Goal: Transaction & Acquisition: Purchase product/service

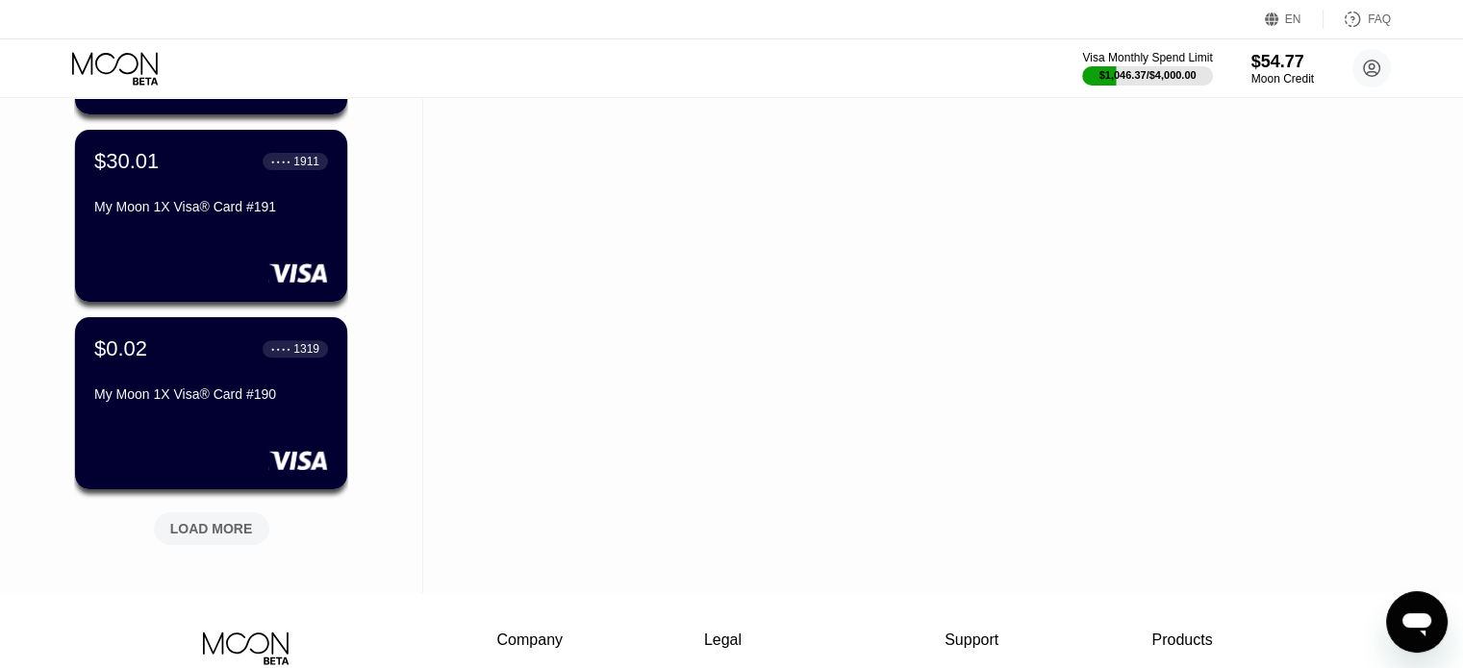
scroll to position [673, 0]
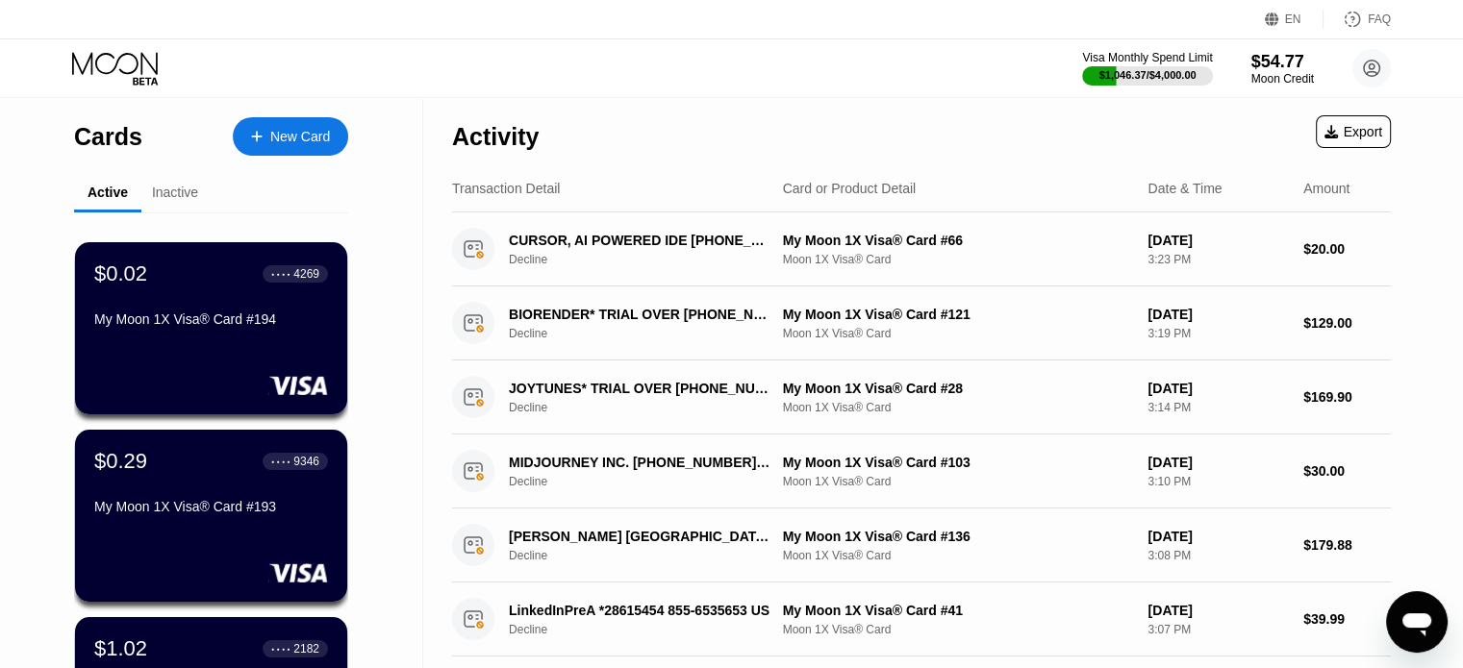
scroll to position [577, 0]
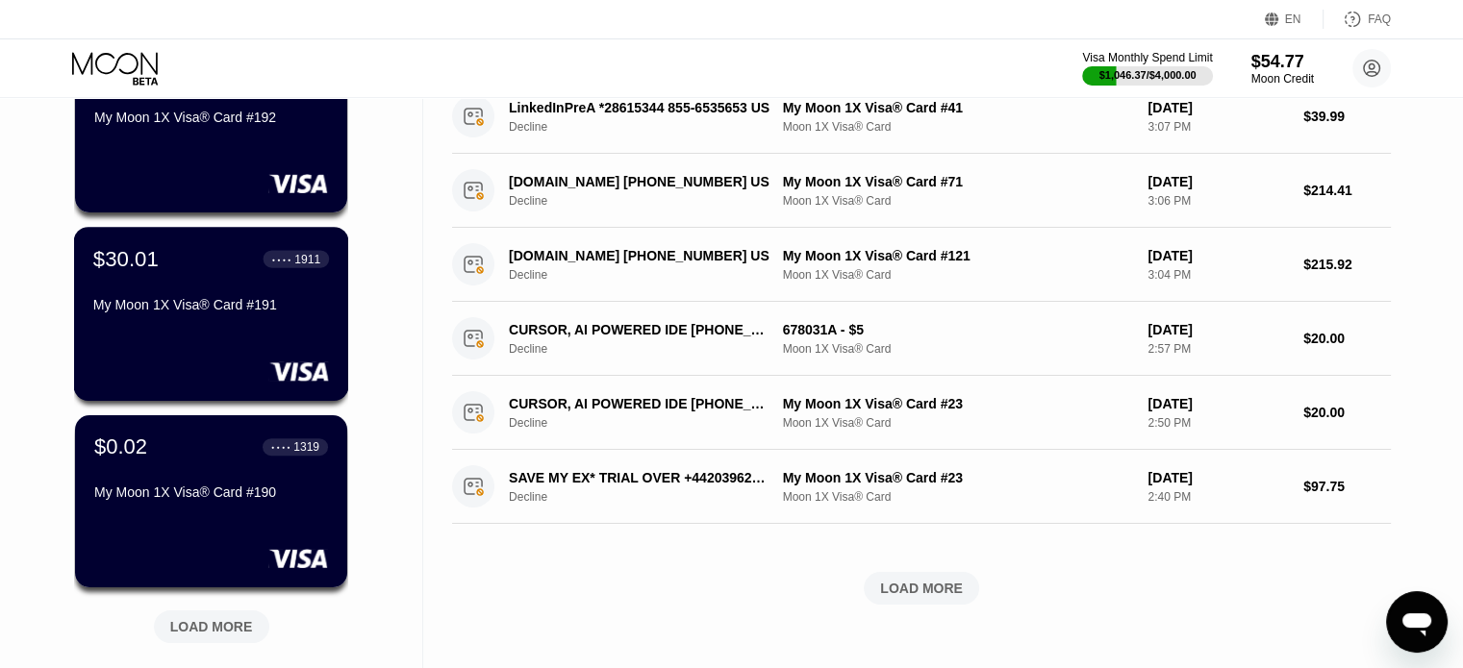
click at [265, 286] on div "$30.01 ● ● ● ● 1911 My Moon 1X Visa® Card #191" at bounding box center [211, 283] width 236 height 74
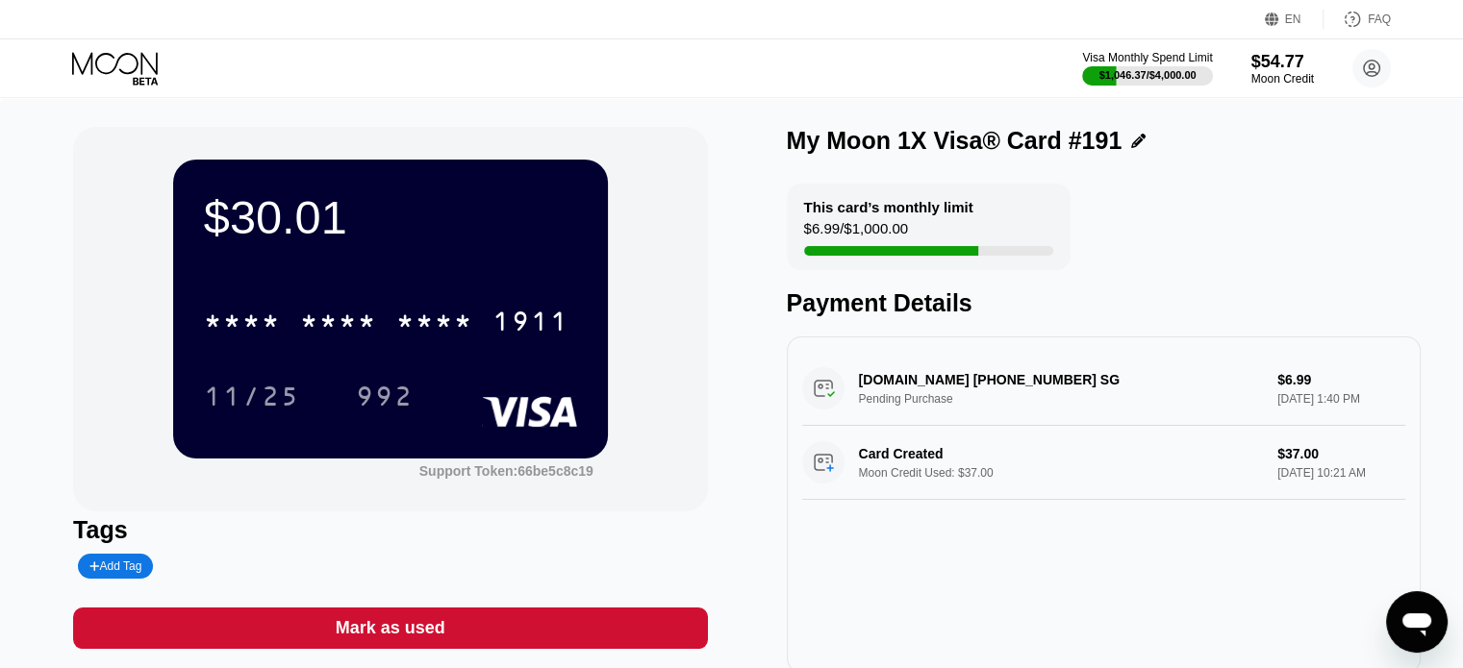
click at [1073, 192] on div "This card’s monthly limit $6.99 / $1,000.00 Payment Details" at bounding box center [1104, 251] width 634 height 134
click at [120, 40] on div "Visa Monthly Spend Limit $1,046.37 / $4,000.00 $54.77 Moon Credit [PERSON_NAME]…" at bounding box center [731, 68] width 1463 height 58
click at [122, 63] on icon at bounding box center [116, 69] width 89 height 34
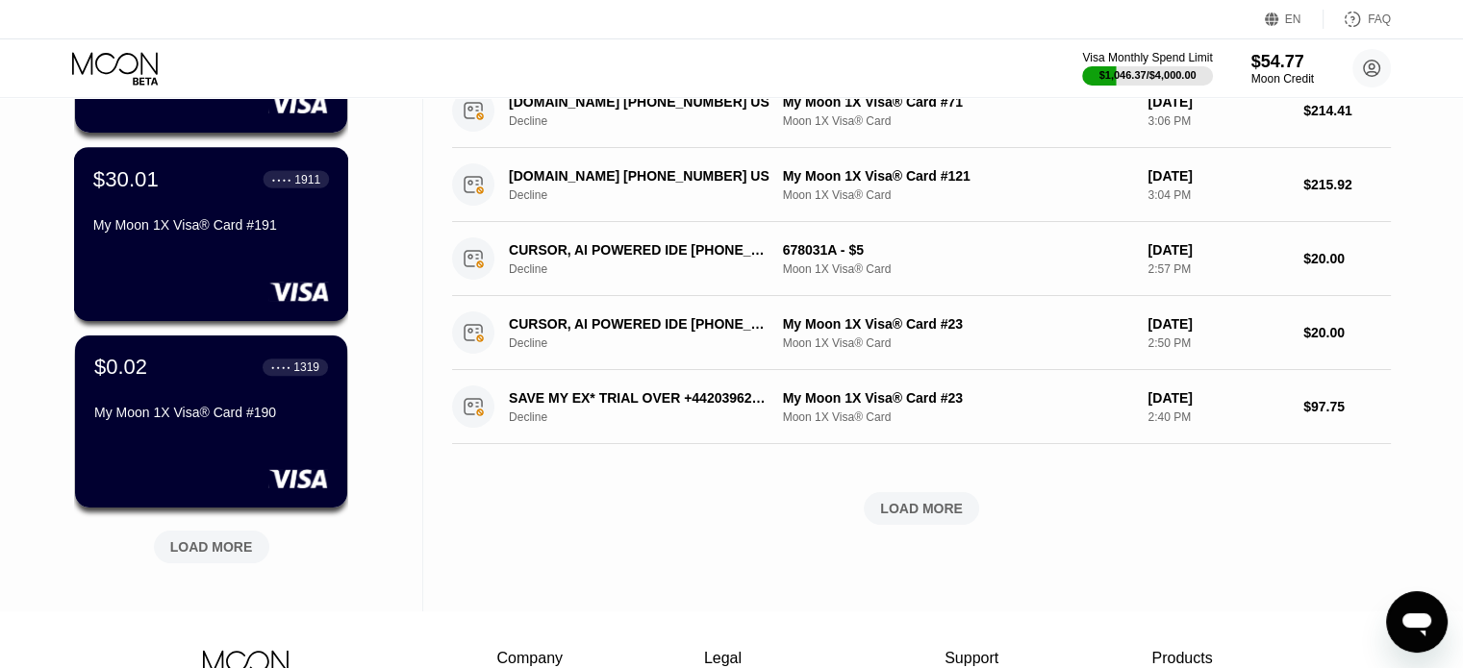
scroll to position [769, 0]
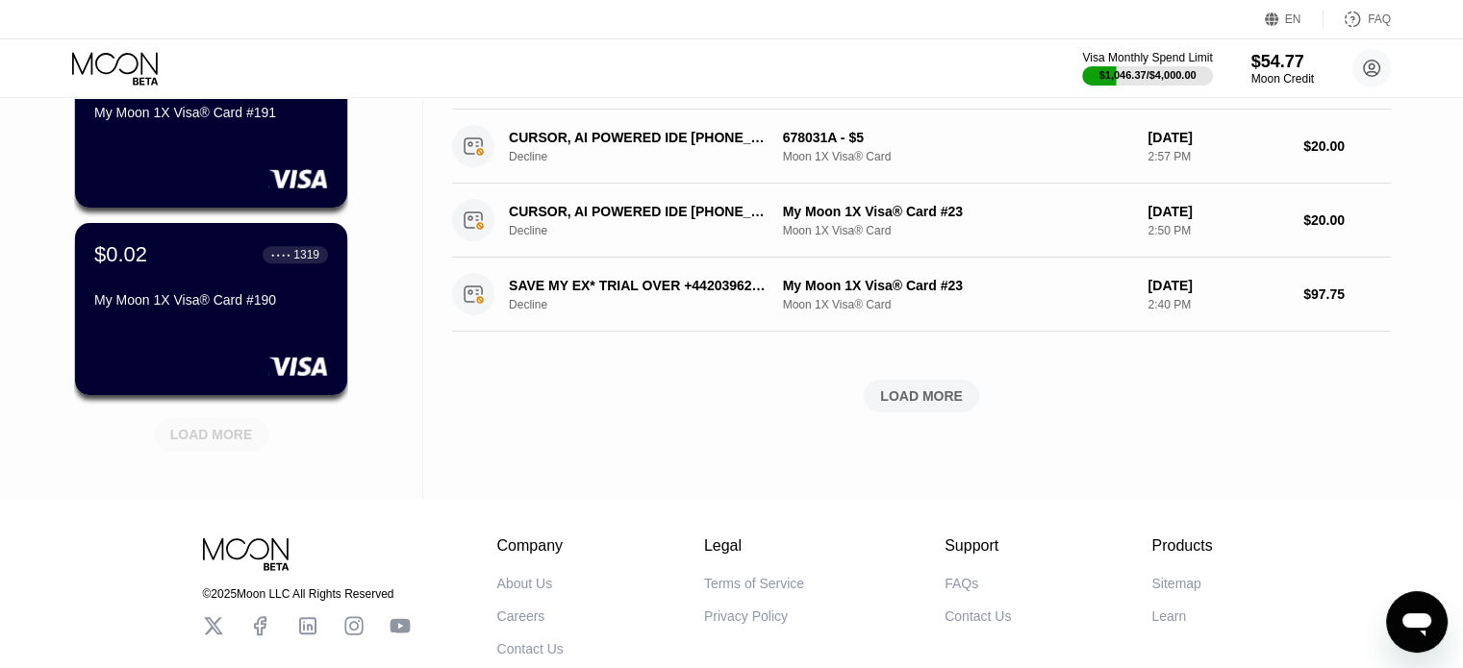
click at [217, 434] on div "LOAD MORE" at bounding box center [211, 434] width 83 height 17
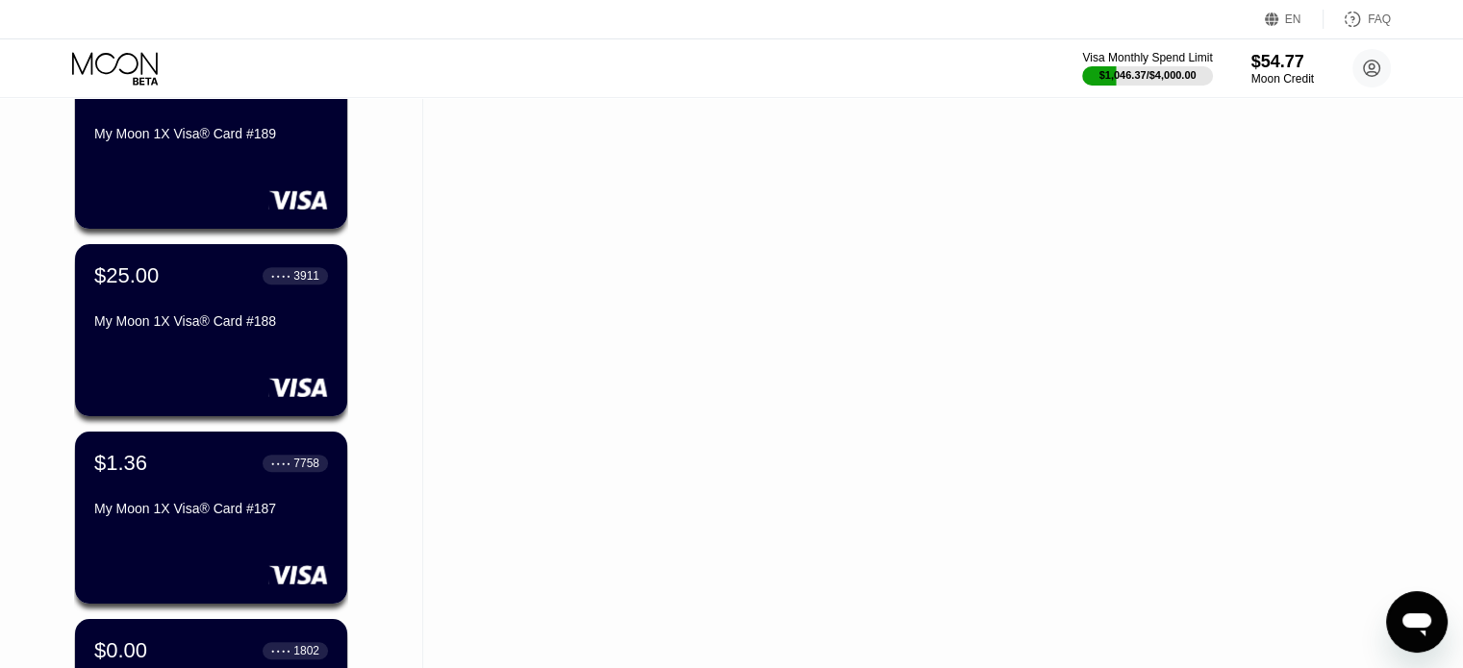
scroll to position [1154, 0]
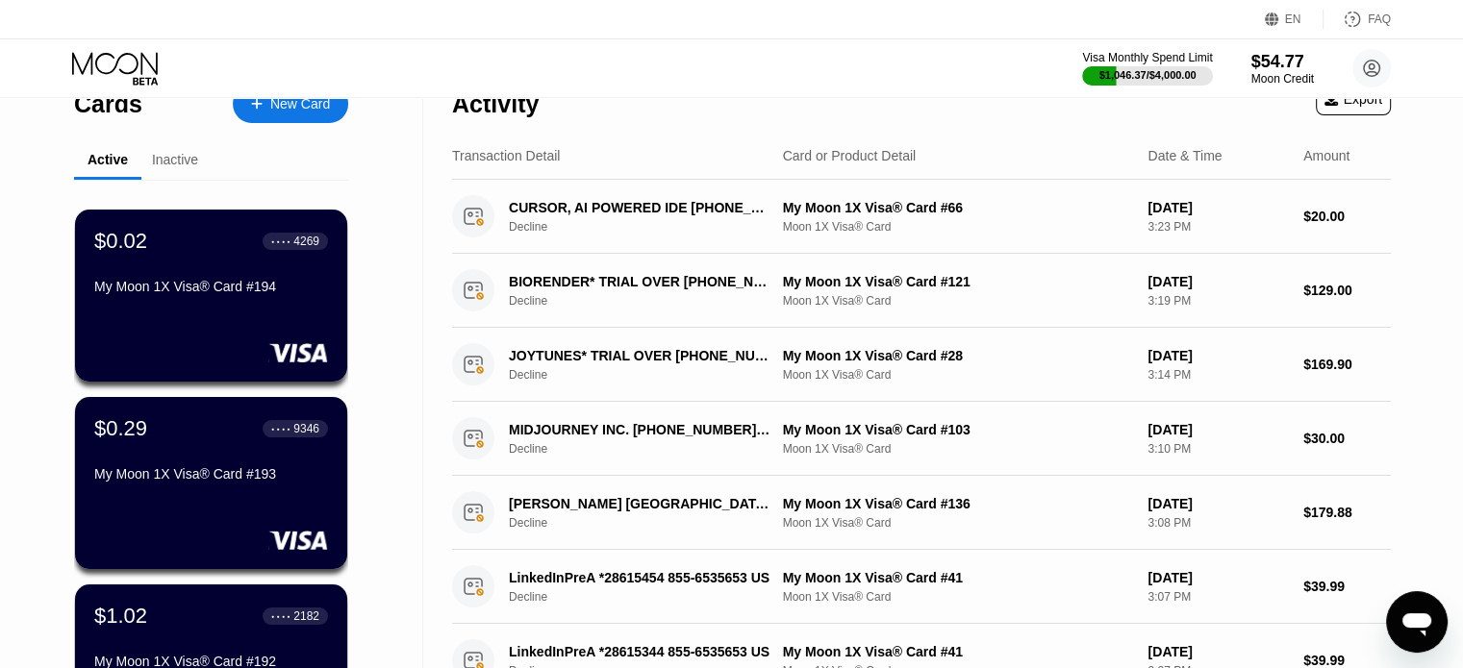
scroll to position [0, 0]
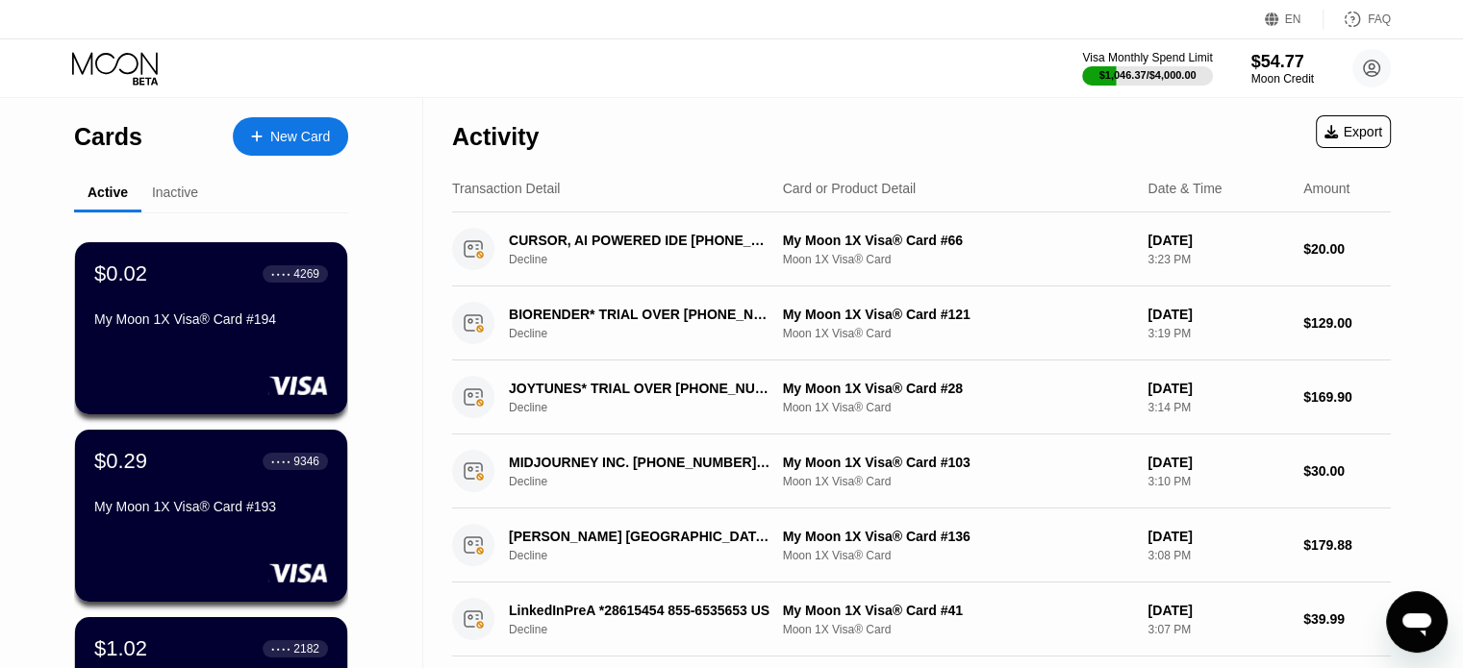
click at [320, 142] on div "New Card" at bounding box center [300, 137] width 60 height 16
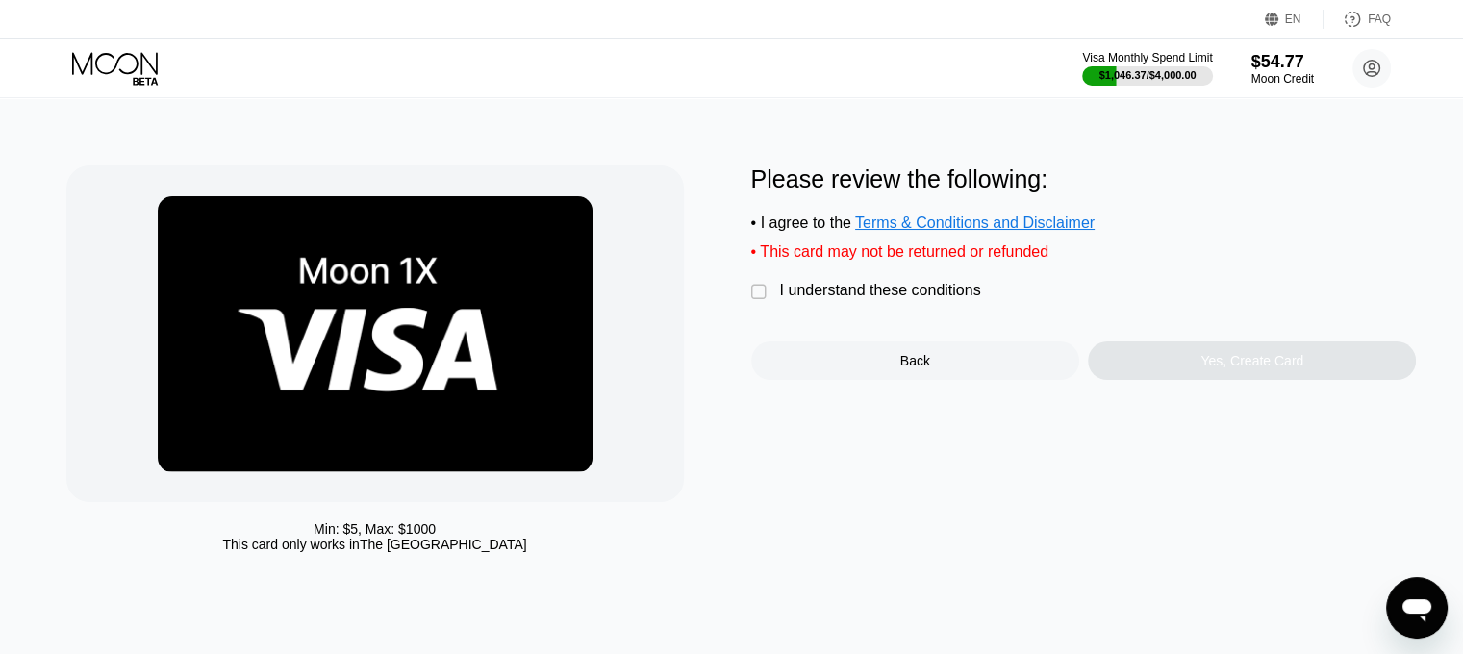
click at [900, 299] on div "I understand these conditions" at bounding box center [880, 290] width 201 height 17
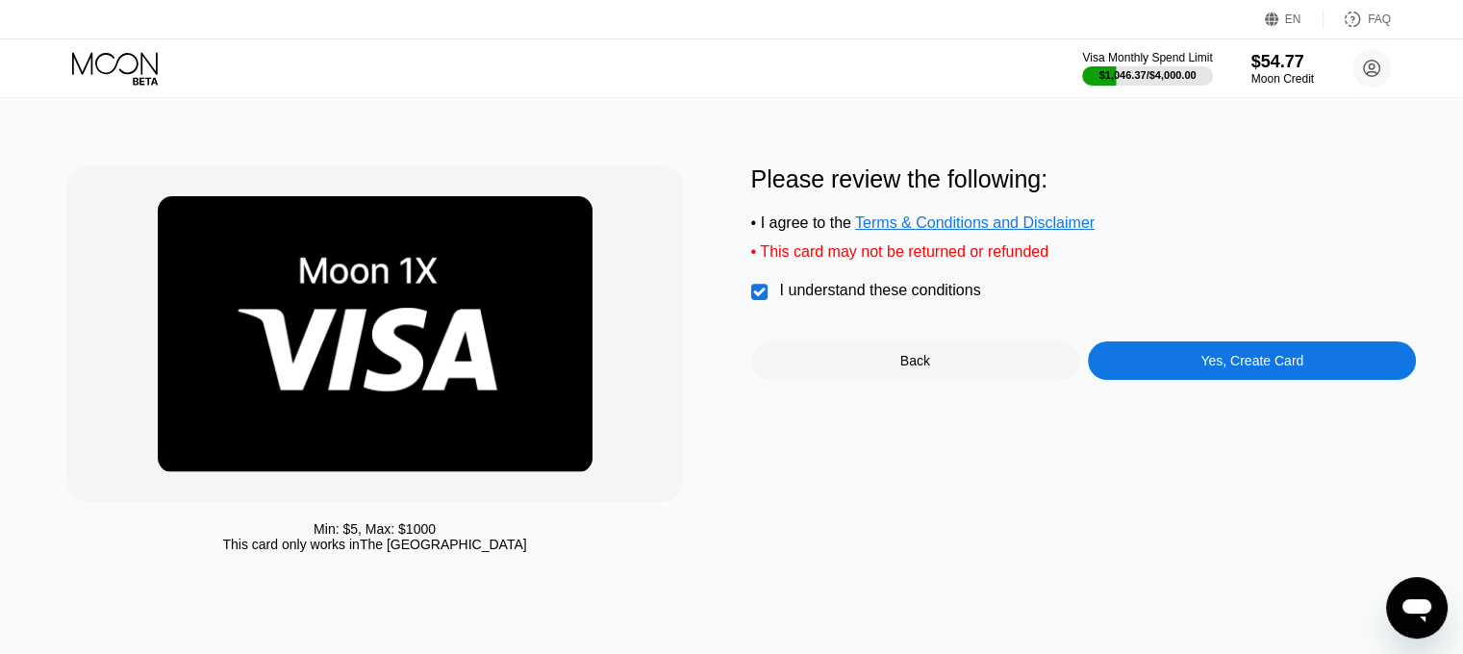
click at [1171, 399] on div "Please review the following: • I agree to the Terms & Conditions and Disclaimer…" at bounding box center [1083, 363] width 665 height 396
click at [1171, 395] on div "Please review the following: • I agree to the Terms & Conditions and Disclaimer…" at bounding box center [1083, 363] width 665 height 396
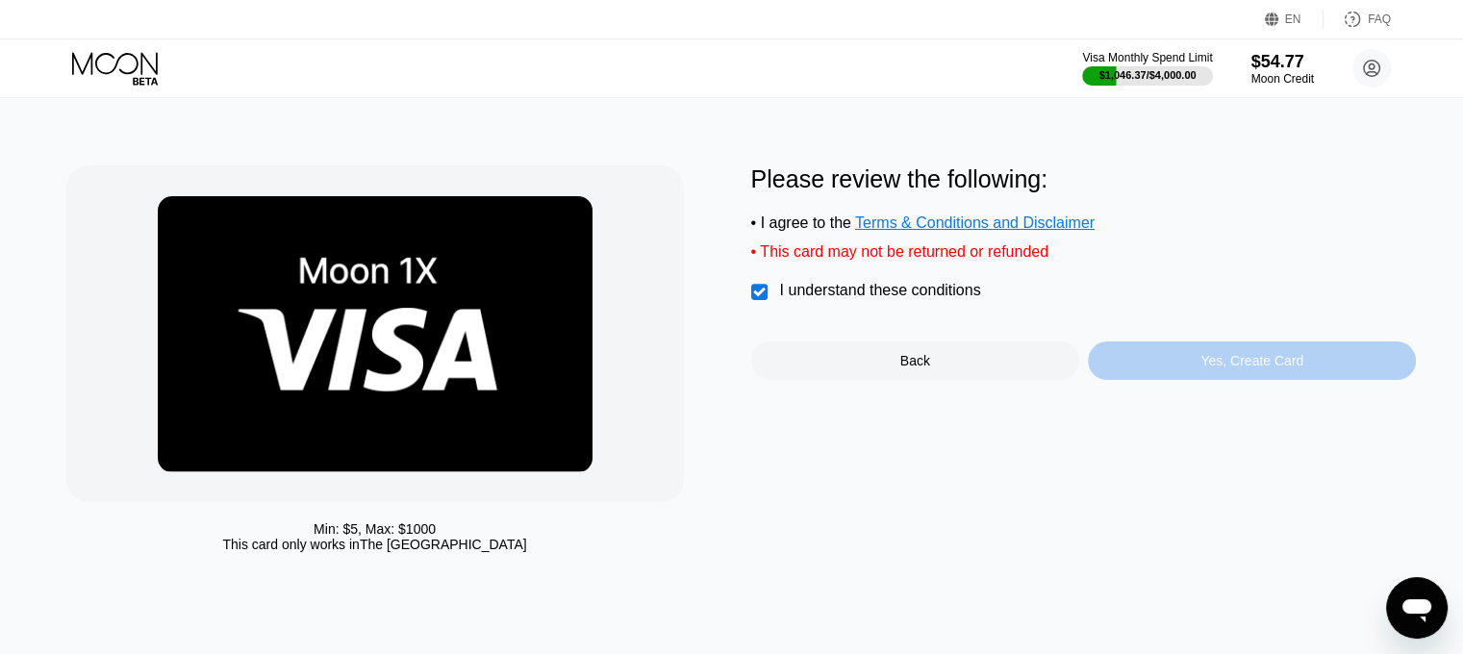
click at [1168, 376] on div "Yes, Create Card" at bounding box center [1252, 360] width 328 height 38
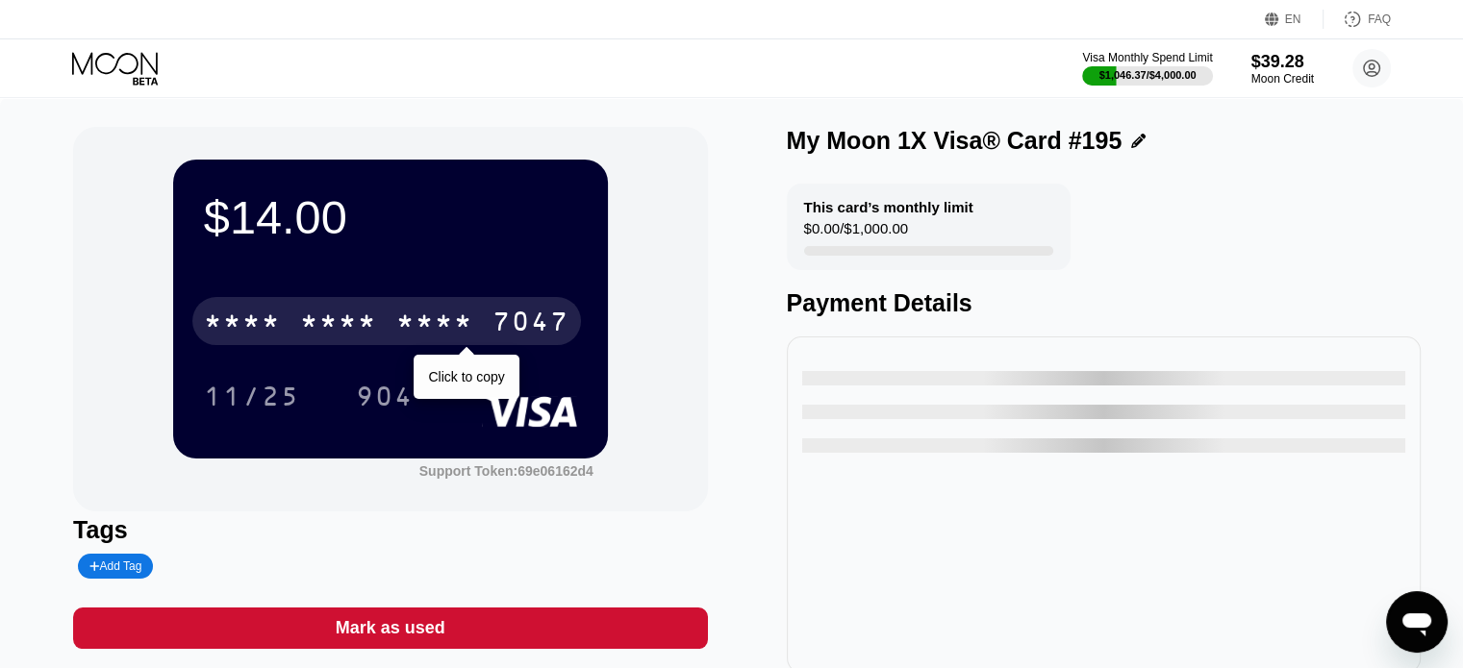
click at [425, 316] on div "* * * *" at bounding box center [434, 324] width 77 height 31
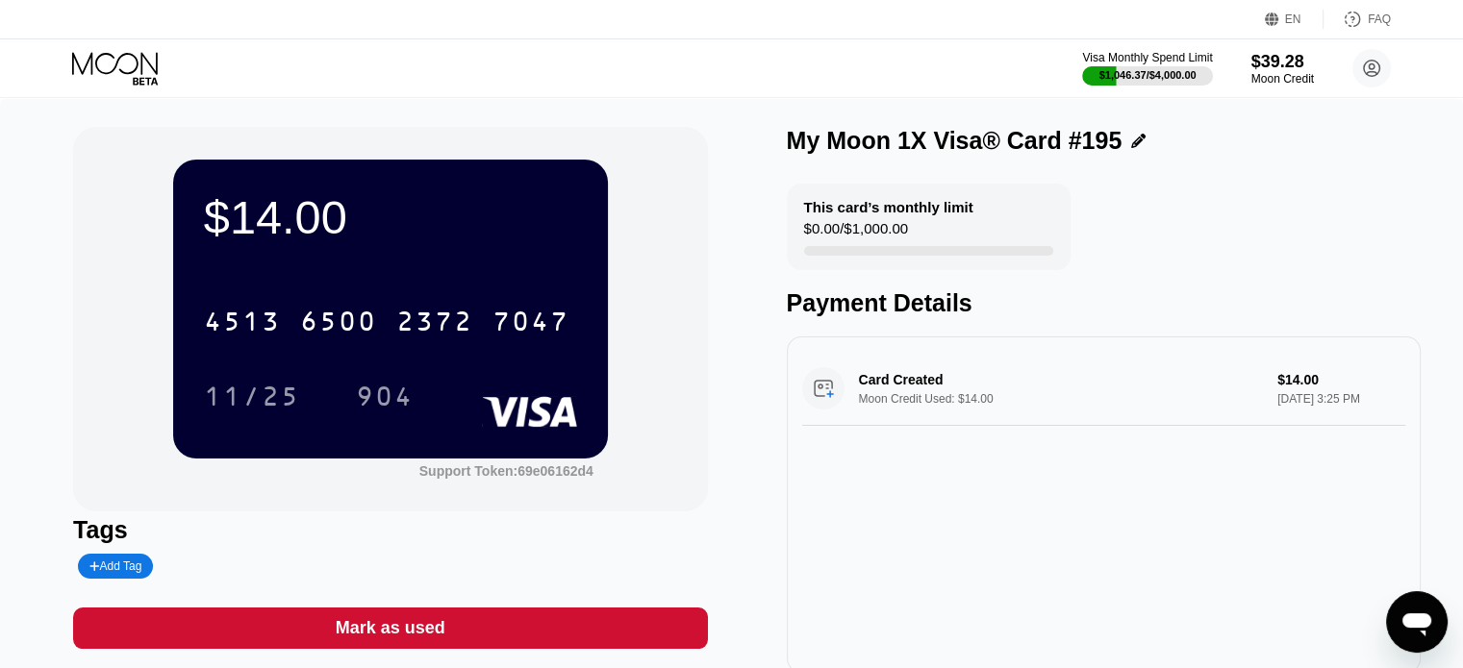
drag, startPoint x: 0, startPoint y: 241, endPoint x: 227, endPoint y: 361, distance: 256.4
click at [0, 241] on div "$14.00 4513 6500 2372 7047 11/25 904 Support Token: 69e06162d4 Tags Add Tag Mar…" at bounding box center [731, 409] width 1463 height 623
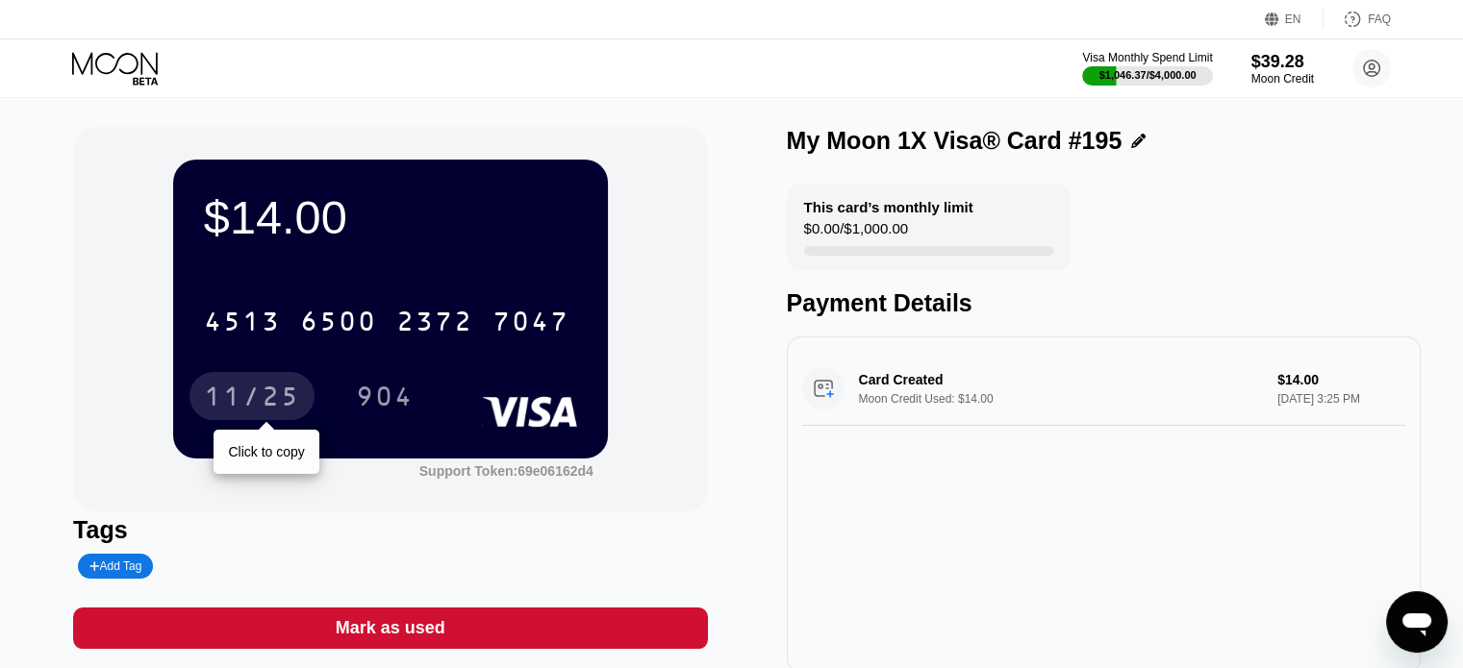
click at [225, 405] on div "11/25" at bounding box center [252, 399] width 96 height 31
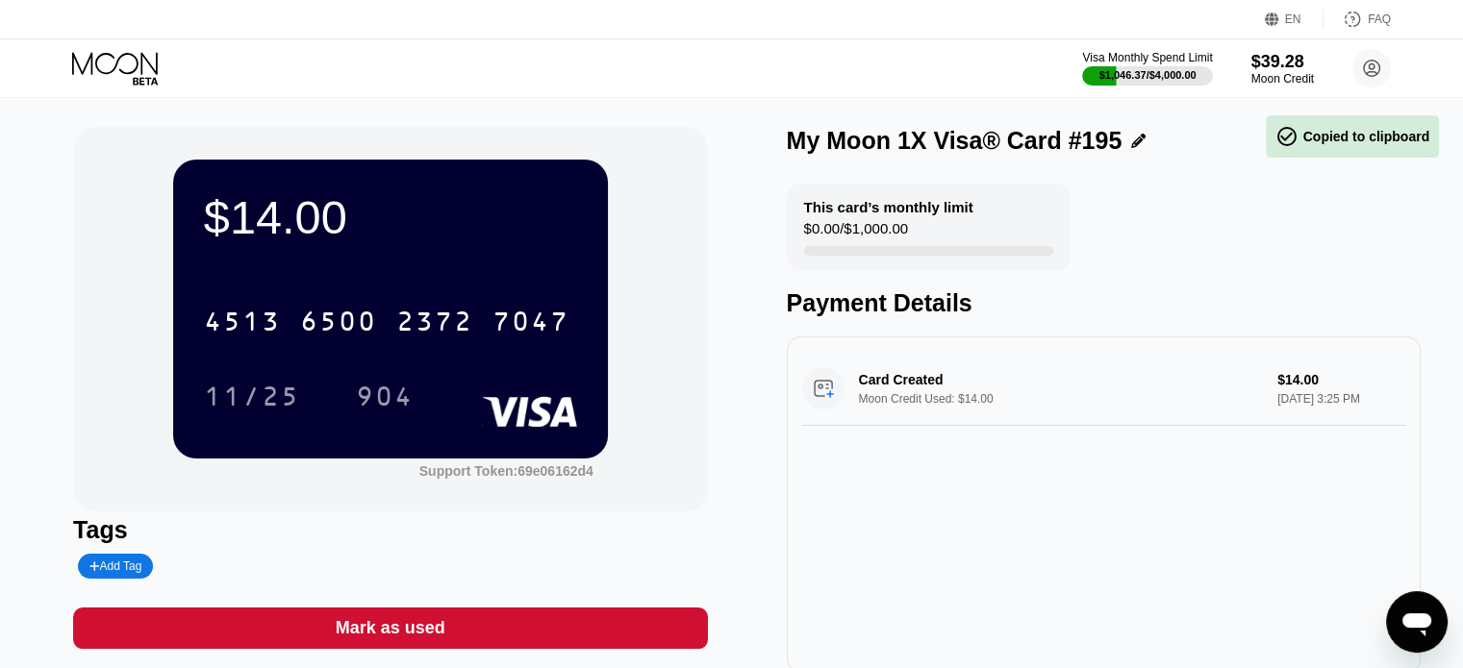
drag, startPoint x: 0, startPoint y: 153, endPoint x: 63, endPoint y: 162, distance: 64.1
click at [0, 153] on div "$14.00 4513 6500 2372 7047 11/25 904 Support Token: 69e06162d4 Tags Add Tag Mar…" at bounding box center [731, 409] width 1463 height 623
click at [382, 391] on div "904" at bounding box center [385, 399] width 58 height 31
click at [1, 310] on div "$14.00 4513 6500 2372 7047 11/25 904 Support Token: 69e06162d4 Tags Add Tag Mar…" at bounding box center [731, 409] width 1463 height 623
click at [109, 61] on icon at bounding box center [116, 69] width 89 height 34
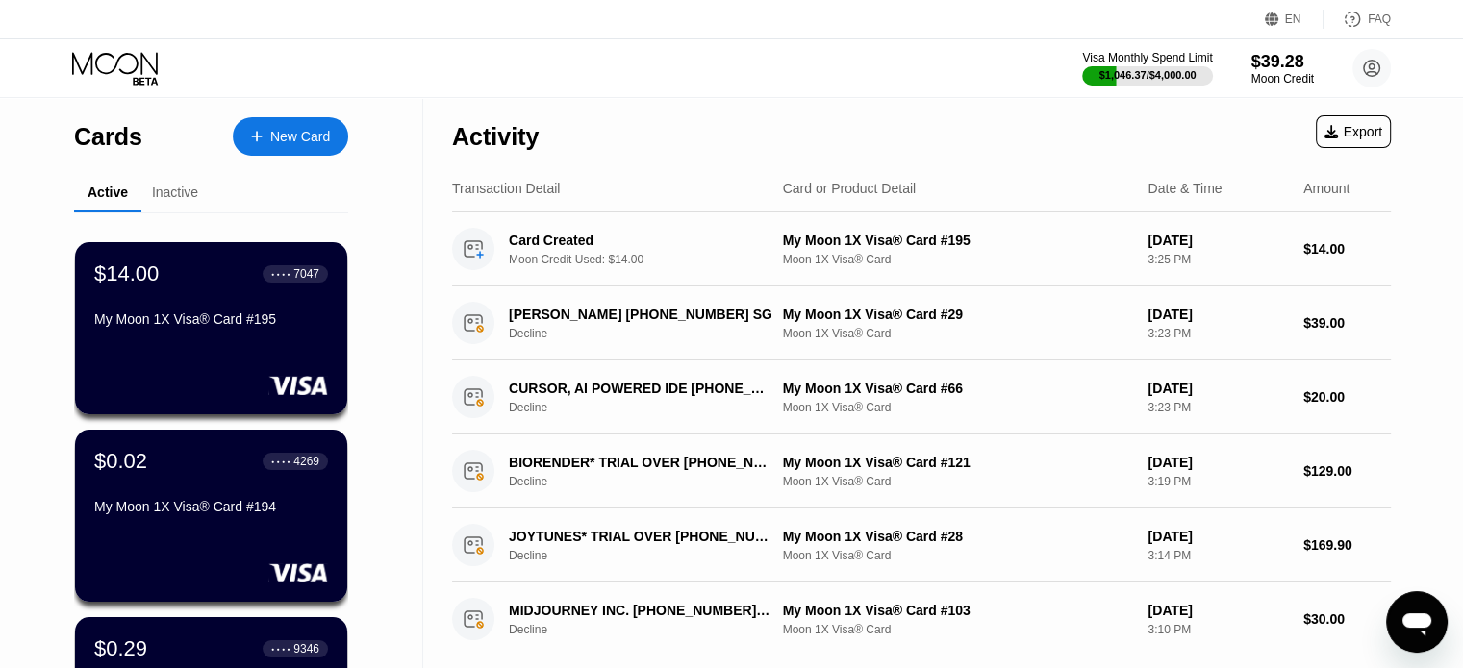
click at [312, 141] on div "New Card" at bounding box center [300, 137] width 60 height 16
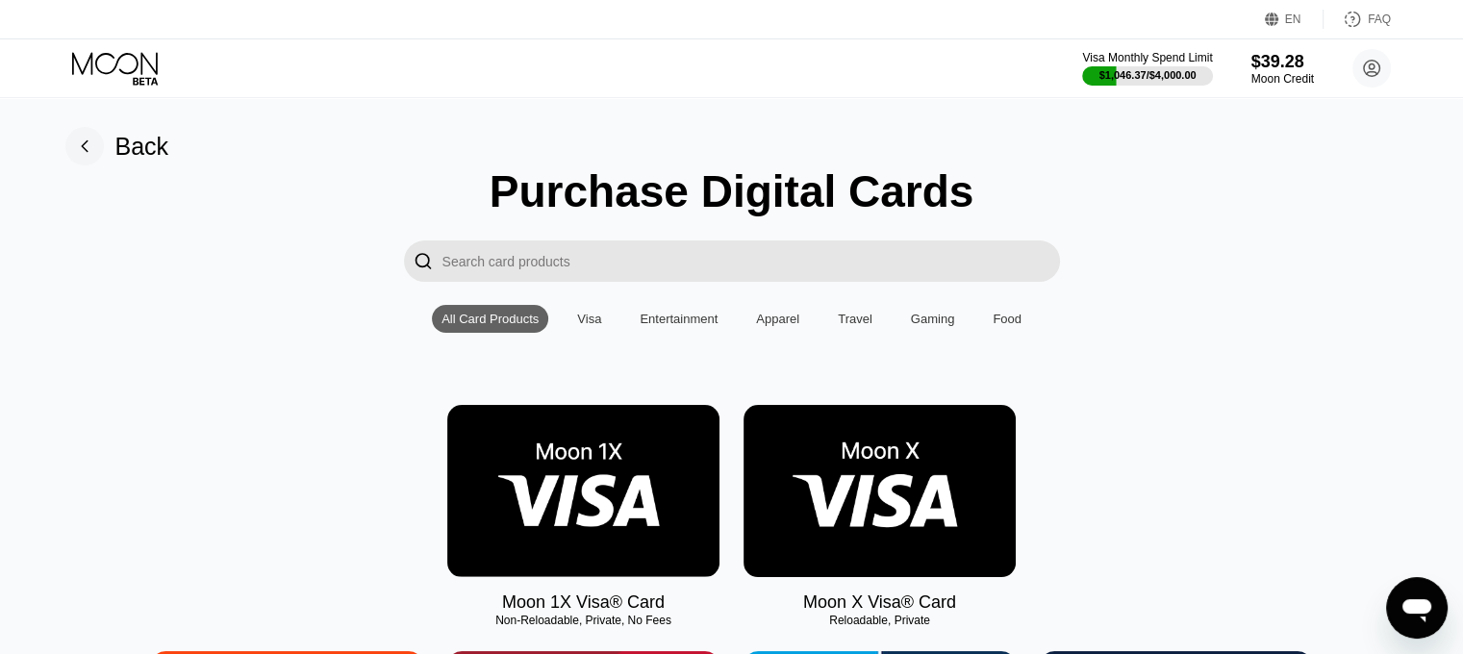
click at [664, 494] on img at bounding box center [583, 491] width 272 height 172
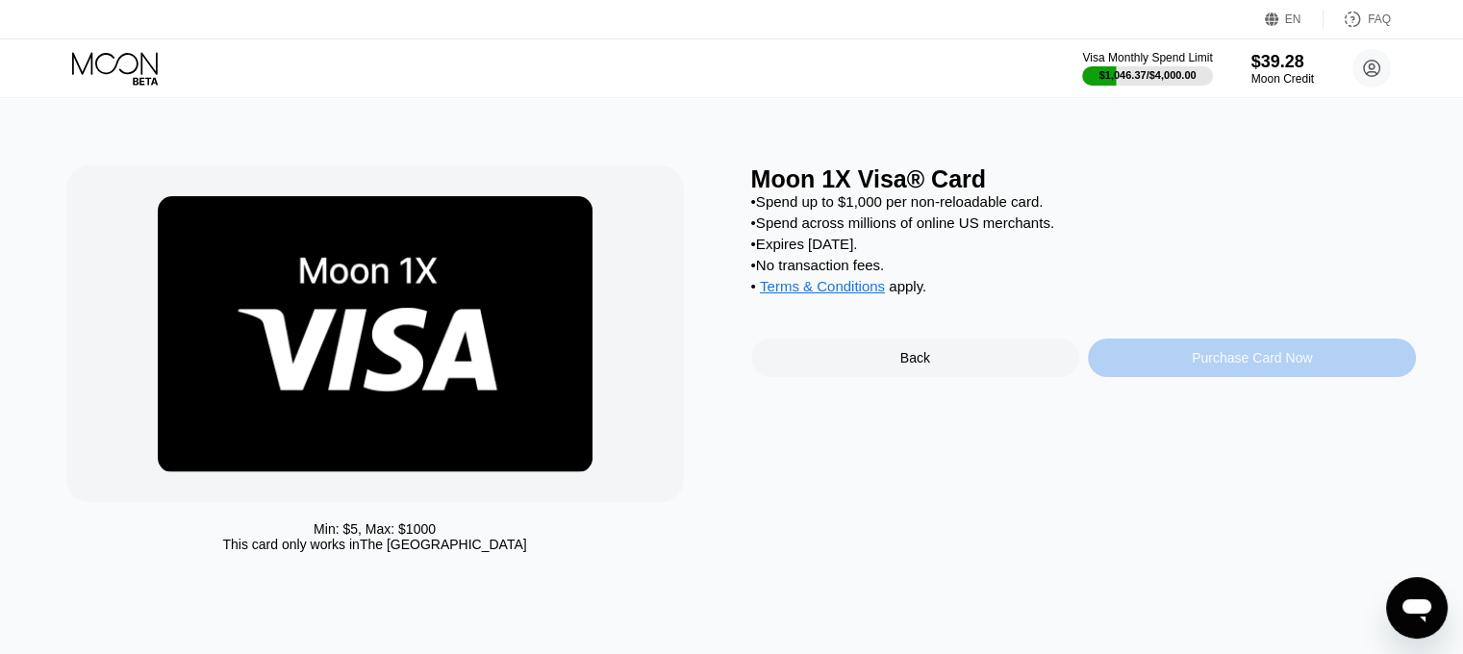
click at [1233, 365] on div "Purchase Card Now" at bounding box center [1252, 357] width 120 height 15
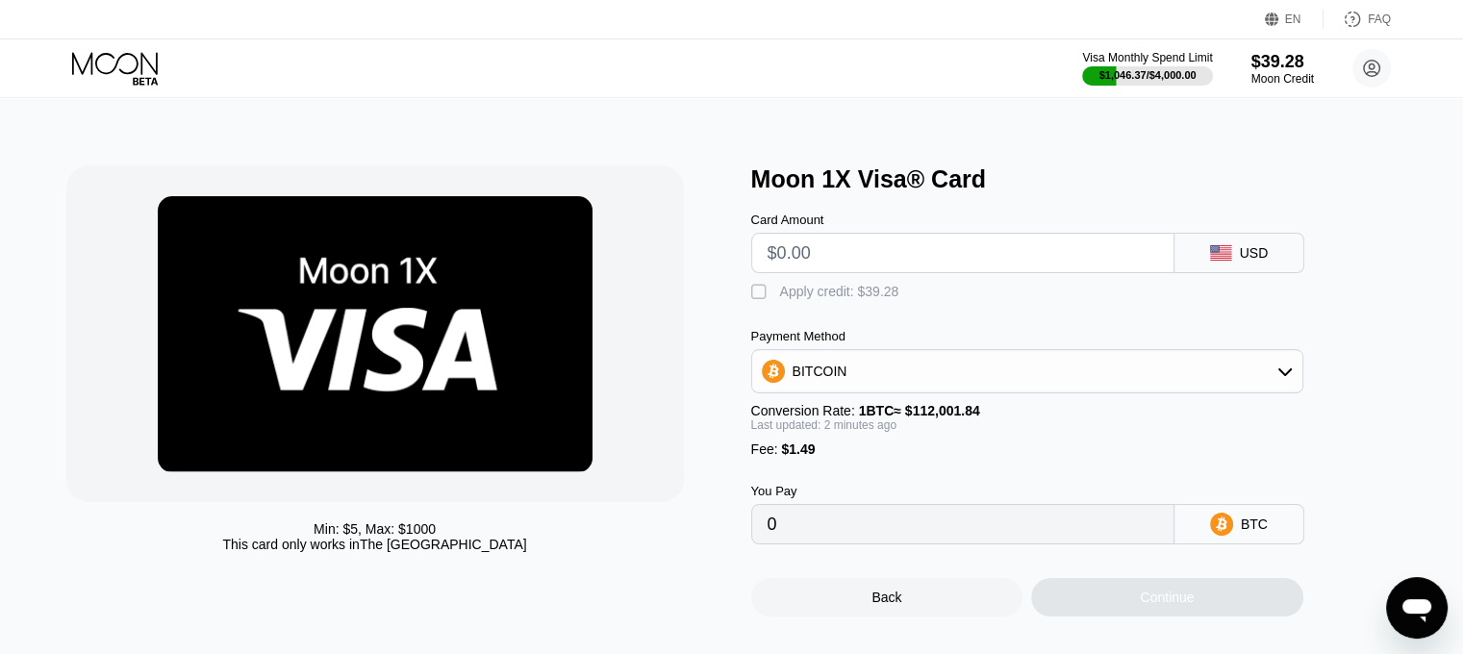
click at [834, 245] on input "text" at bounding box center [962, 253] width 390 height 38
type input "$1"
type input "0.00002224"
type input "$14"
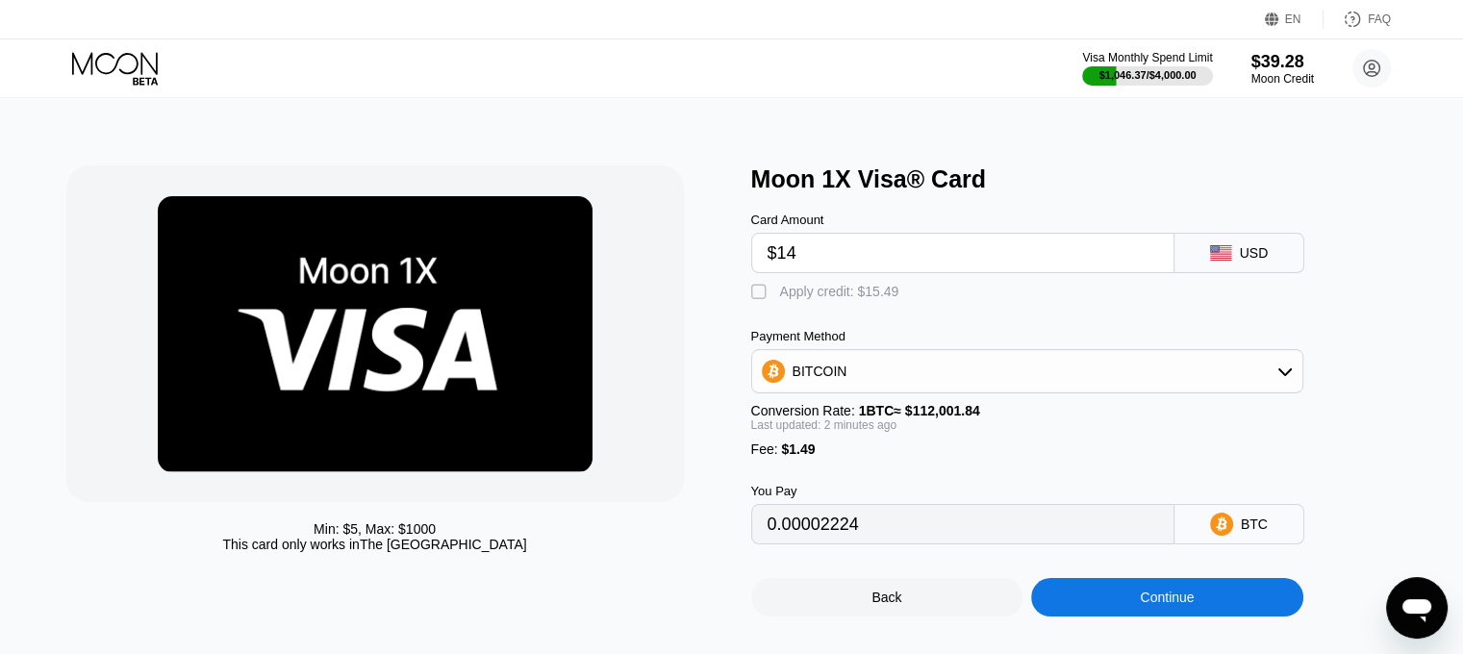
type input "0.00013831"
type input "$14"
click at [812, 299] on div "Apply credit: $15.49" at bounding box center [839, 291] width 119 height 15
type input "0"
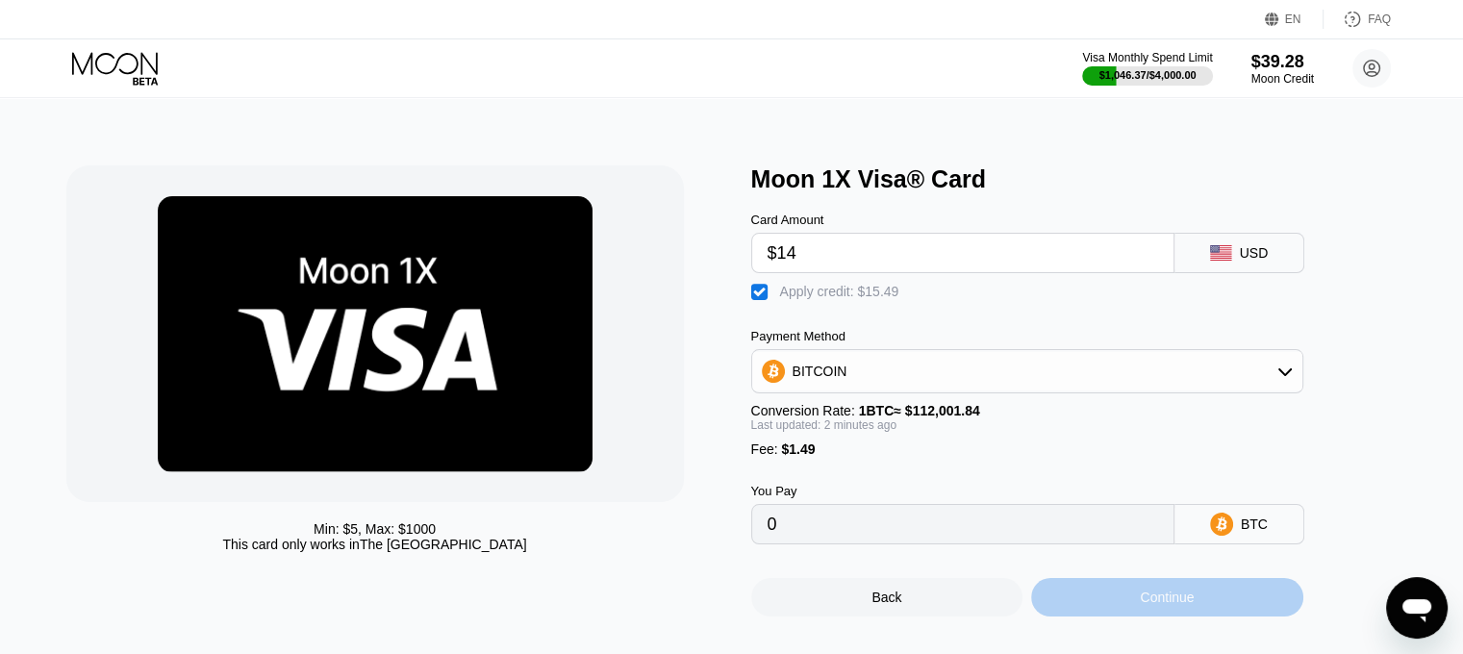
click at [1161, 605] on div "Continue" at bounding box center [1167, 597] width 54 height 15
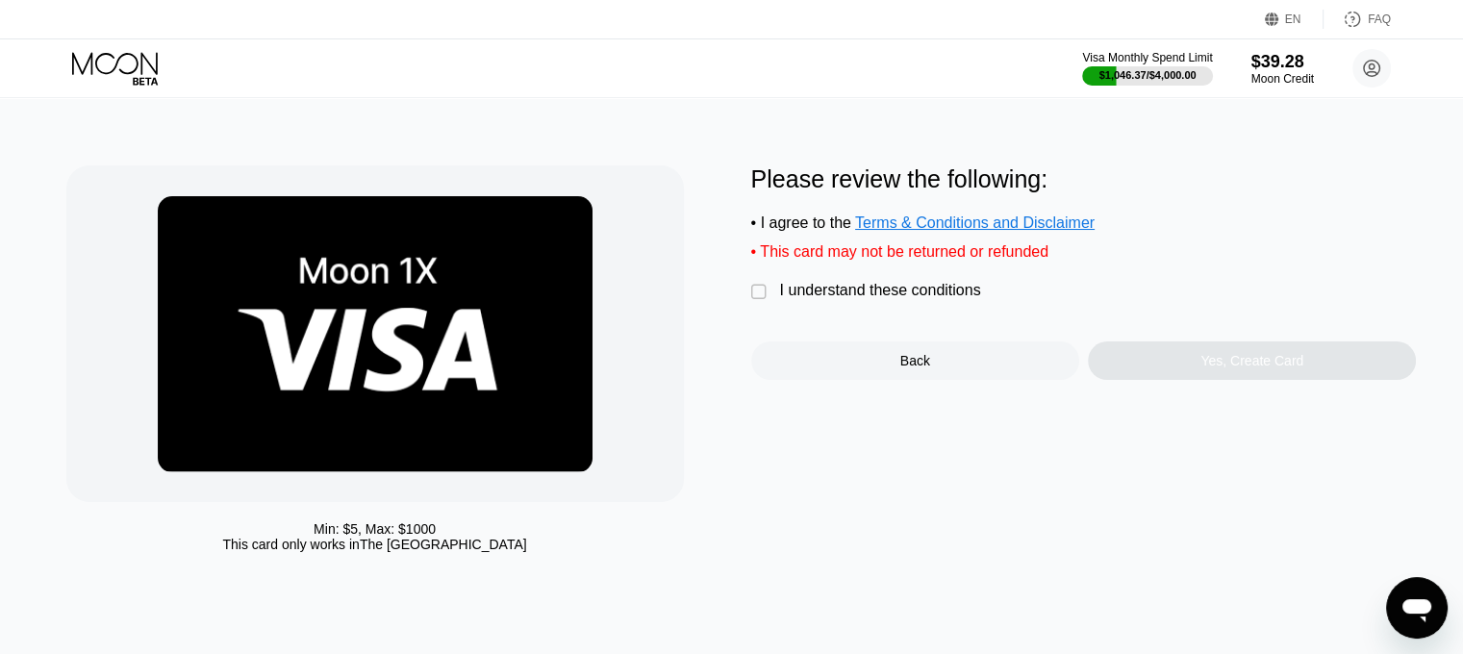
click at [877, 299] on div "I understand these conditions" at bounding box center [880, 290] width 201 height 17
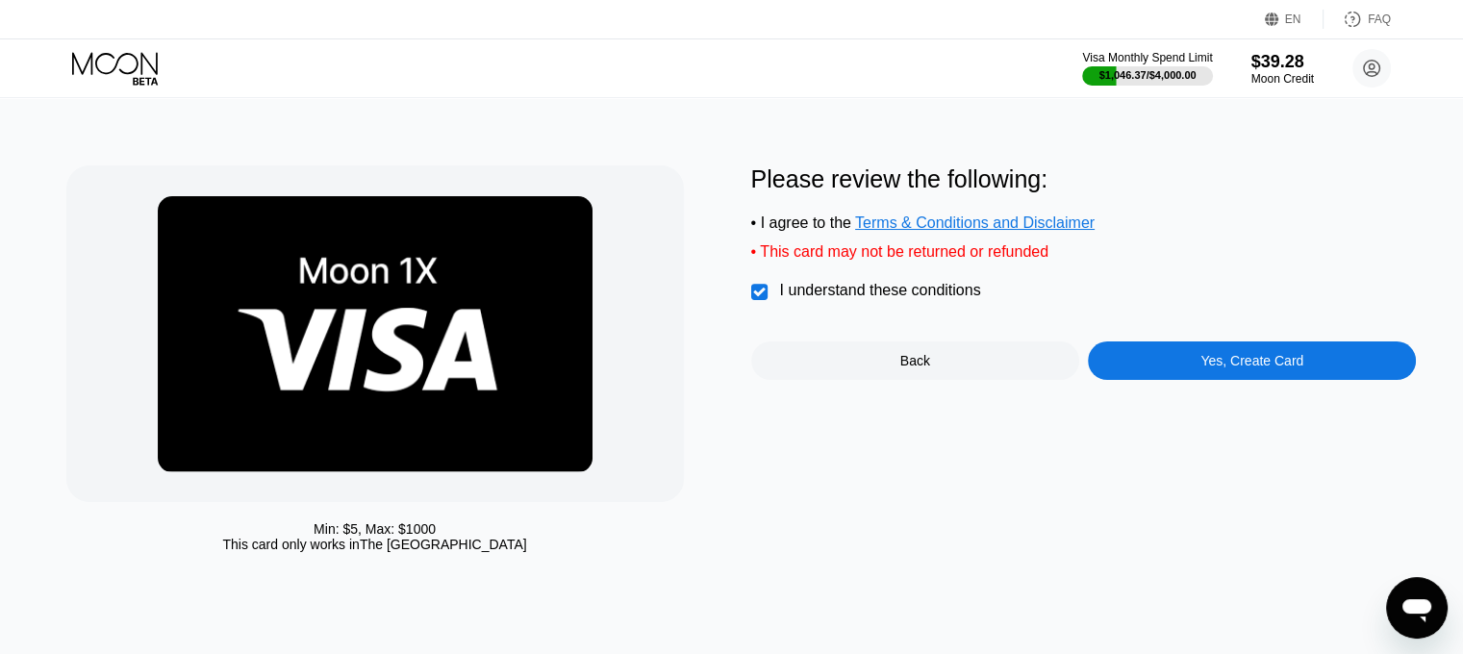
click at [1208, 368] on div "Yes, Create Card" at bounding box center [1251, 360] width 103 height 15
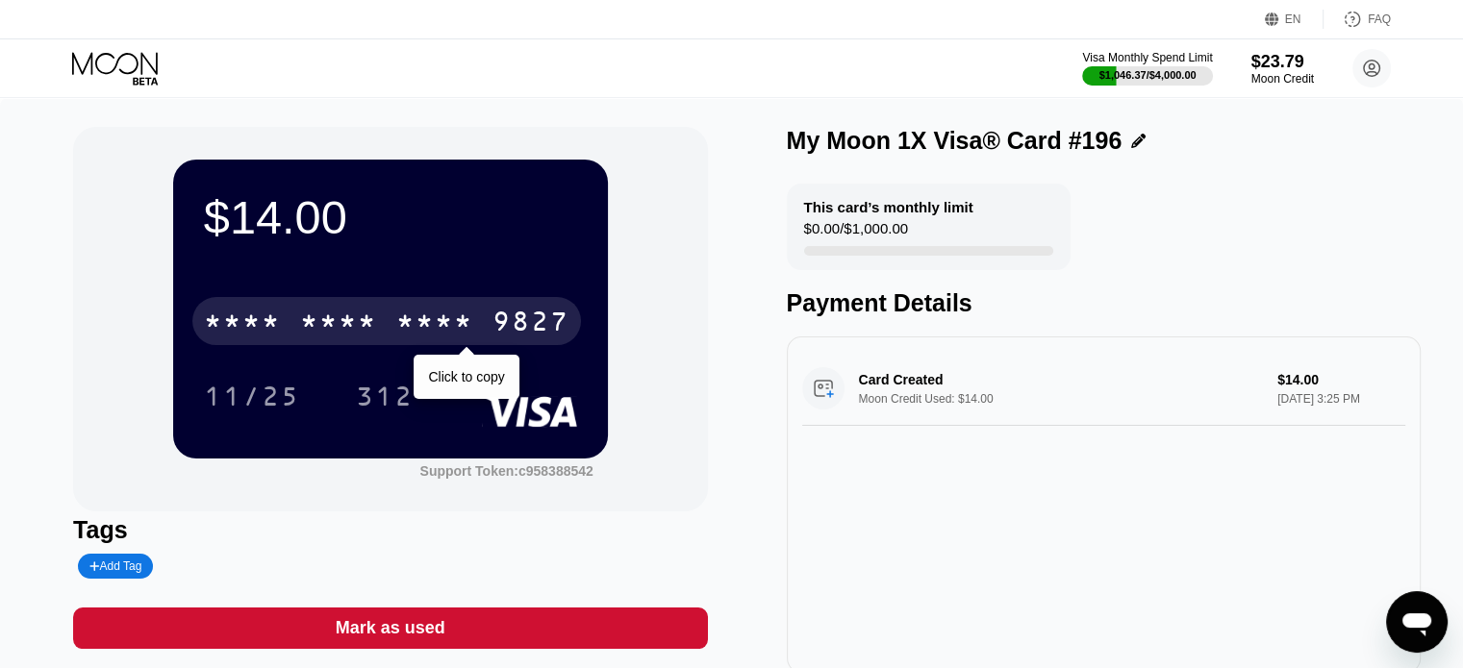
click at [501, 334] on div "9827" at bounding box center [530, 324] width 77 height 31
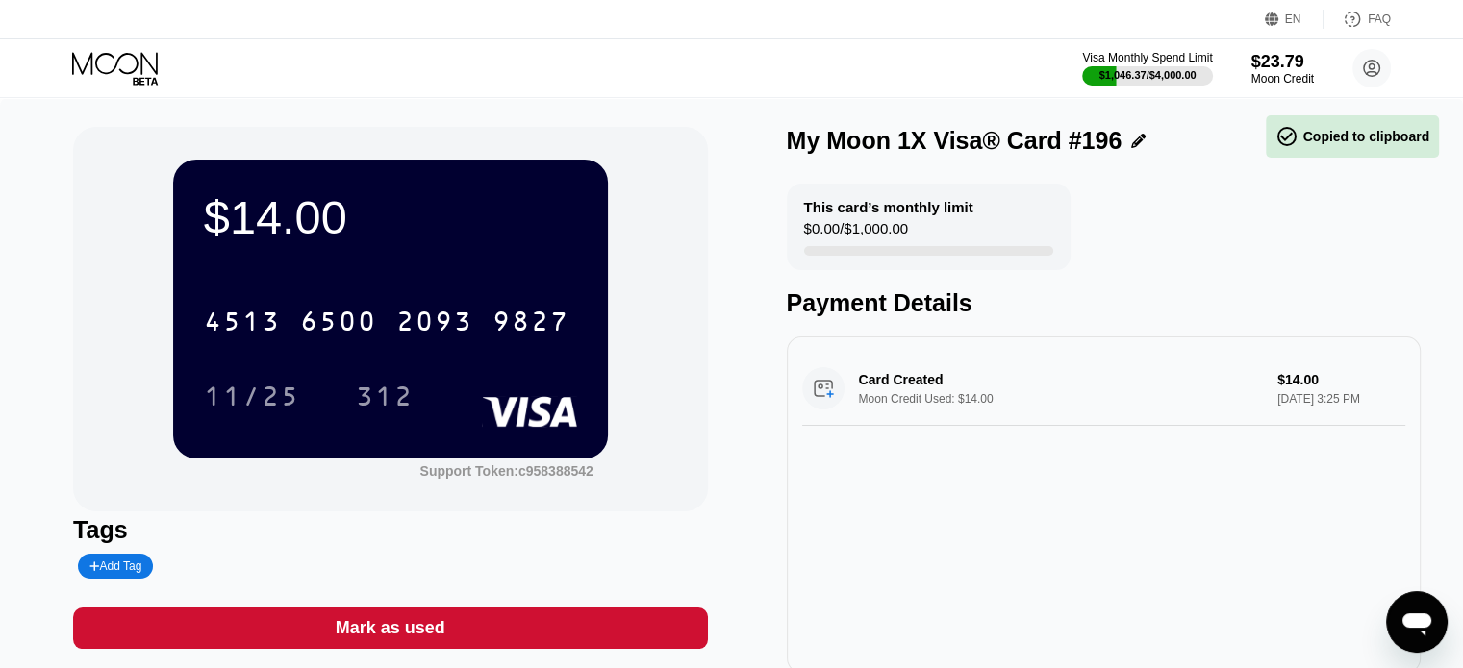
click at [0, 318] on div "$14.00 4513 6500 2093 9827 11/25 312 Support Token: c958388542 Tags Add Tag Mar…" at bounding box center [731, 409] width 1463 height 623
click at [265, 377] on div "11/25" at bounding box center [251, 396] width 125 height 48
drag, startPoint x: 7, startPoint y: 661, endPoint x: 115, endPoint y: 568, distance: 142.6
click at [9, 653] on div "$14.00 4513 6500 2093 9827 11/25 312 Support Token: c958388542 Tags Add Tag Mar…" at bounding box center [731, 409] width 1463 height 623
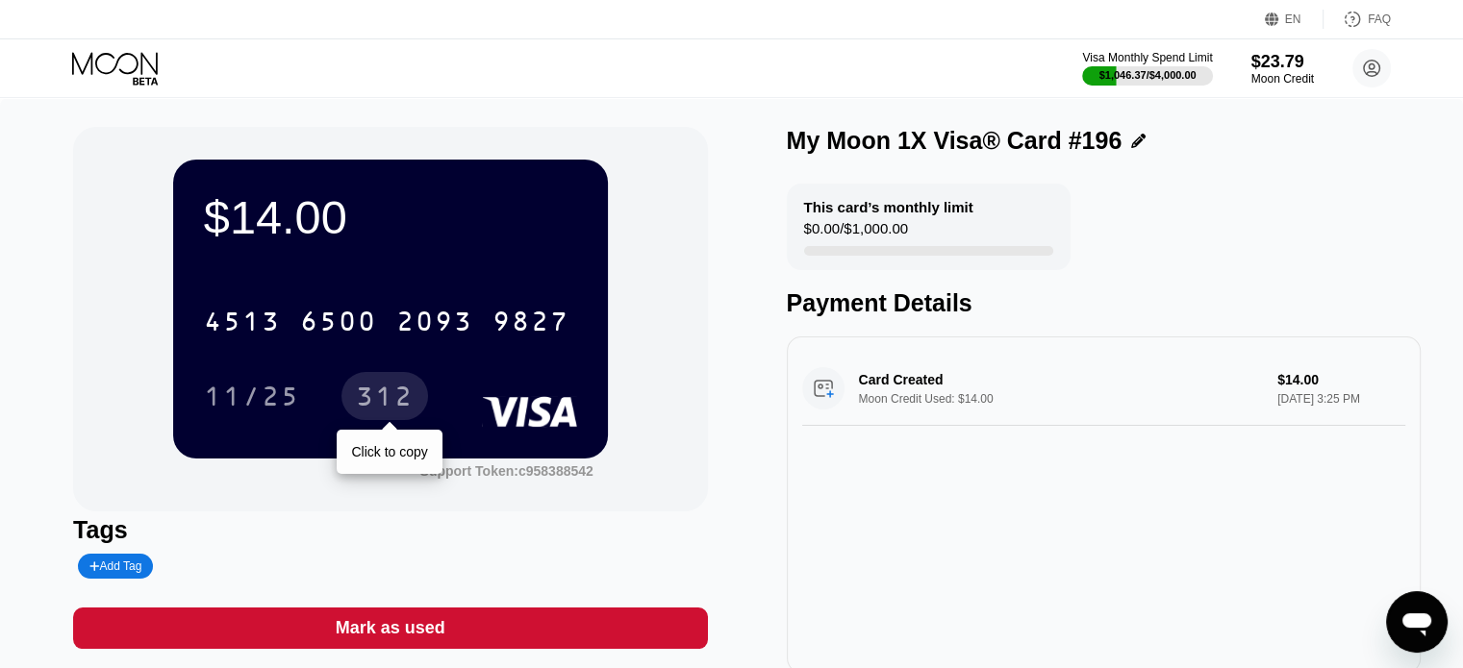
click at [368, 399] on div "312" at bounding box center [385, 399] width 58 height 31
click at [0, 174] on div "$14.00 4513 6500 2093 9827 11/25 312 Support Token: c958388542 Tags Add Tag Mar…" at bounding box center [731, 409] width 1463 height 623
click at [115, 72] on icon at bounding box center [116, 69] width 89 height 34
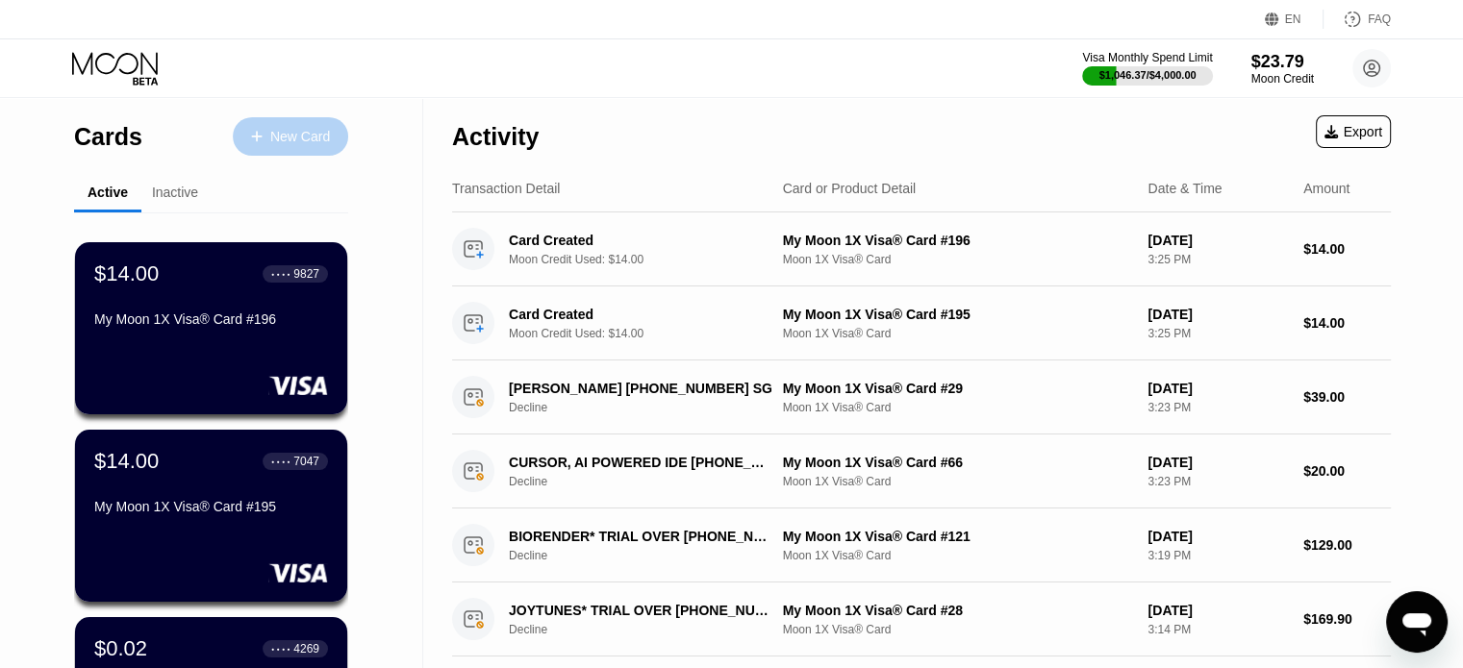
click at [320, 125] on div "New Card" at bounding box center [290, 136] width 115 height 38
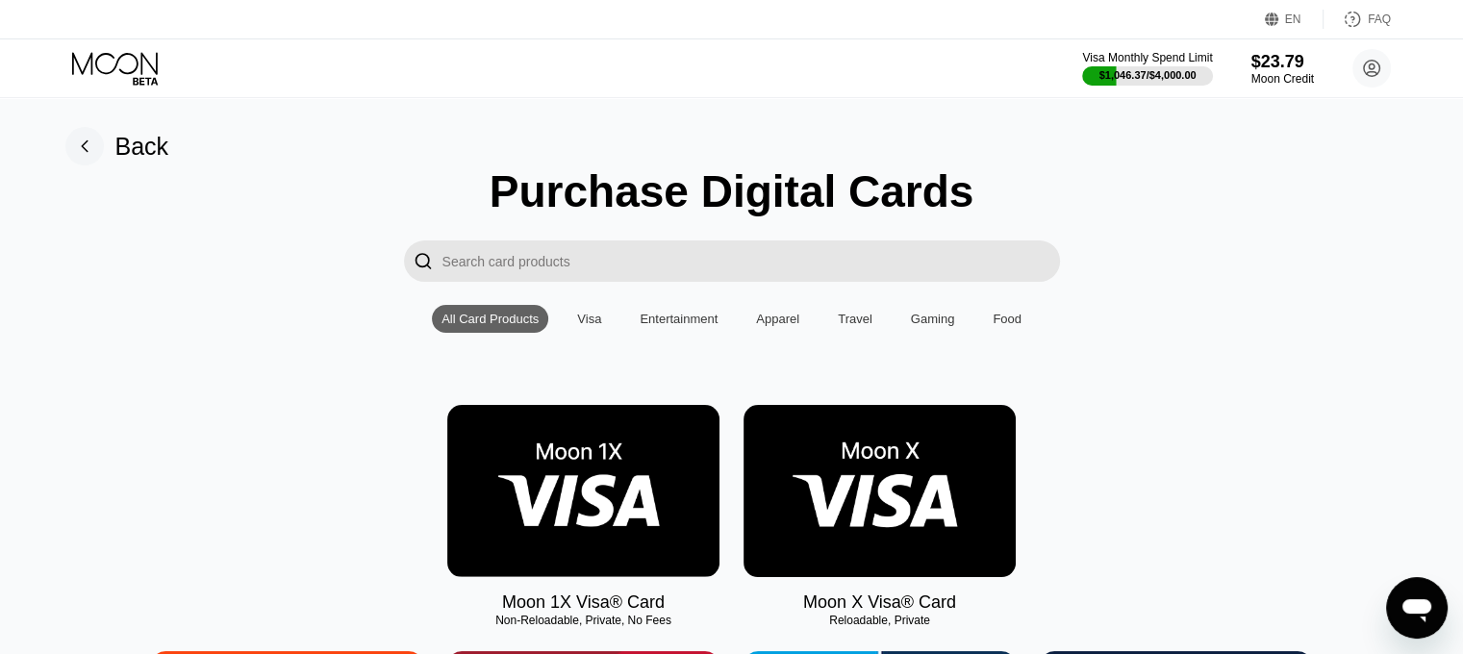
click at [696, 444] on img at bounding box center [583, 491] width 272 height 172
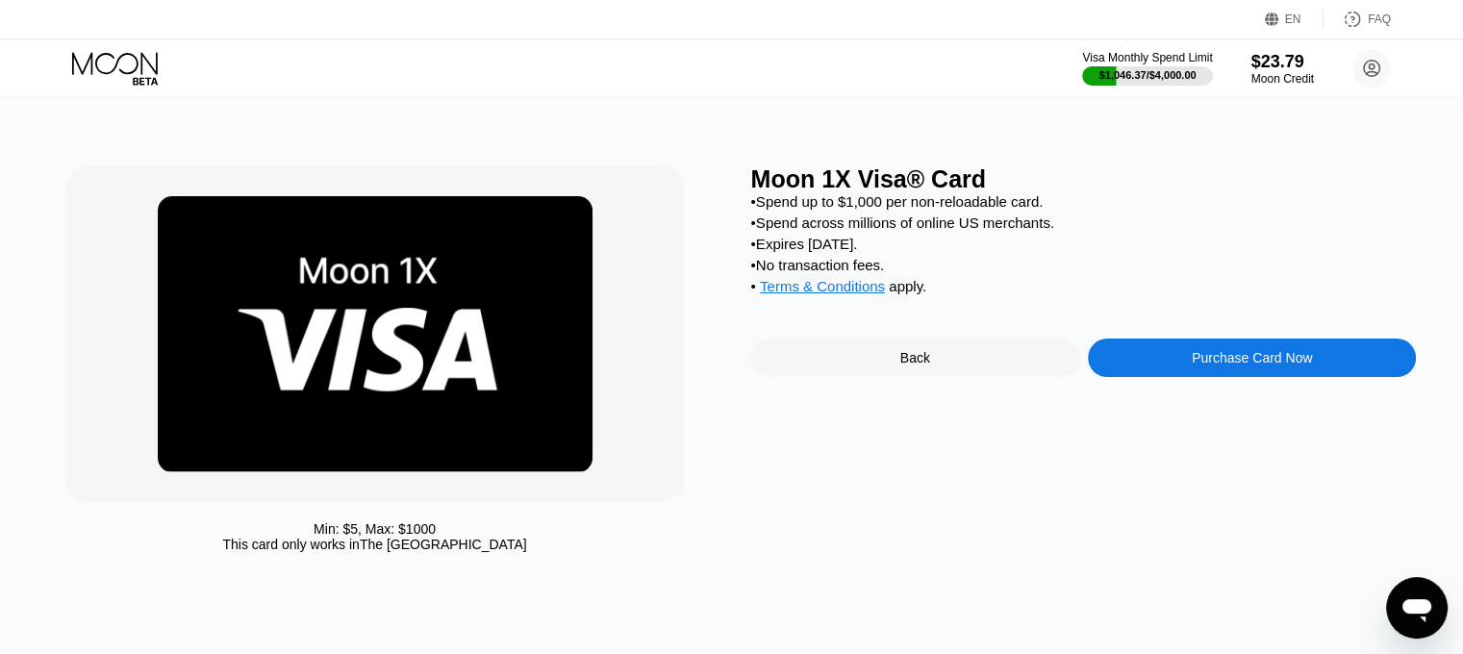
click at [1199, 365] on div "Purchase Card Now" at bounding box center [1252, 357] width 120 height 15
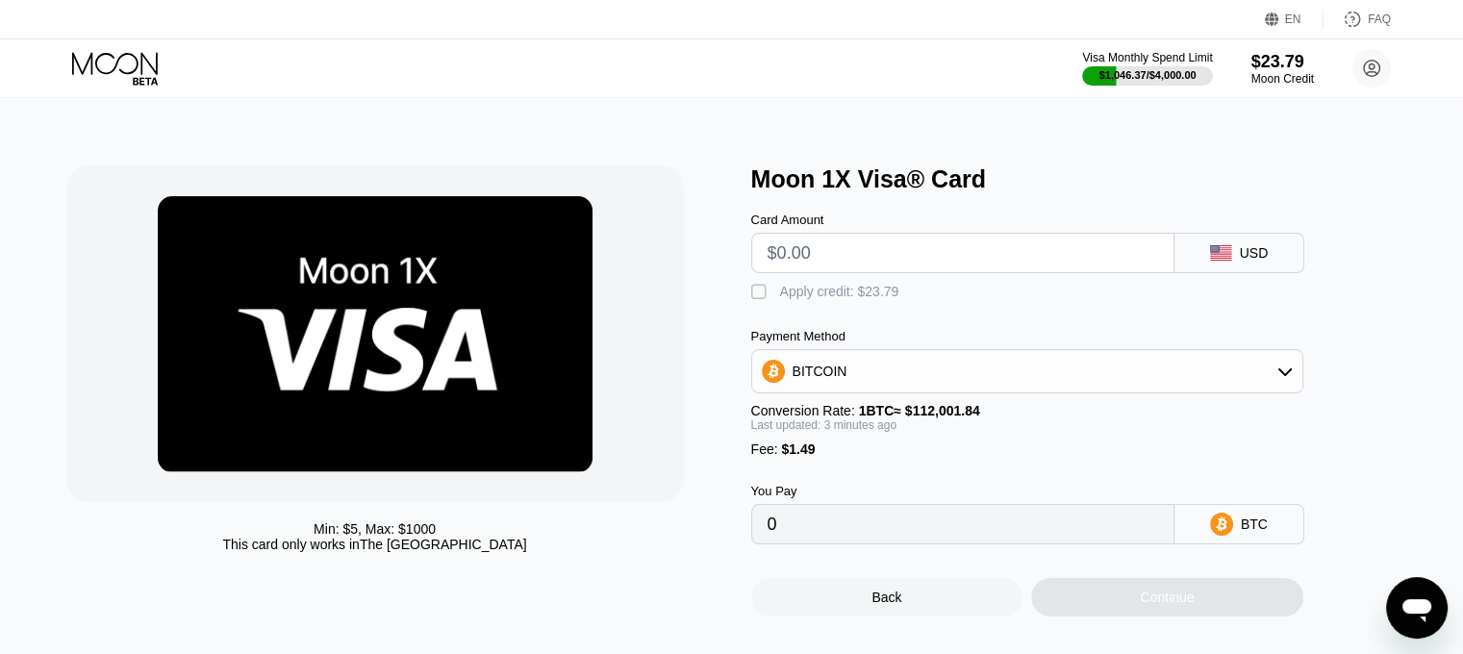
click at [873, 266] on input "text" at bounding box center [962, 253] width 390 height 38
type input "$7"
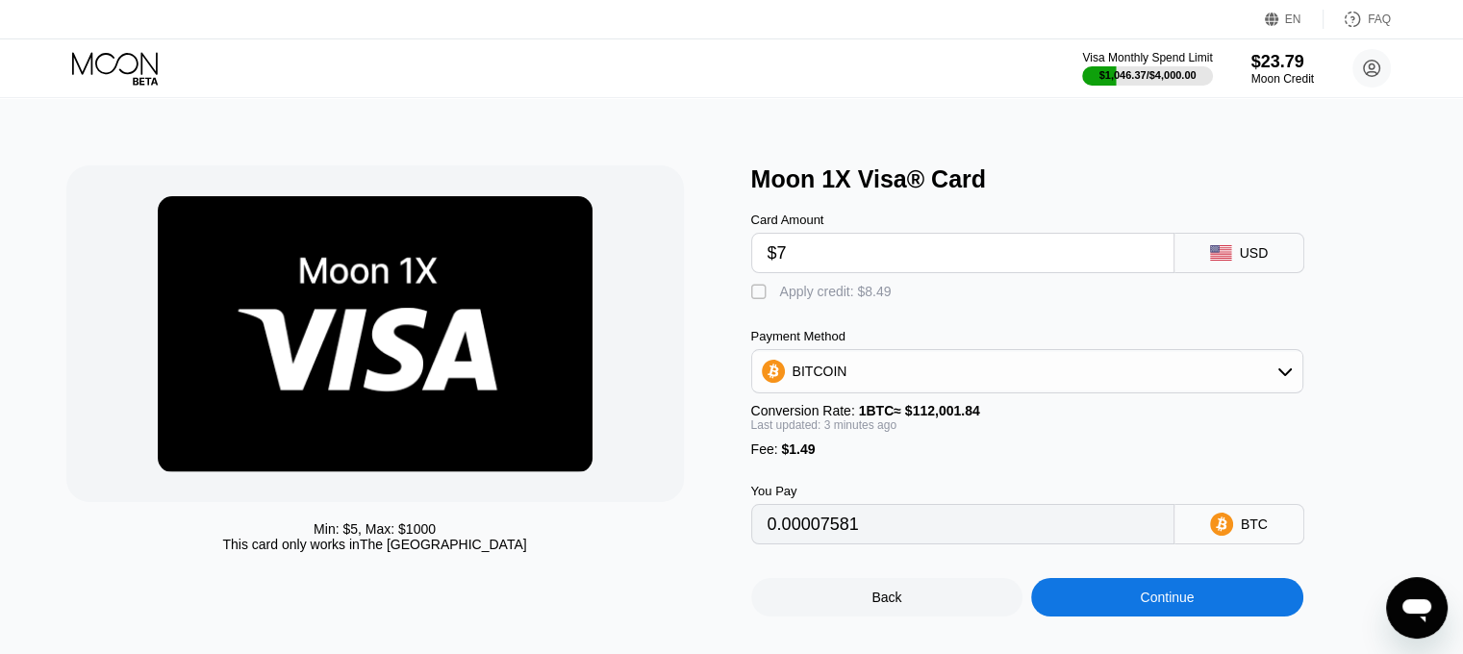
type input "0.00007581"
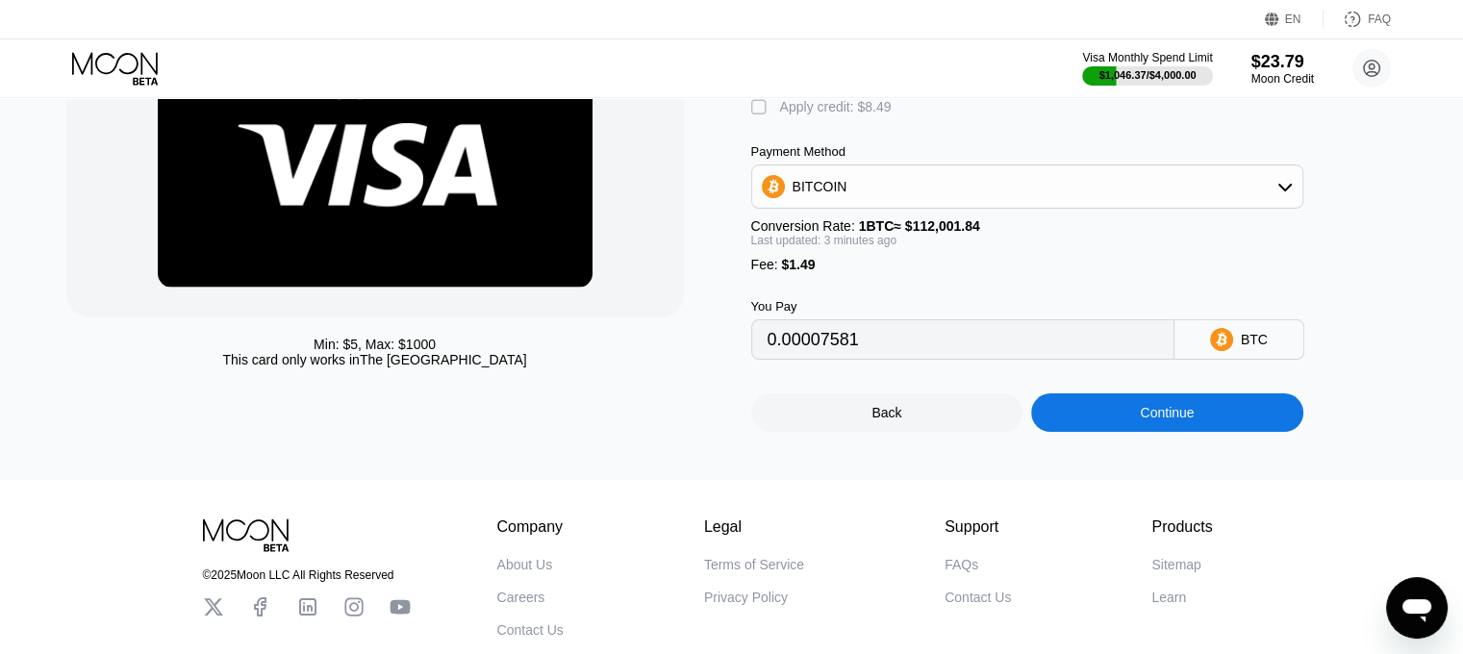
scroll to position [192, 0]
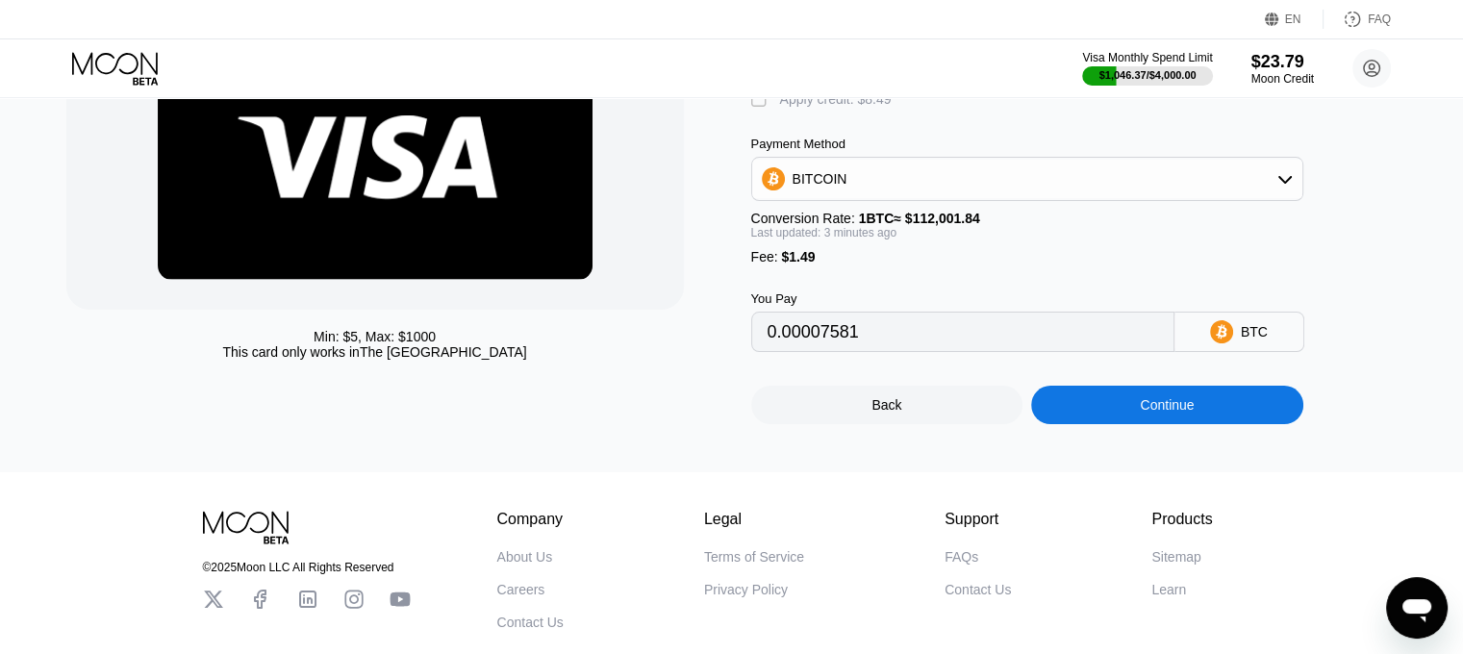
type input "$7"
click at [1169, 408] on div "Continue" at bounding box center [1167, 405] width 272 height 38
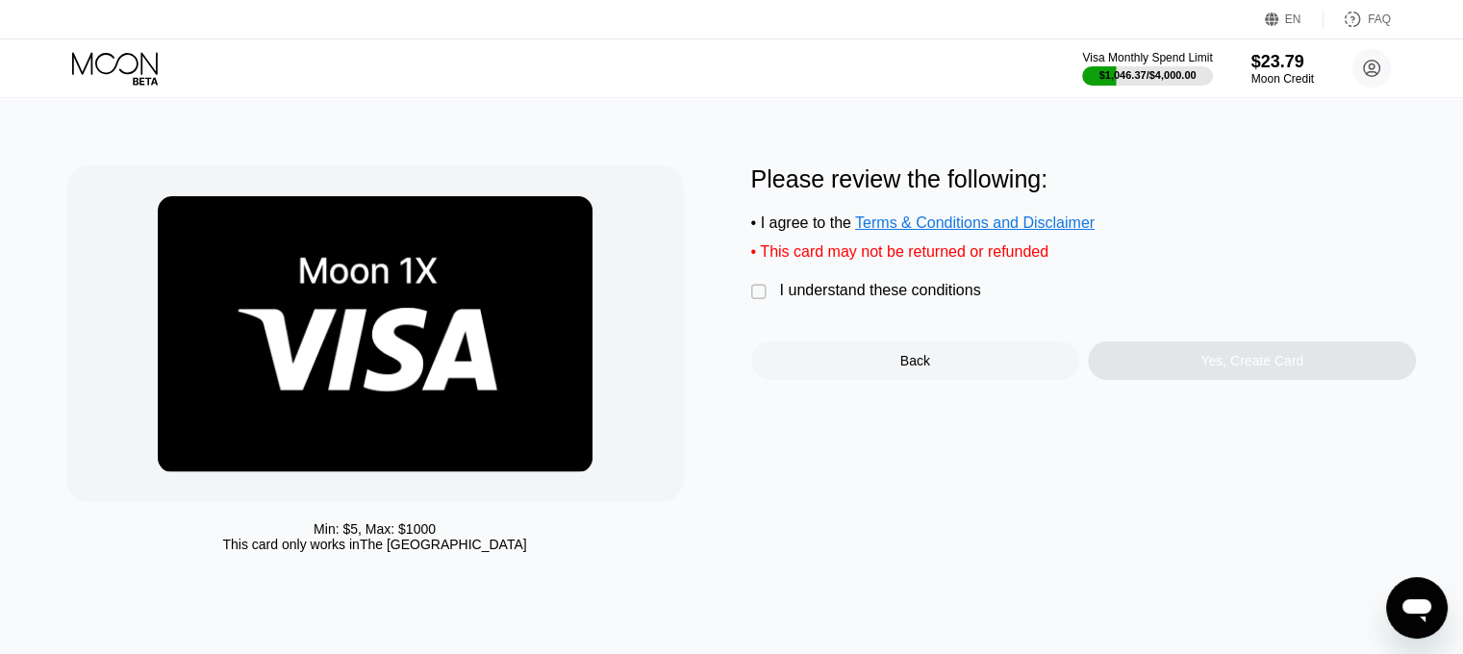
click at [918, 288] on div "Please review the following: • I agree to the Terms & Conditions and Disclaimer…" at bounding box center [1083, 272] width 665 height 214
click at [941, 297] on div "I understand these conditions" at bounding box center [880, 290] width 201 height 17
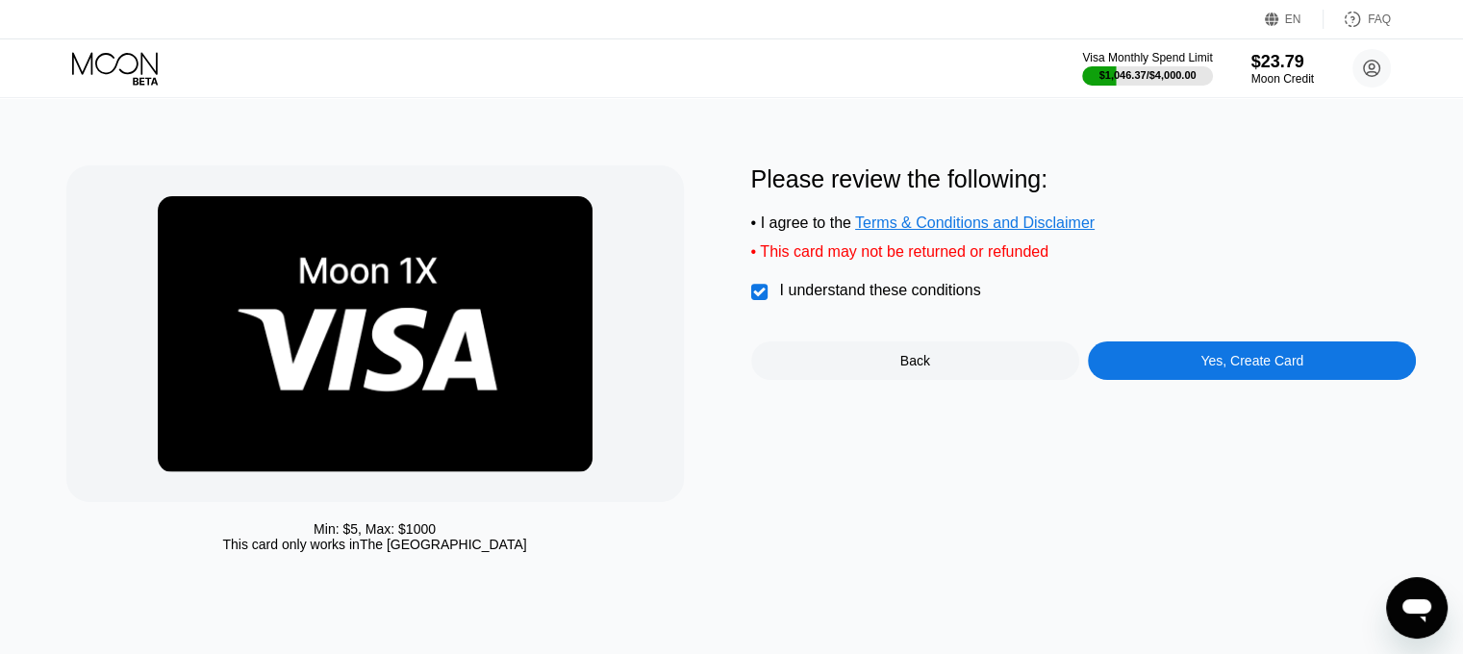
click at [1210, 368] on div "Yes, Create Card" at bounding box center [1251, 360] width 103 height 15
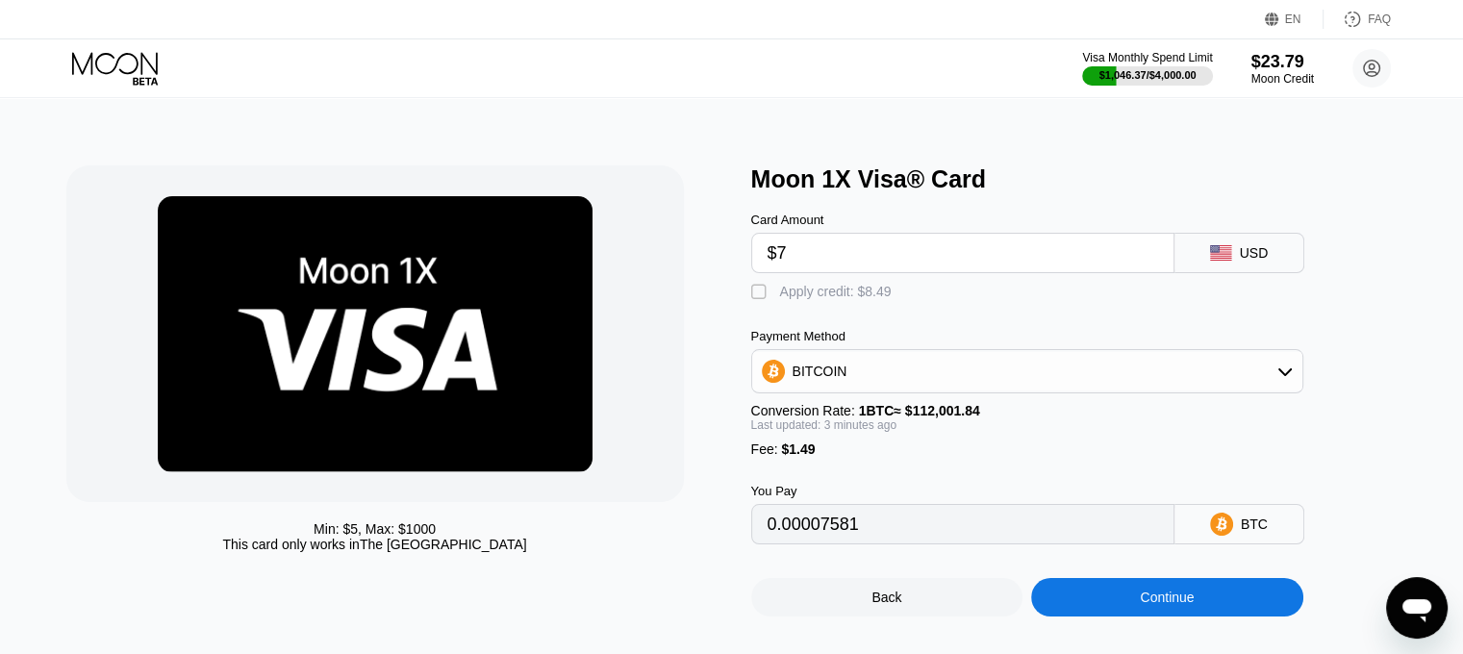
click at [828, 290] on div "Apply credit: $8.49" at bounding box center [836, 291] width 112 height 15
type input "0"
click at [1097, 616] on div "Continue" at bounding box center [1167, 597] width 272 height 38
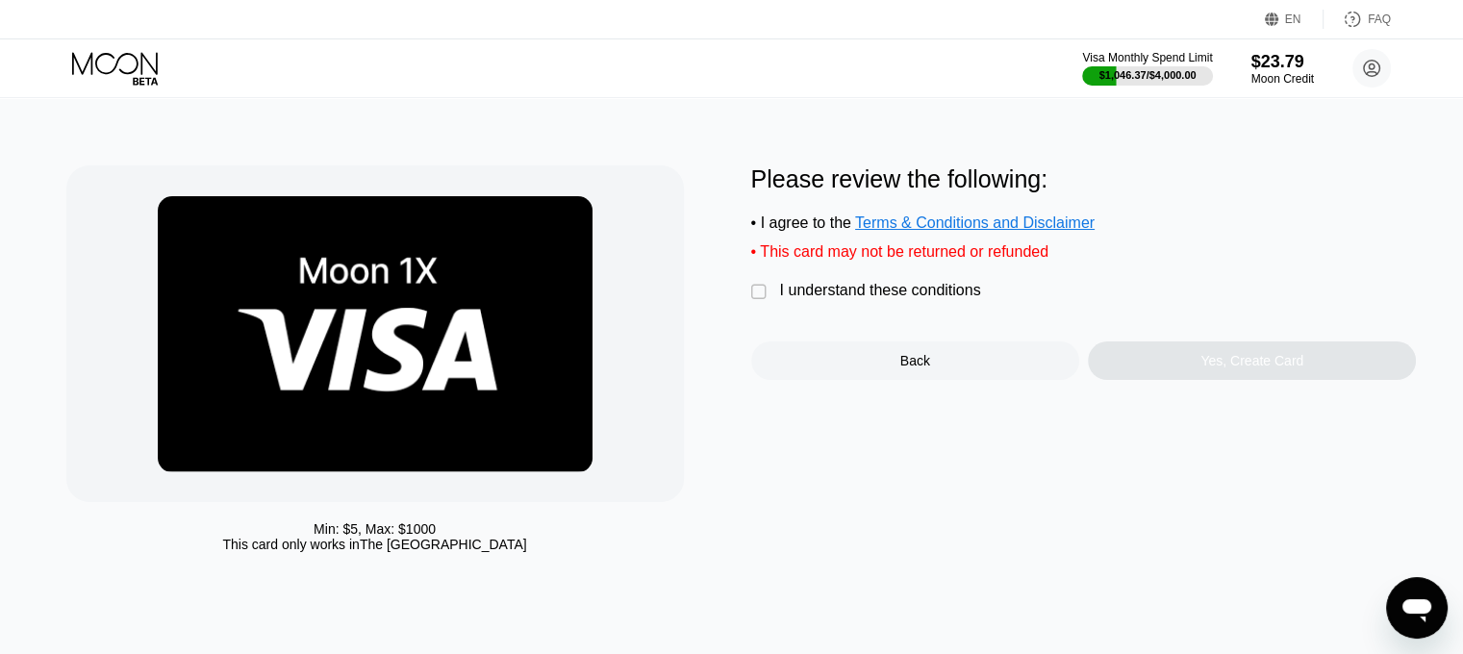
click at [864, 299] on div "I understand these conditions" at bounding box center [880, 290] width 201 height 17
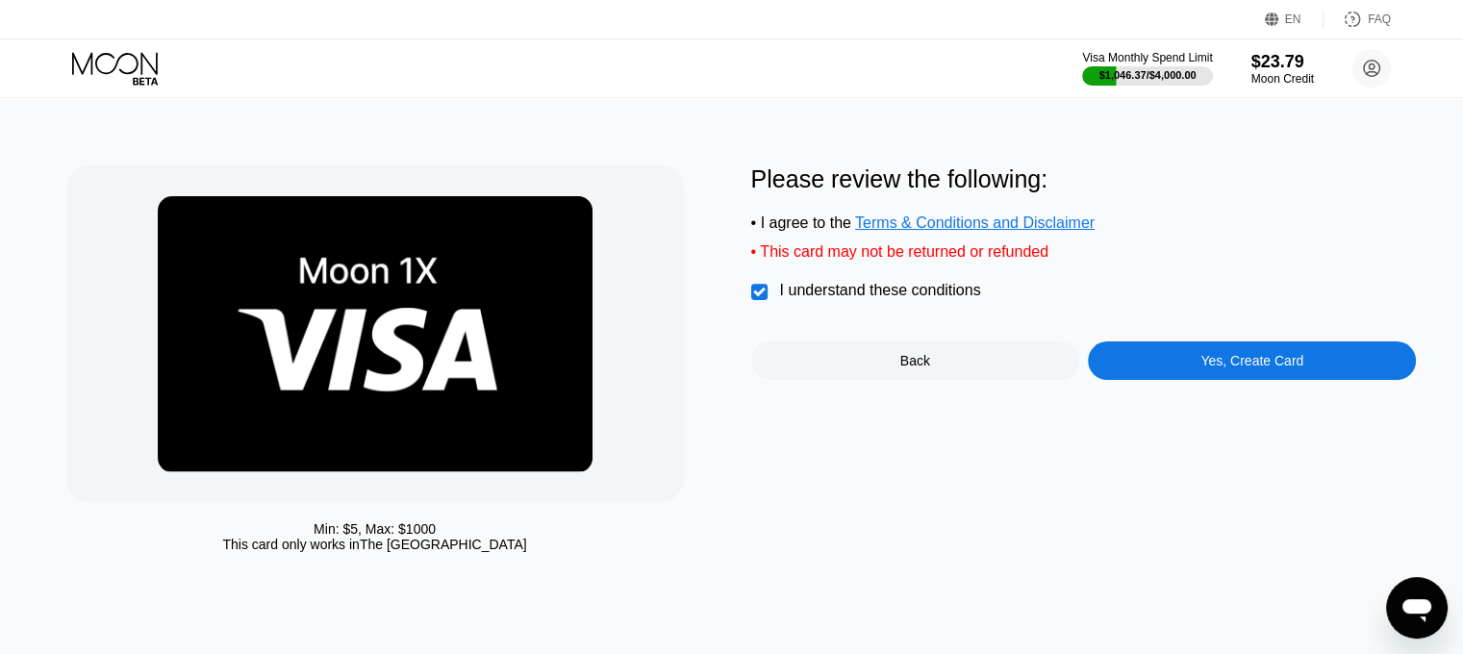
click at [1187, 380] on div "Yes, Create Card" at bounding box center [1252, 360] width 328 height 38
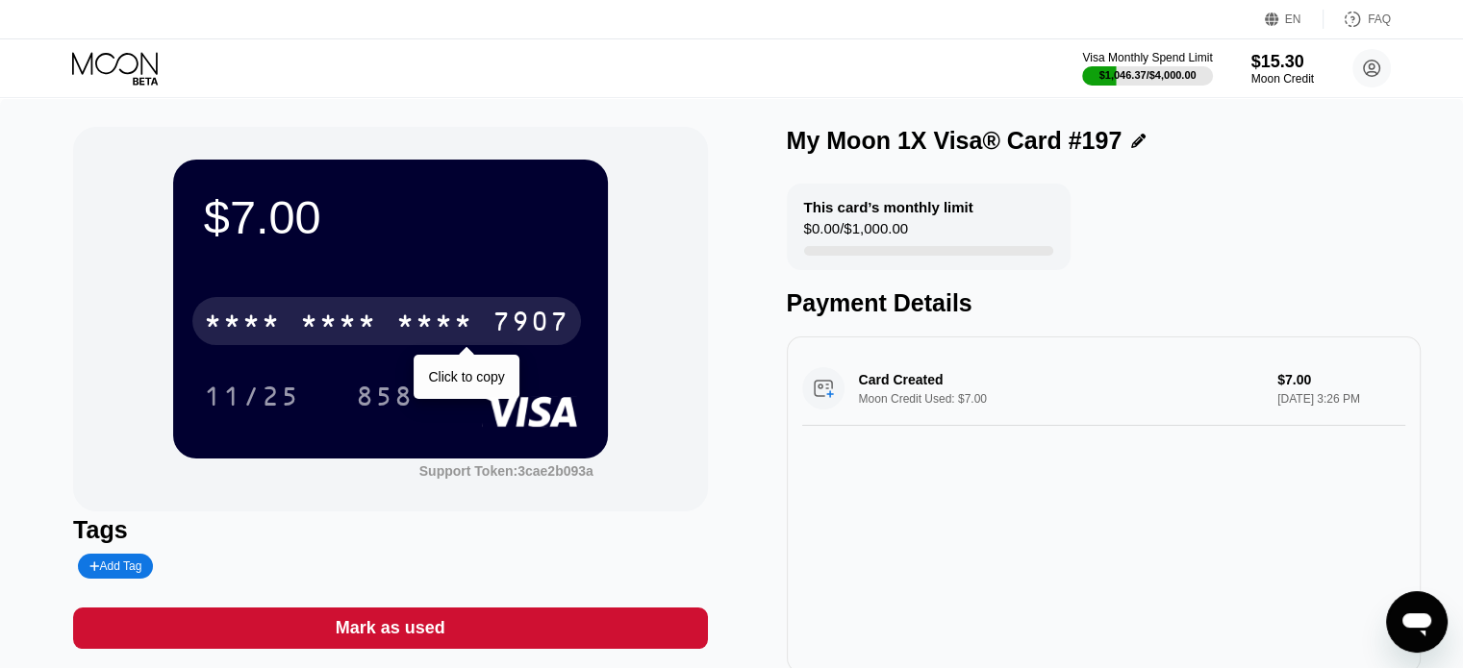
click at [440, 328] on div "* * * *" at bounding box center [434, 324] width 77 height 31
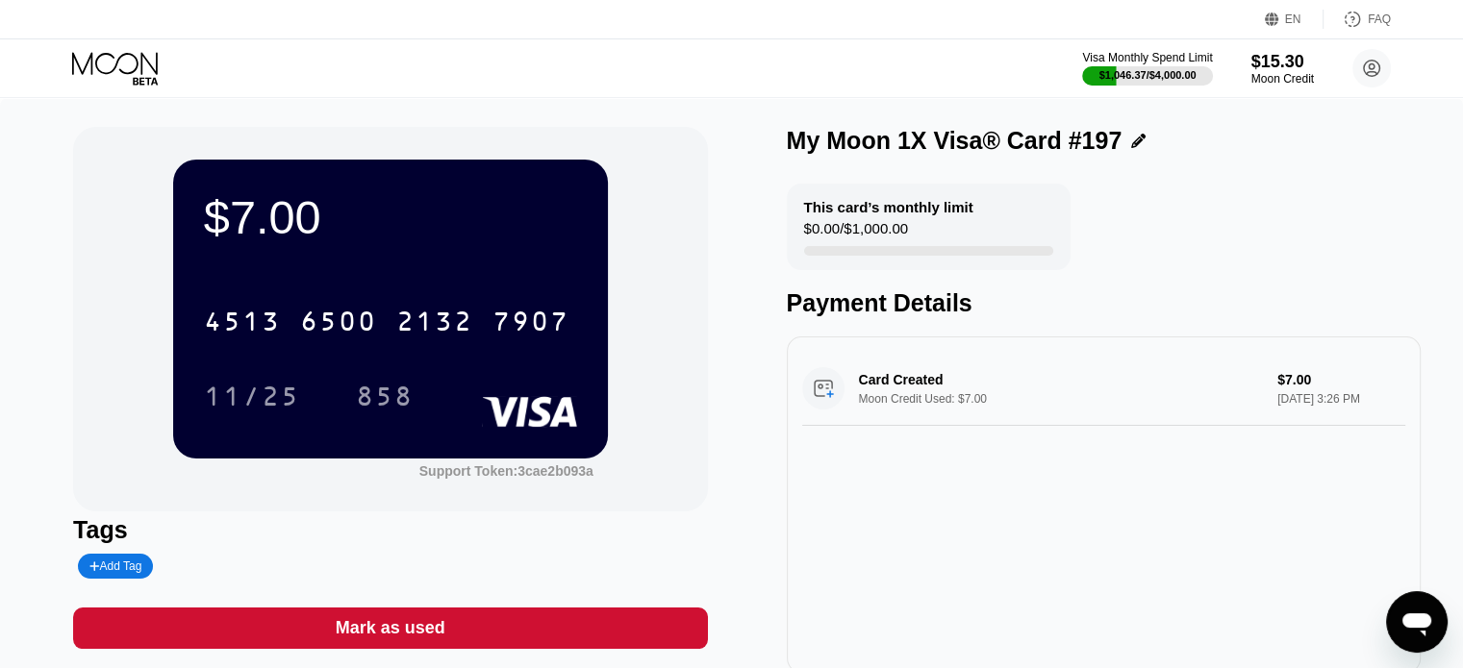
click at [0, 320] on div "$7.00 4513 6500 2132 7907 11/25 858 Support Token: 3cae2b093a Tags Add Tag Mark…" at bounding box center [731, 409] width 1463 height 623
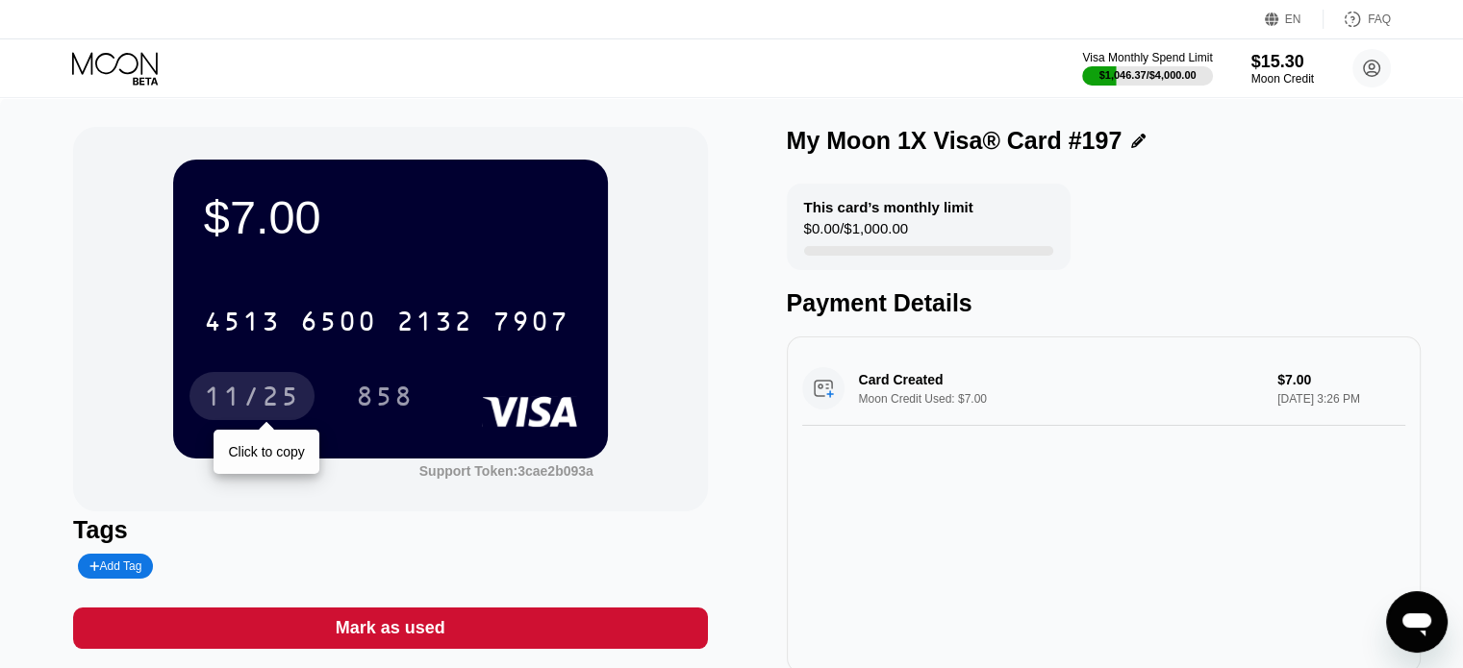
click at [296, 391] on div "11/25" at bounding box center [252, 399] width 96 height 31
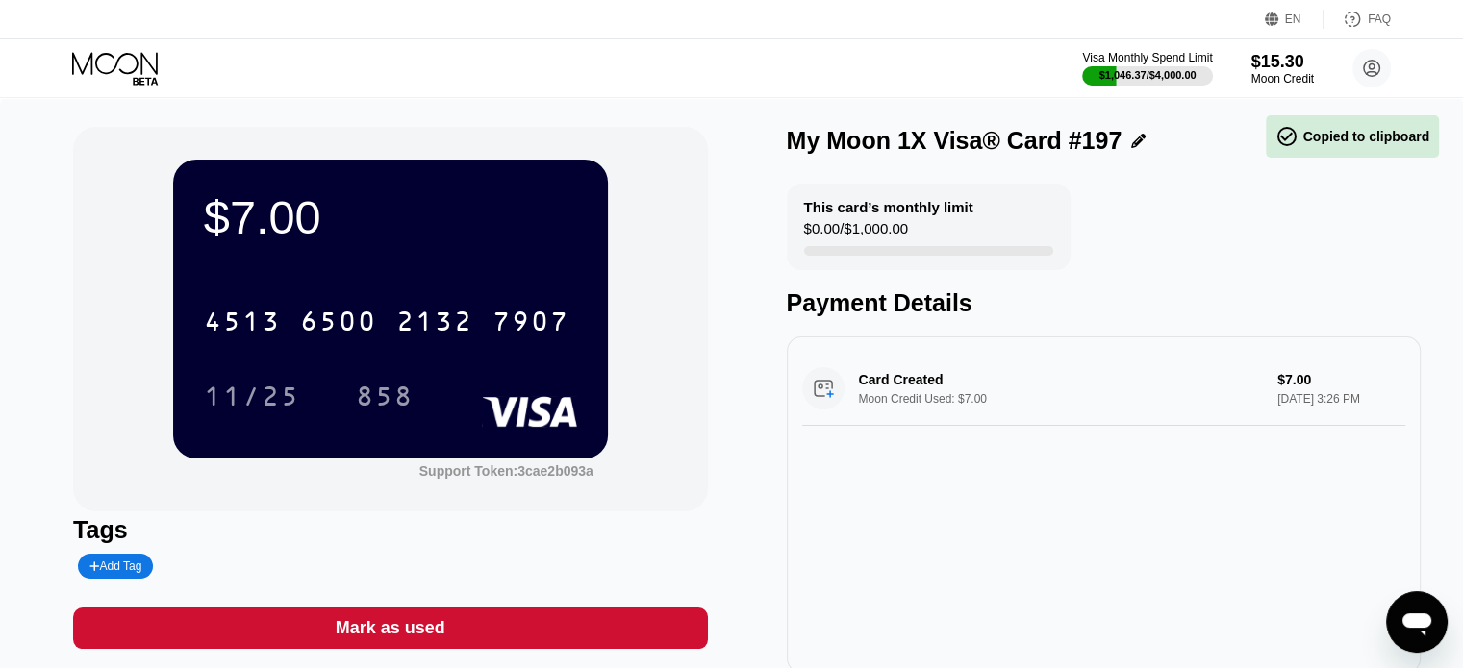
click at [0, 325] on div "$7.00 4513 6500 2132 7907 11/25 858 Support Token: 3cae2b093a Tags Add Tag Mark…" at bounding box center [731, 409] width 1463 height 623
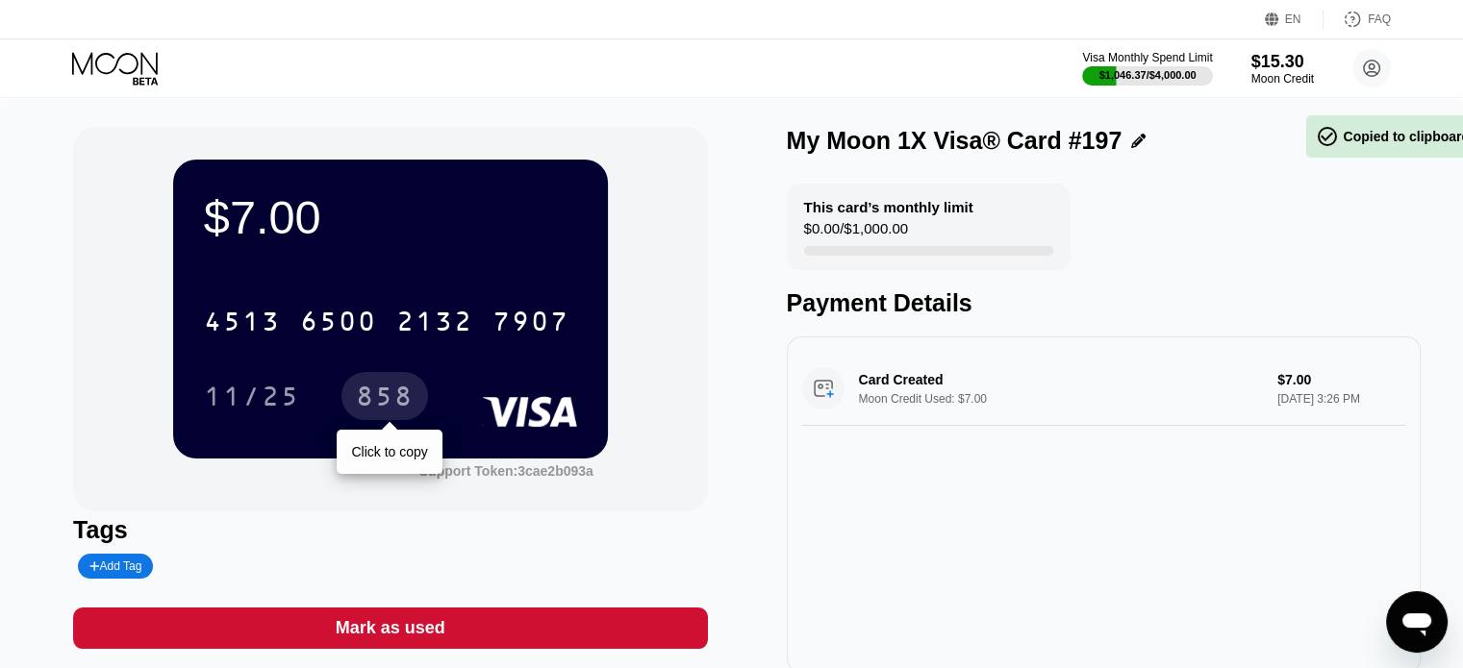
click at [365, 401] on div "858" at bounding box center [385, 399] width 58 height 31
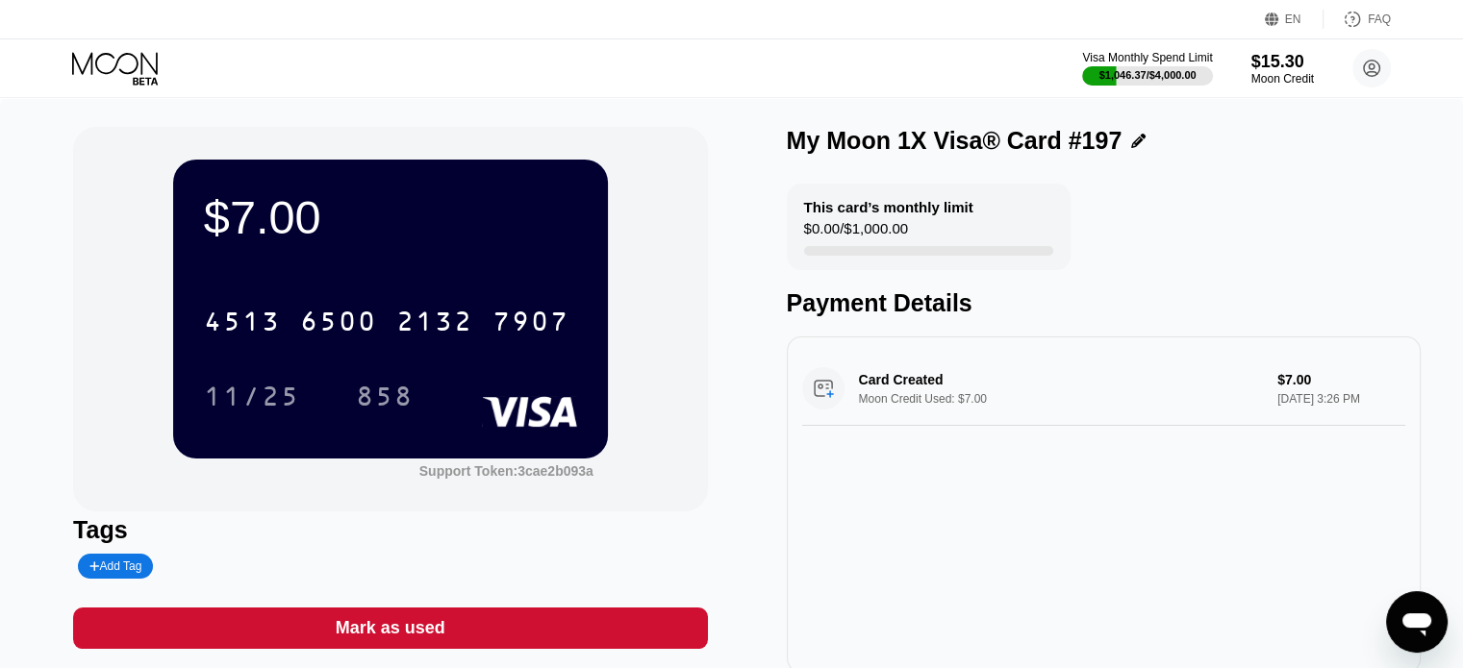
click at [42, 314] on div "$7.00 4513 6500 2132 7907 11/25 858 Support Token: 3cae2b093a Tags Add Tag Mark…" at bounding box center [731, 409] width 1463 height 623
click at [138, 47] on div "Visa Monthly Spend Limit $1,046.37 / $4,000.00 $15.30 Moon Credit Hossein Ghorb…" at bounding box center [731, 68] width 1463 height 58
click at [141, 66] on icon at bounding box center [115, 63] width 86 height 22
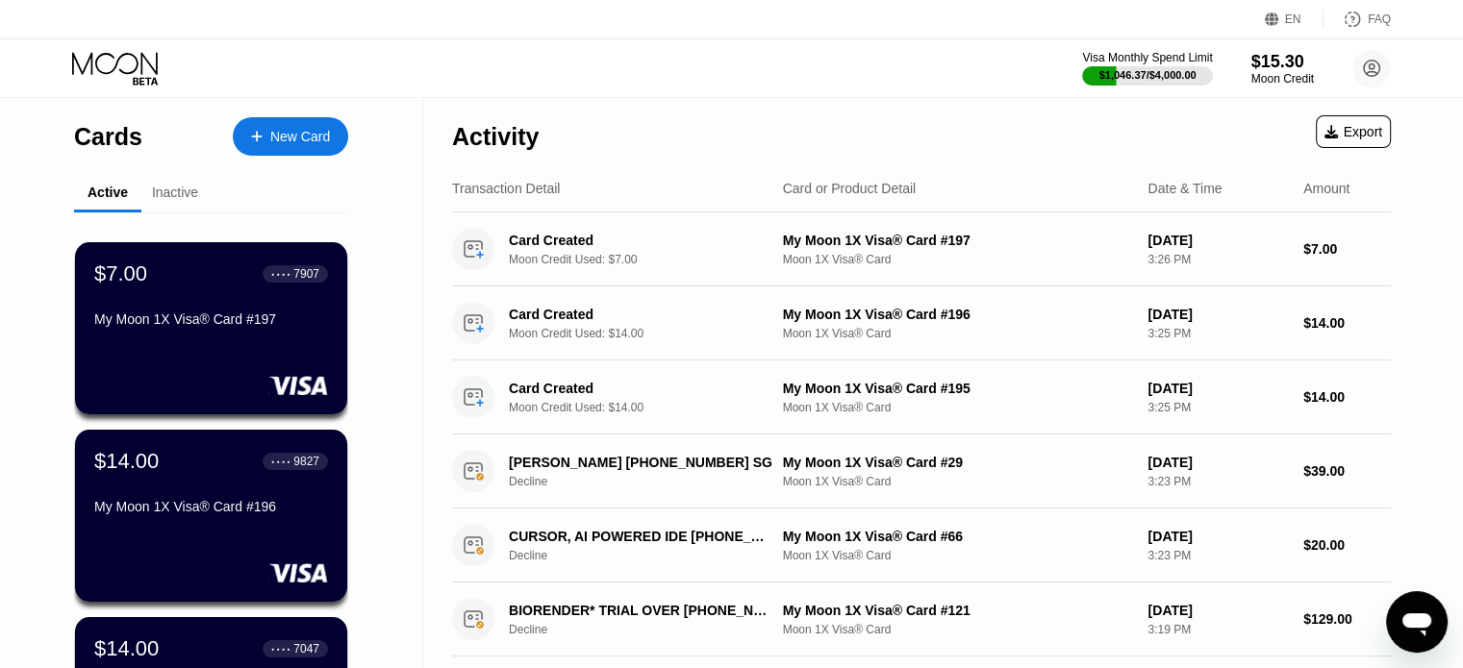
click at [746, 89] on div "Visa Monthly Spend Limit $1,046.37 / $4,000.00 $15.30 Moon Credit Hossein Ghorb…" at bounding box center [731, 68] width 1463 height 58
click at [279, 138] on div "New Card" at bounding box center [300, 137] width 60 height 16
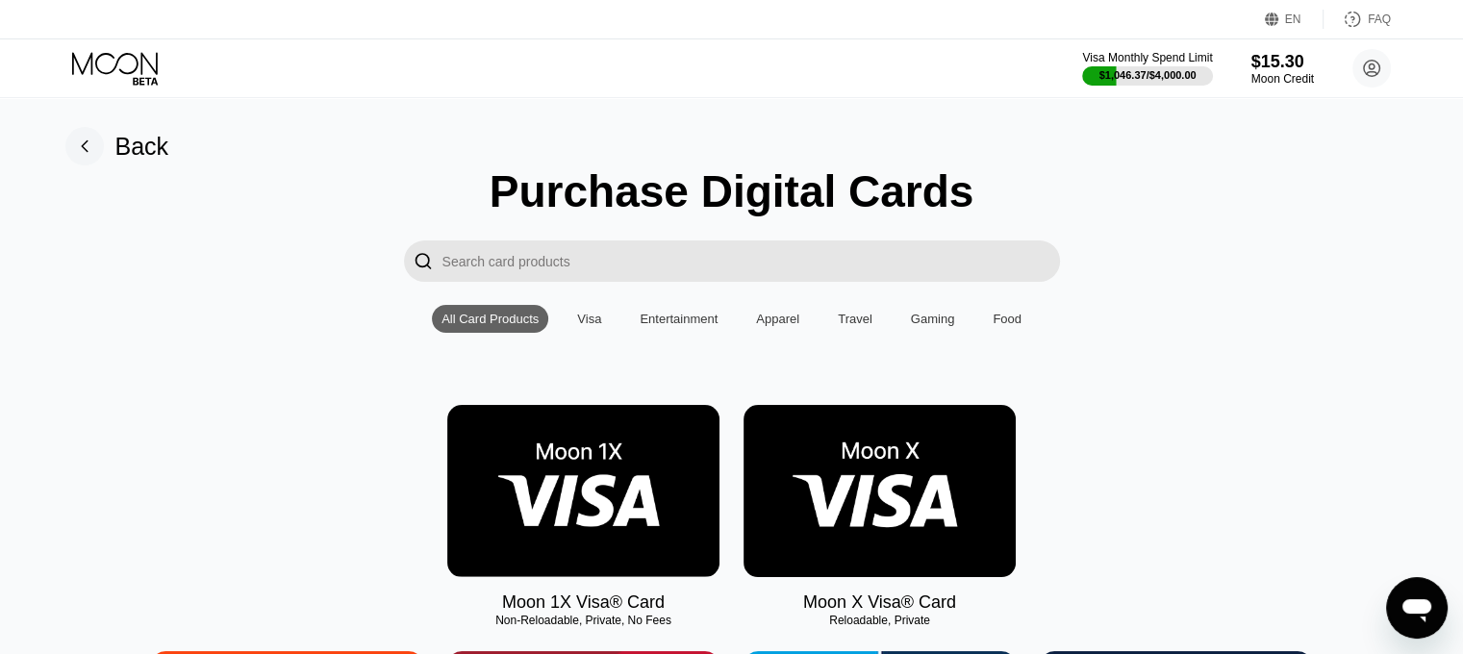
click at [574, 438] on img at bounding box center [583, 491] width 272 height 172
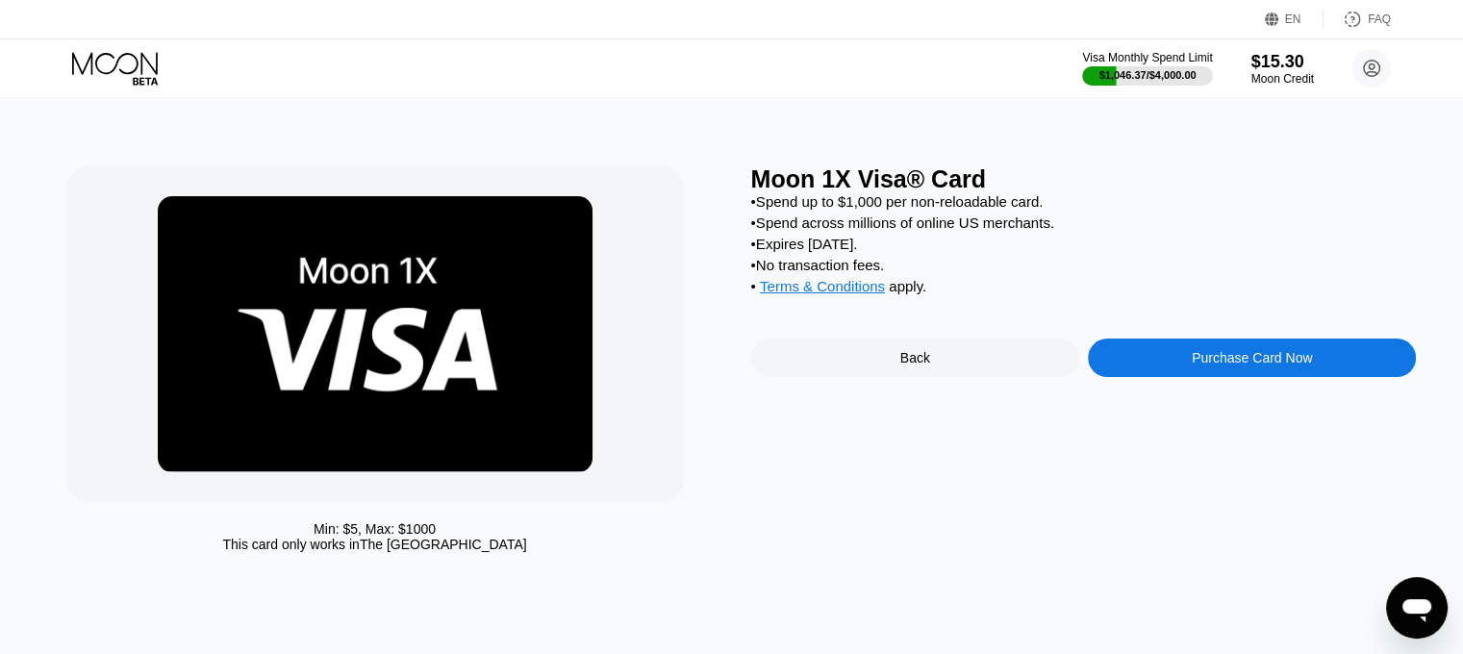
click at [1225, 365] on div "Purchase Card Now" at bounding box center [1252, 357] width 120 height 15
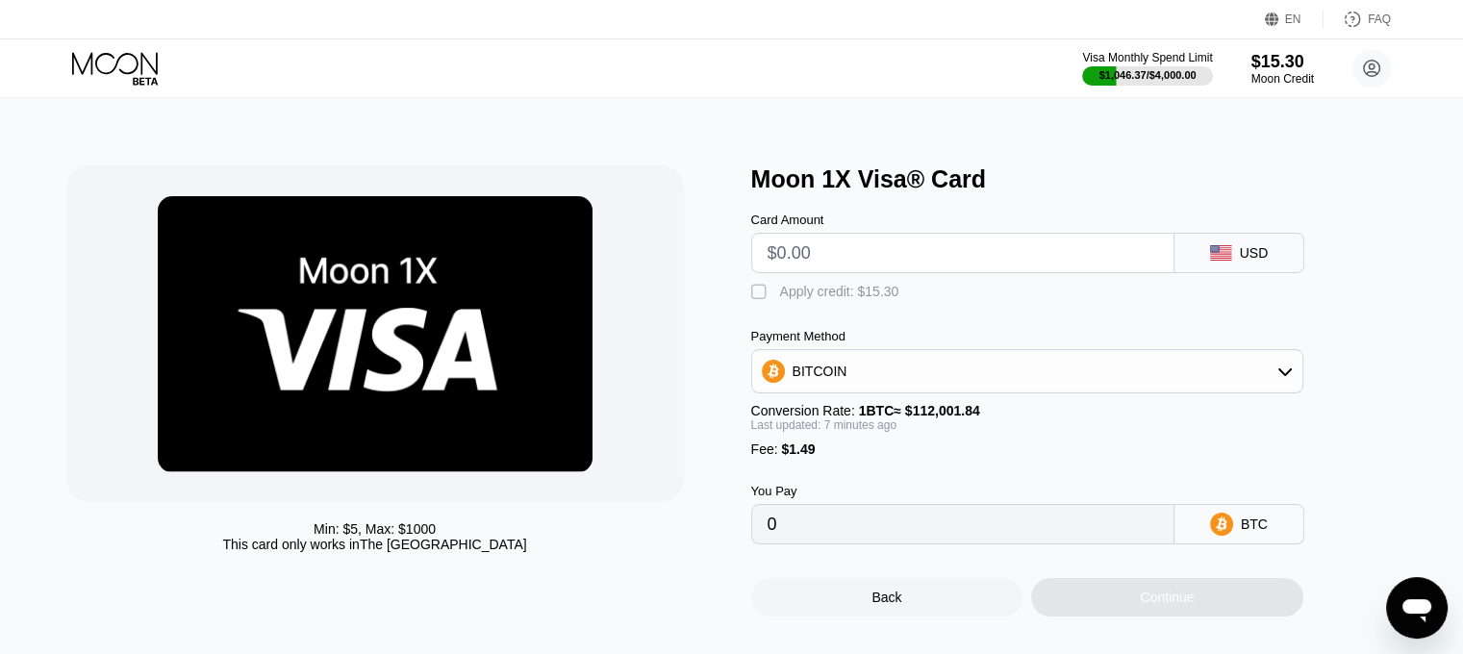
click at [875, 253] on input "text" at bounding box center [962, 253] width 390 height 38
type input "$1"
type input "0.00002224"
type input "$14"
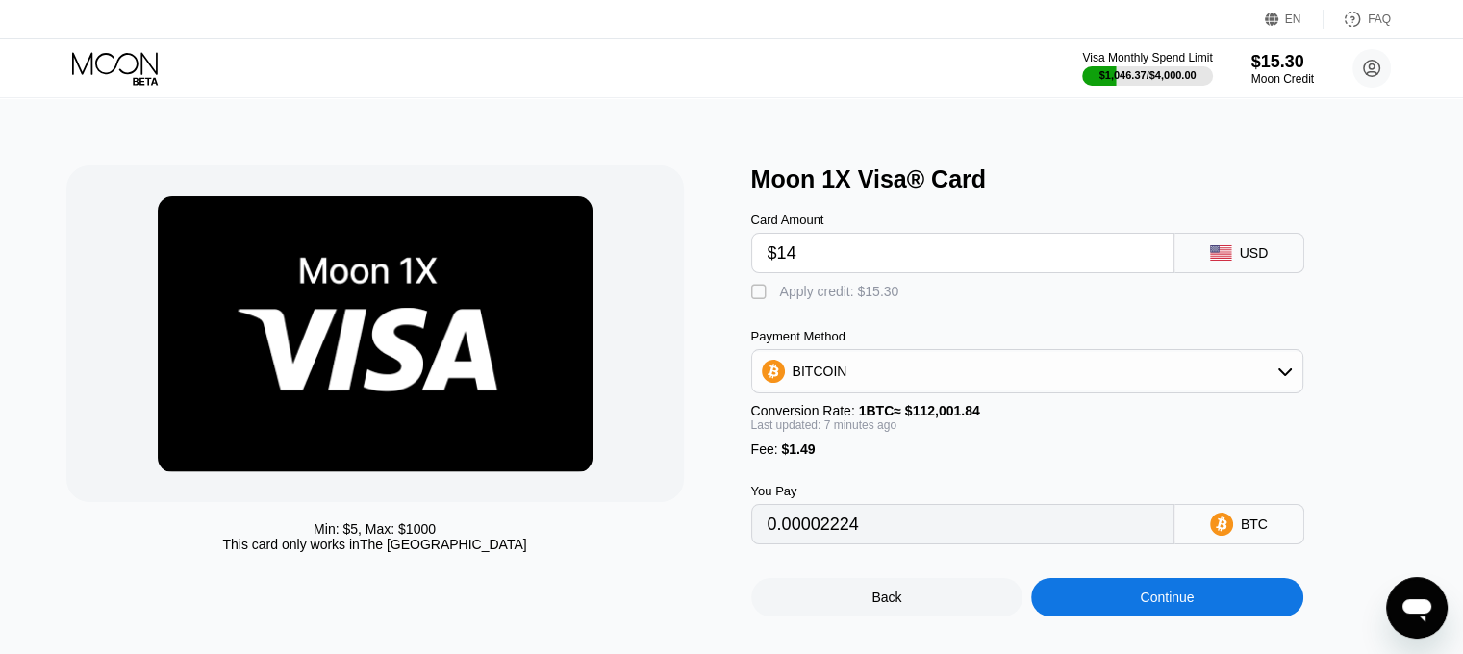
type input "0.00013831"
type input "$14"
click at [802, 299] on div "Apply credit: $15.30" at bounding box center [839, 291] width 119 height 15
type input "0.0000017"
click at [1154, 605] on div "Continue" at bounding box center [1167, 597] width 54 height 15
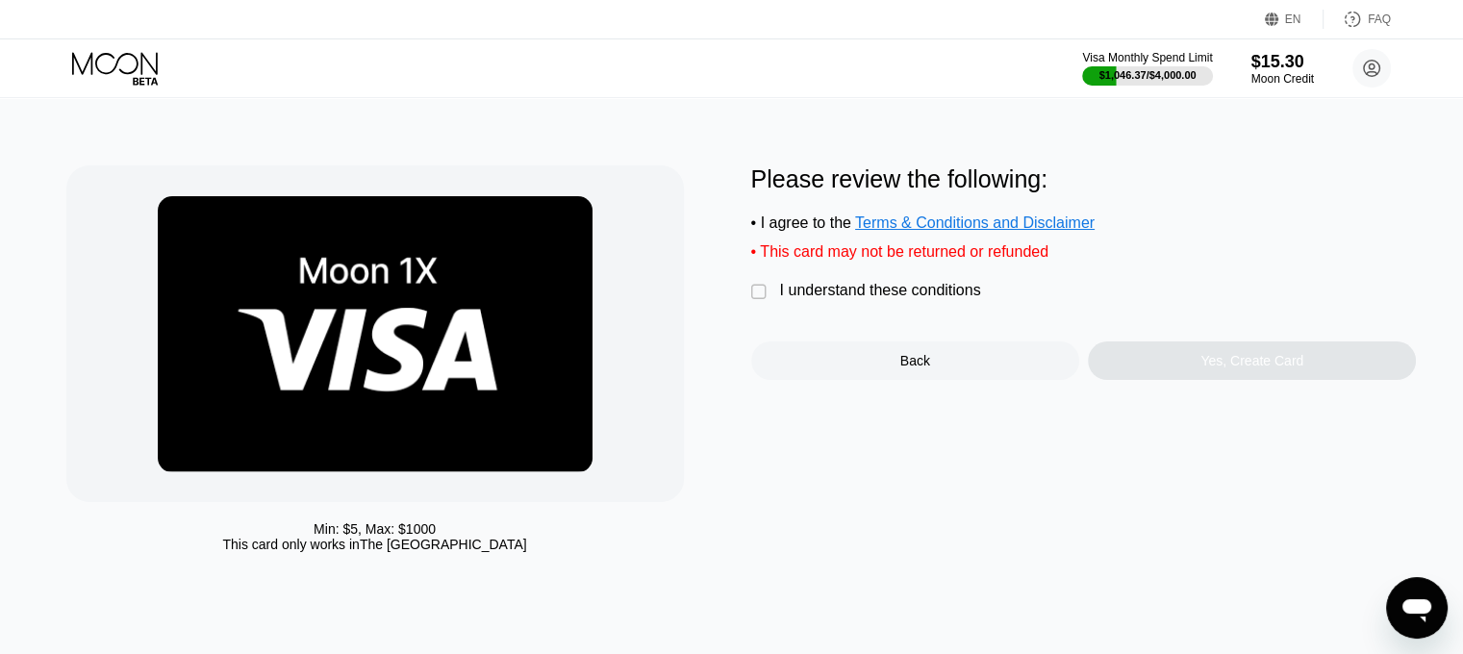
click at [939, 302] on div " I understand these conditions" at bounding box center [870, 292] width 239 height 20
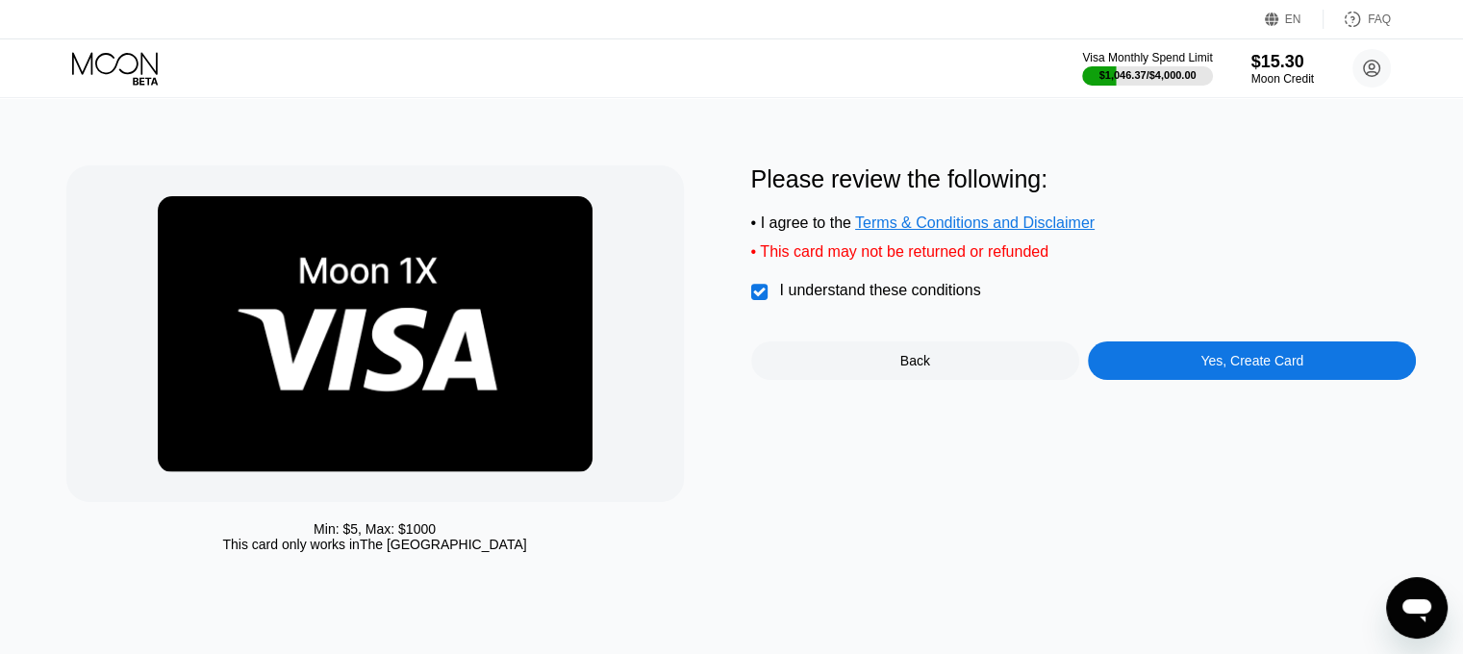
click at [1123, 353] on div "Please review the following: • I agree to the Terms & Conditions and Disclaimer…" at bounding box center [1083, 272] width 665 height 214
click at [1142, 369] on div "Yes, Create Card" at bounding box center [1252, 360] width 328 height 38
click at [1280, 368] on div "Yes, Create Card" at bounding box center [1251, 360] width 103 height 15
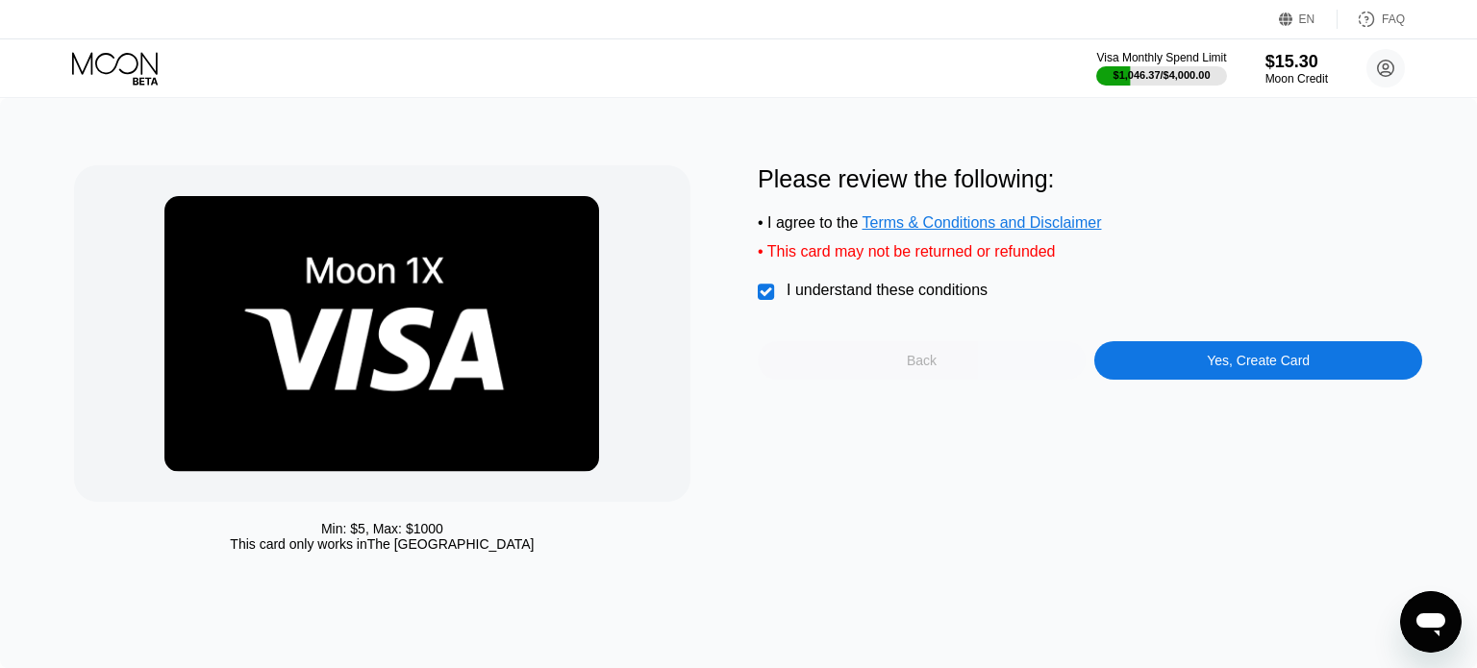
click at [877, 374] on div "Back" at bounding box center [922, 360] width 328 height 38
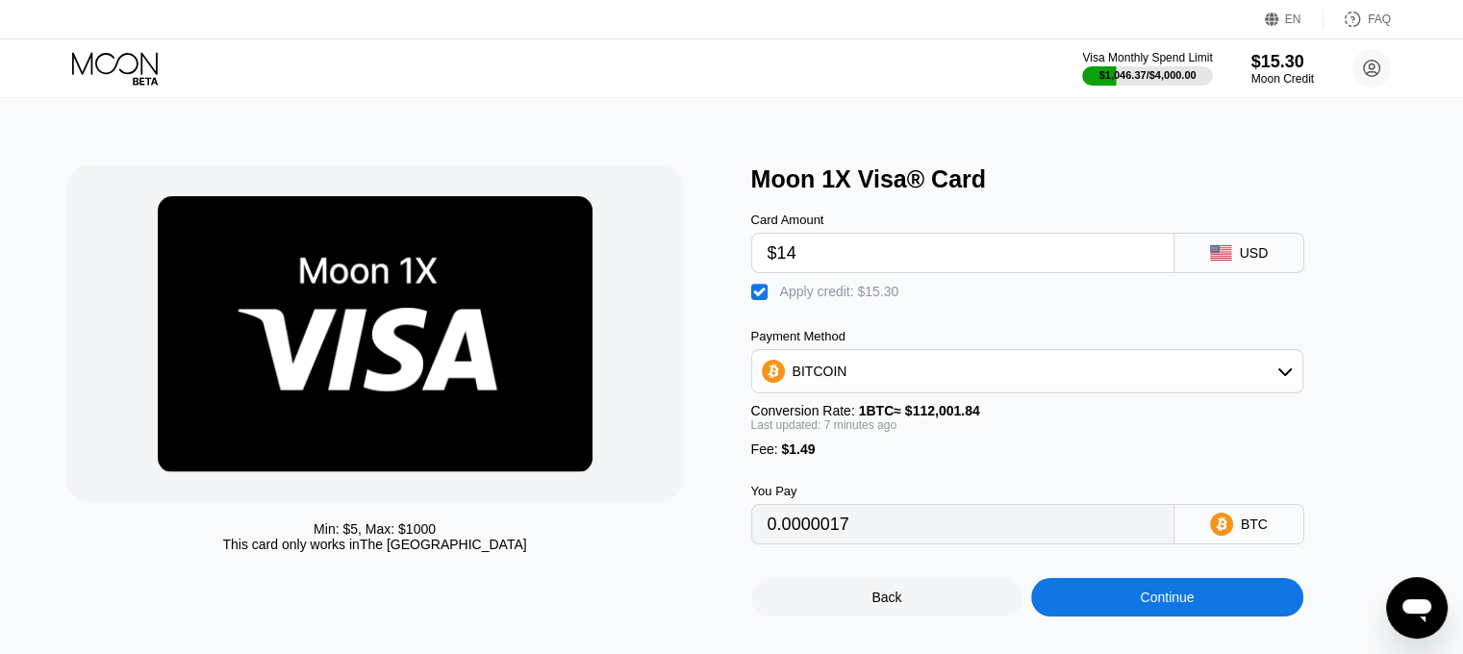
click at [792, 299] on div "Apply credit: $15.30" at bounding box center [839, 291] width 119 height 15
click at [813, 299] on div "Apply credit: $15.30" at bounding box center [839, 291] width 119 height 15
click at [818, 302] on div " Apply credit: $15.30" at bounding box center [830, 292] width 158 height 19
click at [818, 302] on div " Apply credit: $15.30" at bounding box center [830, 292] width 158 height 19
click at [818, 299] on div "Apply credit: $15.30" at bounding box center [839, 291] width 119 height 15
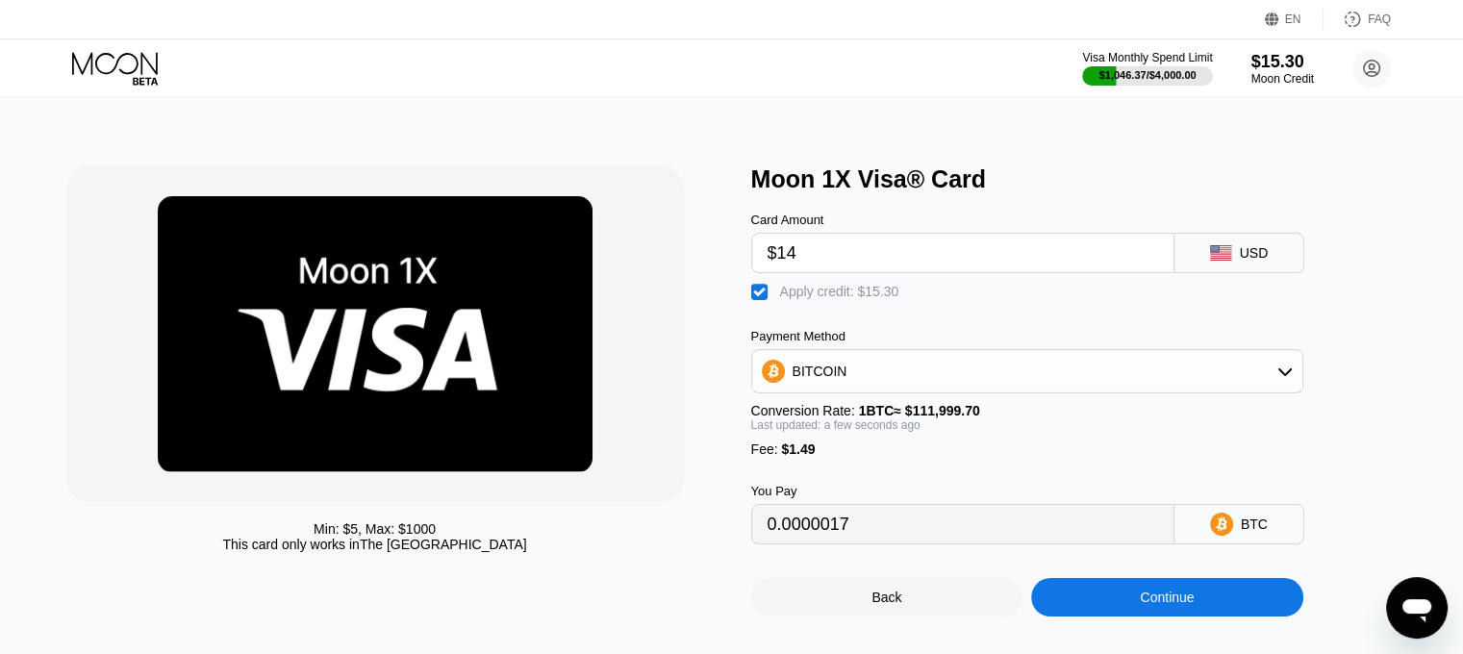
type input "0.00013831"
drag, startPoint x: 803, startPoint y: 266, endPoint x: 715, endPoint y: 259, distance: 87.9
click at [715, 259] on div "Min: $ 5 , Max: $ 1000 This card only works in The United States Moon 1X Visa® …" at bounding box center [731, 390] width 1331 height 451
type input "$7"
type input "0.00007581"
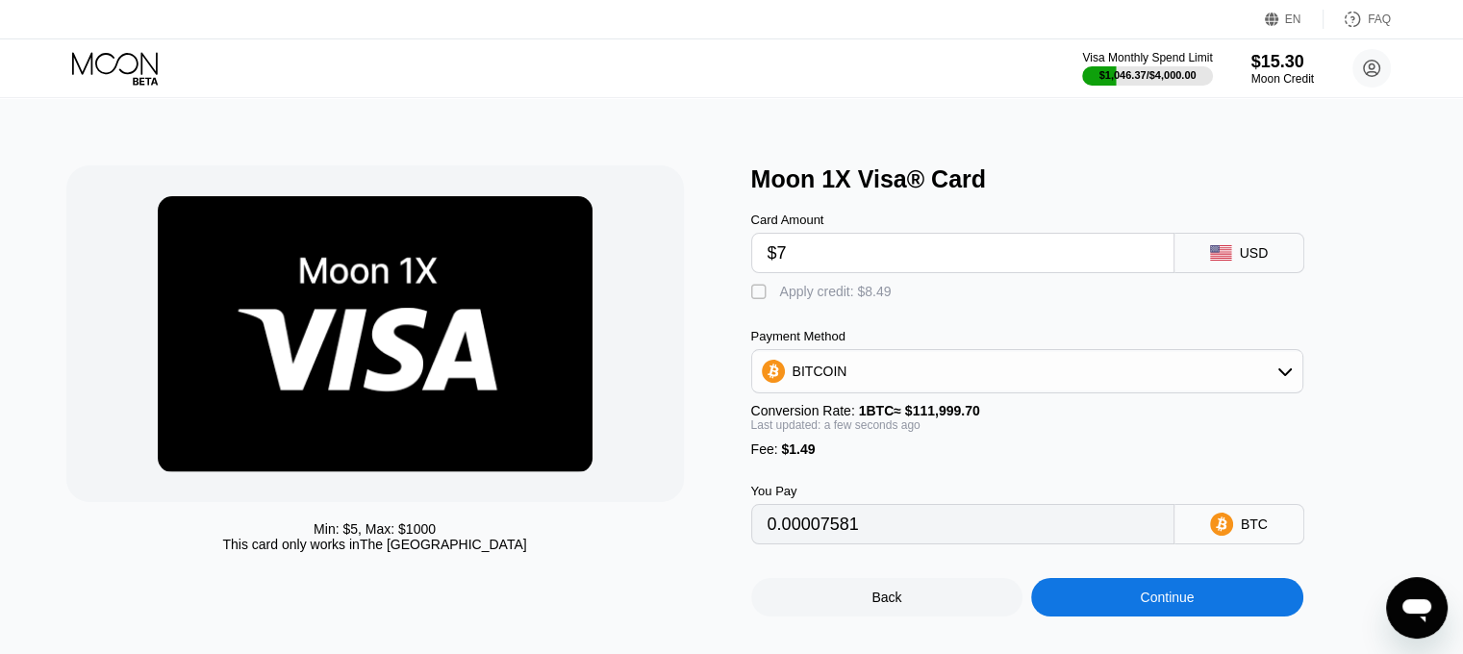
type input "$7"
click at [811, 289] on div "Apply credit: $8.49" at bounding box center [836, 291] width 112 height 15
type input "0"
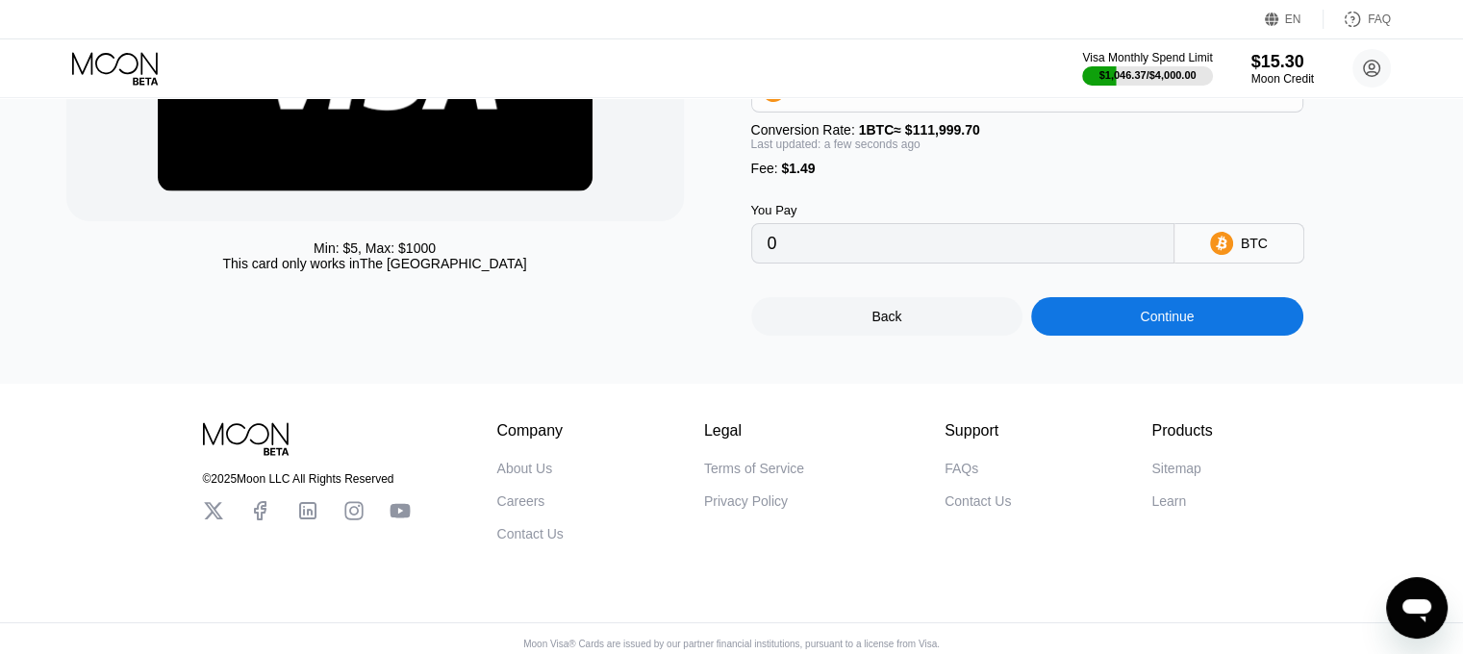
scroll to position [289, 0]
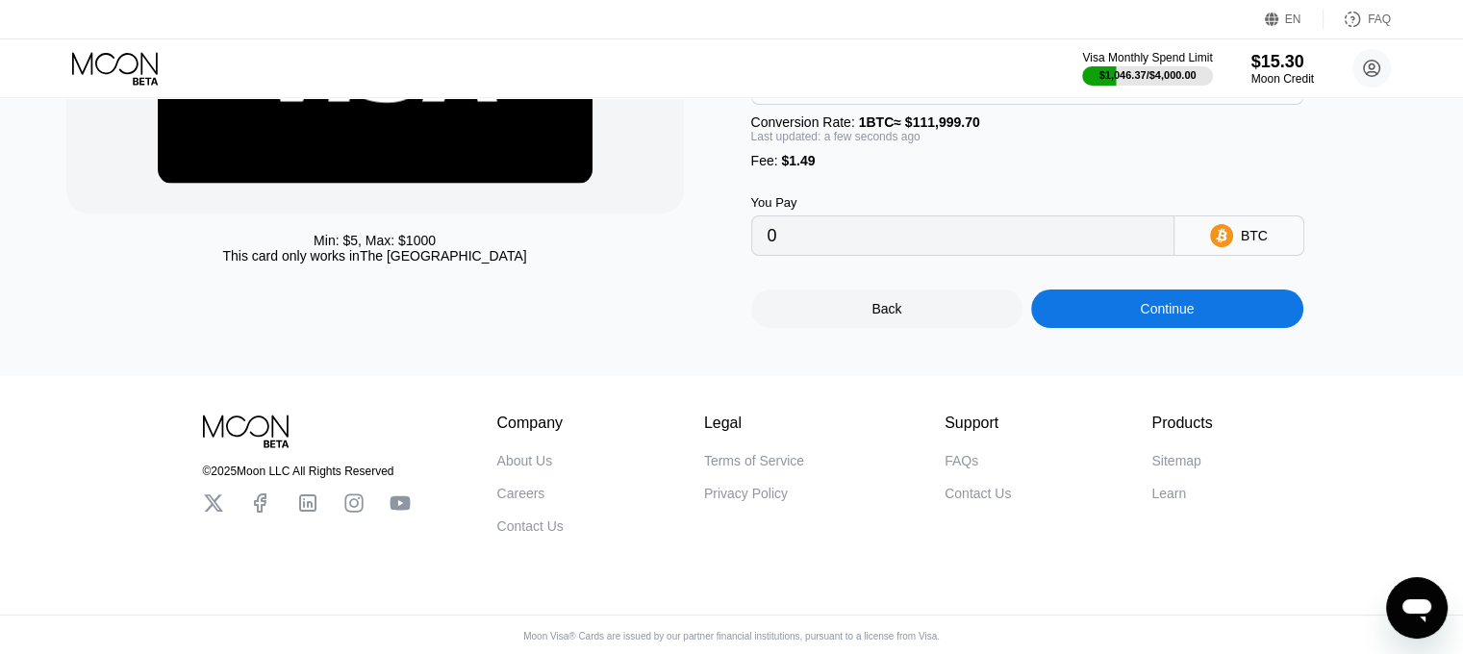
click at [1189, 316] on div "Continue" at bounding box center [1167, 308] width 54 height 15
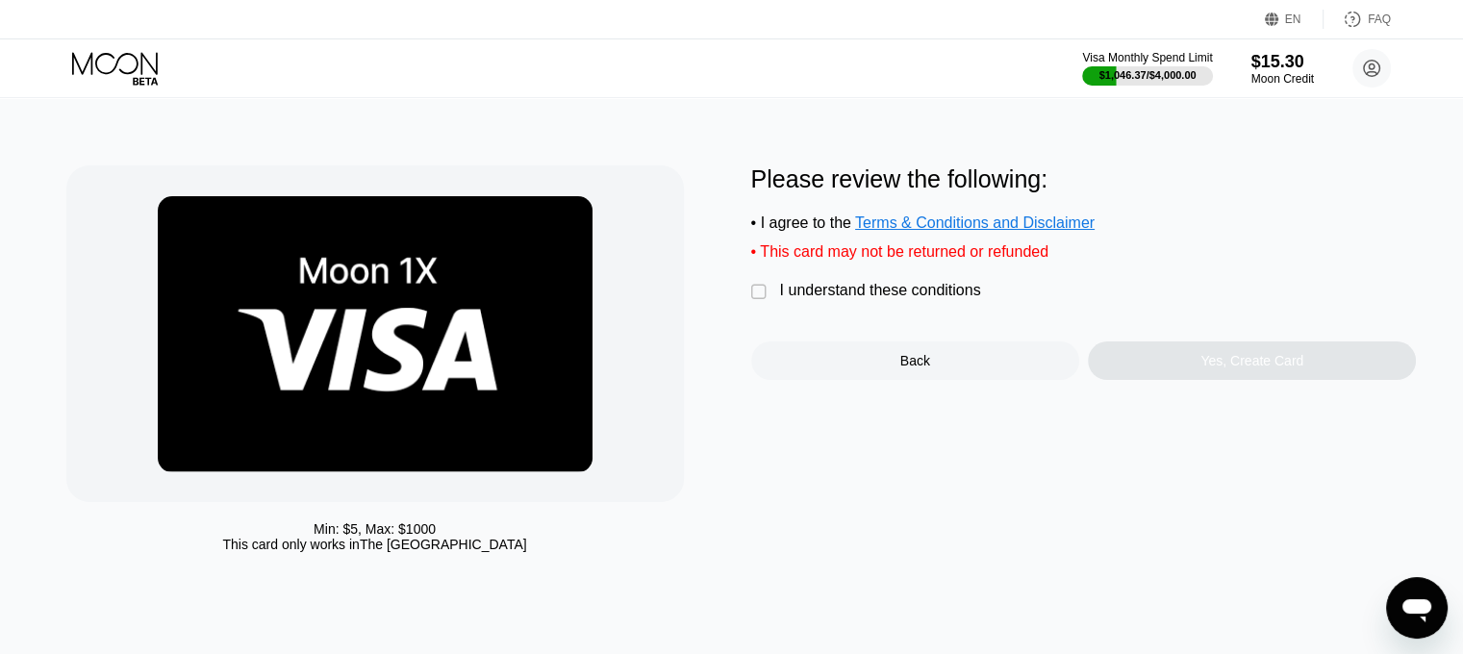
click at [939, 299] on div "I understand these conditions" at bounding box center [880, 290] width 201 height 17
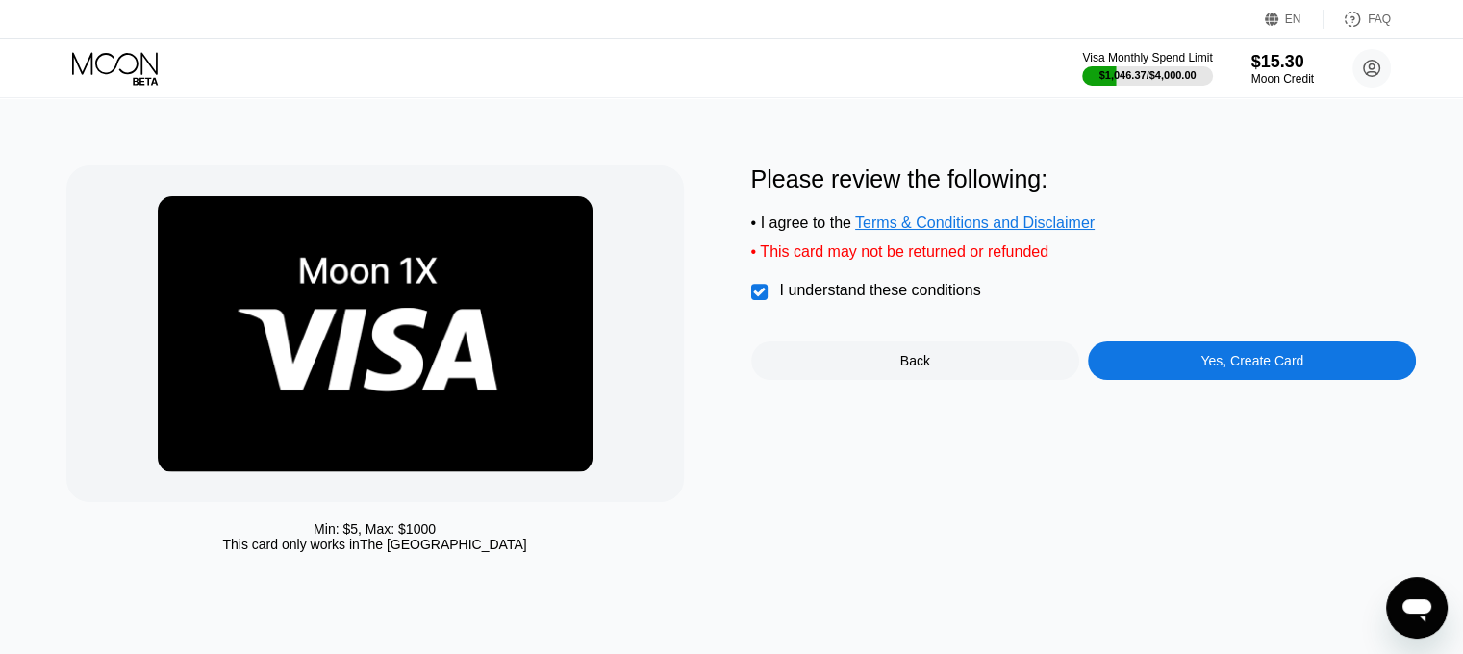
click at [1242, 361] on div "Yes, Create Card" at bounding box center [1252, 360] width 328 height 38
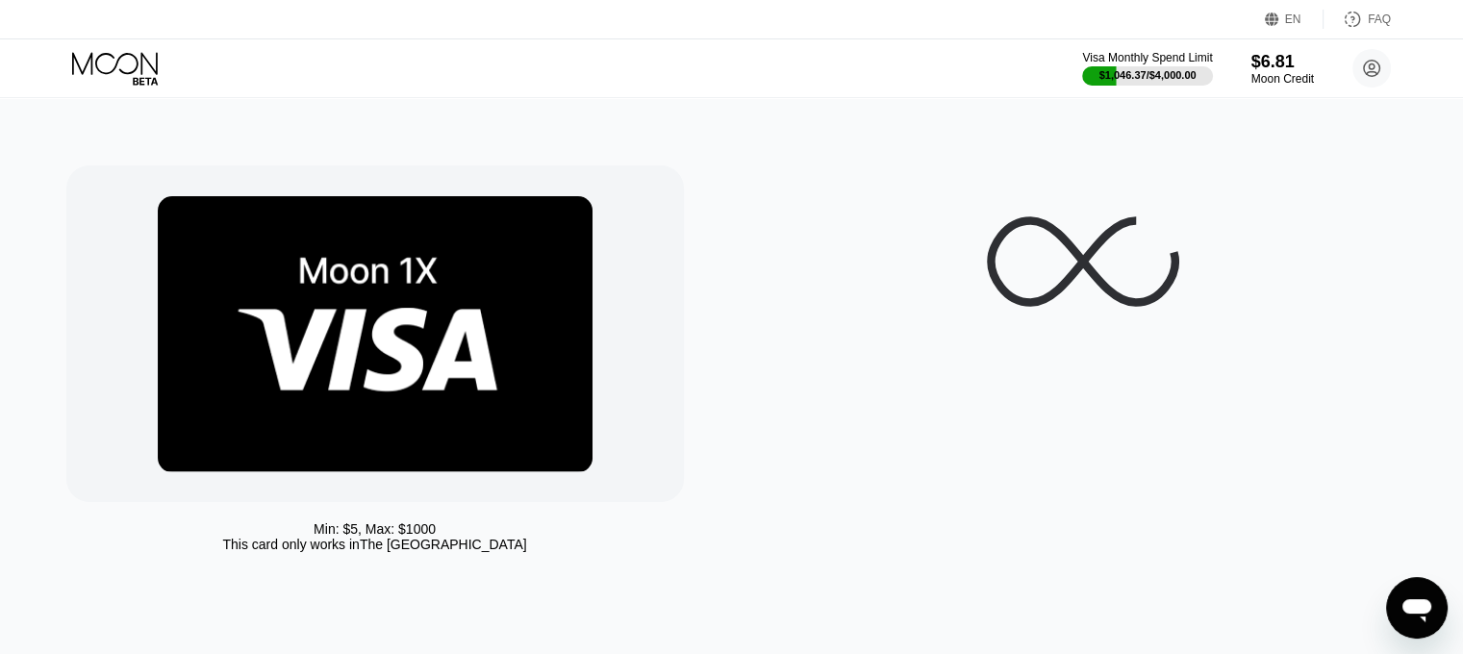
drag, startPoint x: 0, startPoint y: 193, endPoint x: 366, endPoint y: 188, distance: 366.4
click at [0, 193] on div "Min: $ 5 , Max: $ 1000 This card only works in The United States" at bounding box center [731, 376] width 1477 height 556
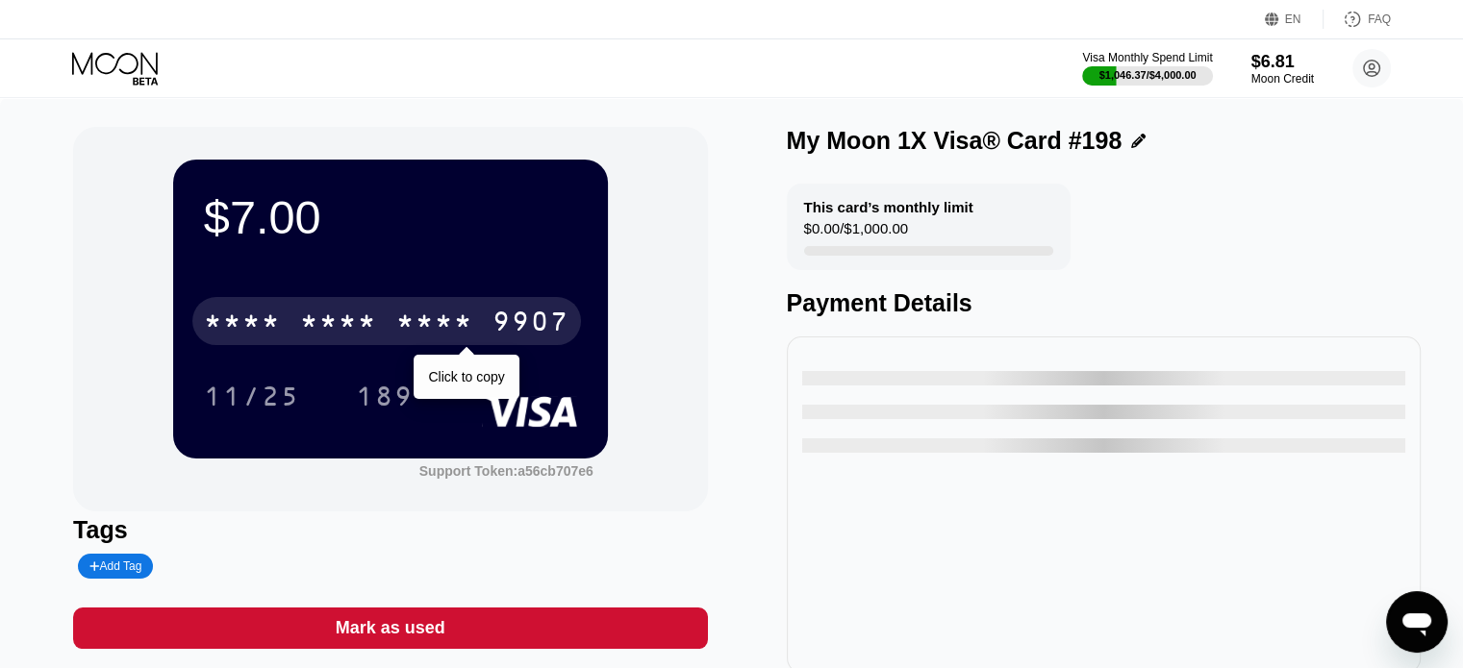
click at [408, 308] on div "* * * * * * * * * * * * 9907" at bounding box center [386, 321] width 389 height 48
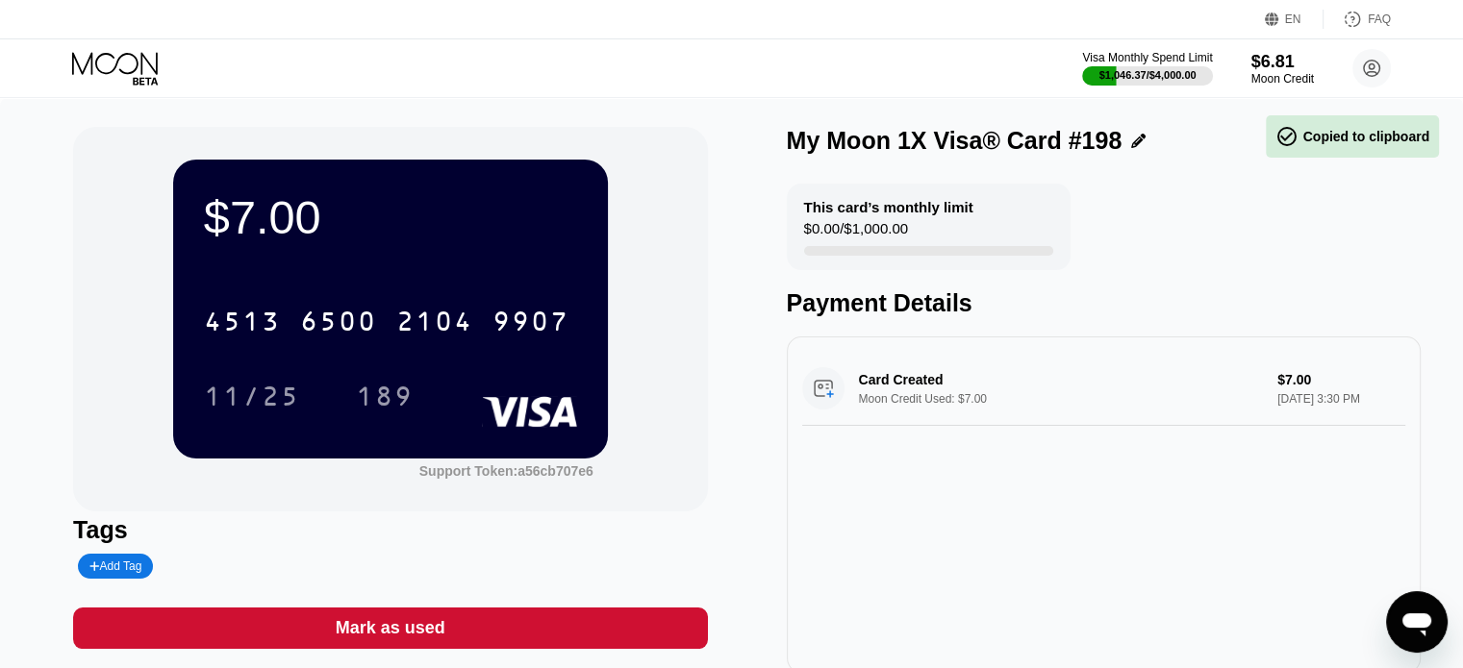
click at [0, 414] on div "$7.00 4513 6500 2104 9907 11/25 189 Support Token: a56cb707e6 Tags Add Tag Mark…" at bounding box center [731, 409] width 1463 height 623
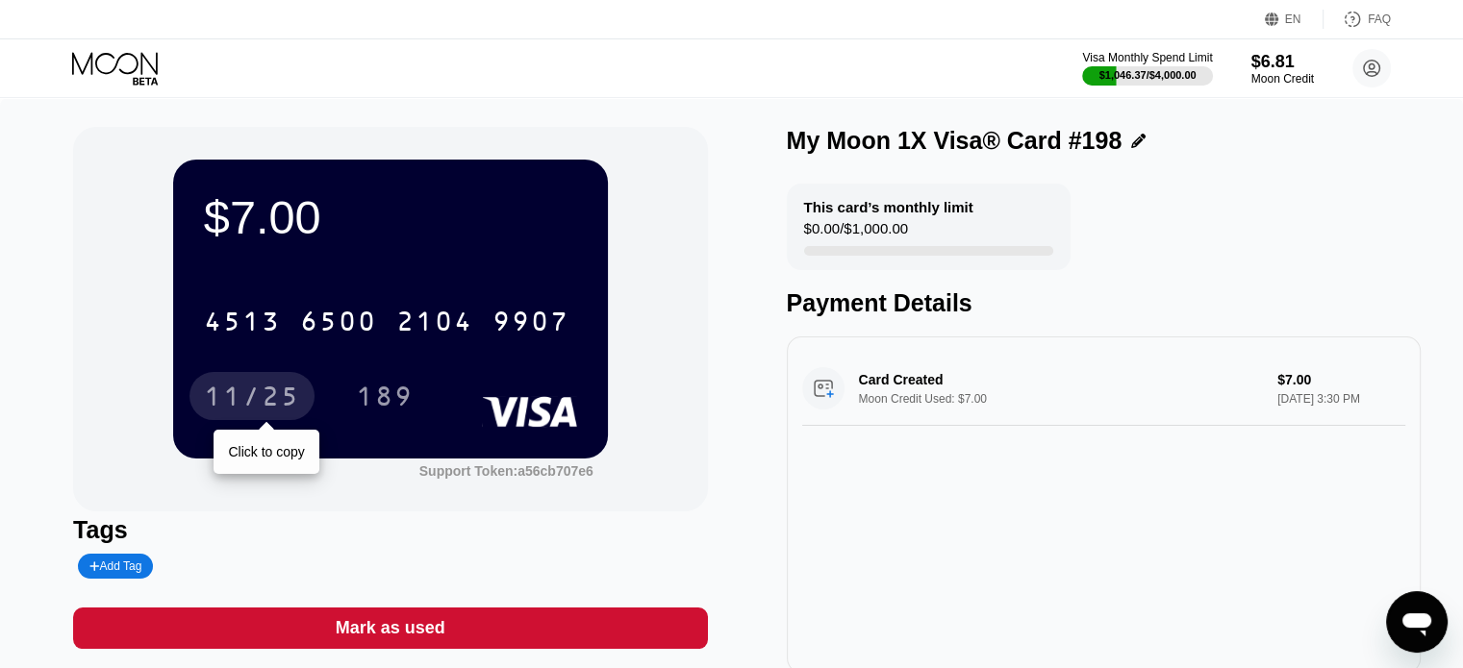
click at [265, 406] on div "11/25" at bounding box center [252, 399] width 96 height 31
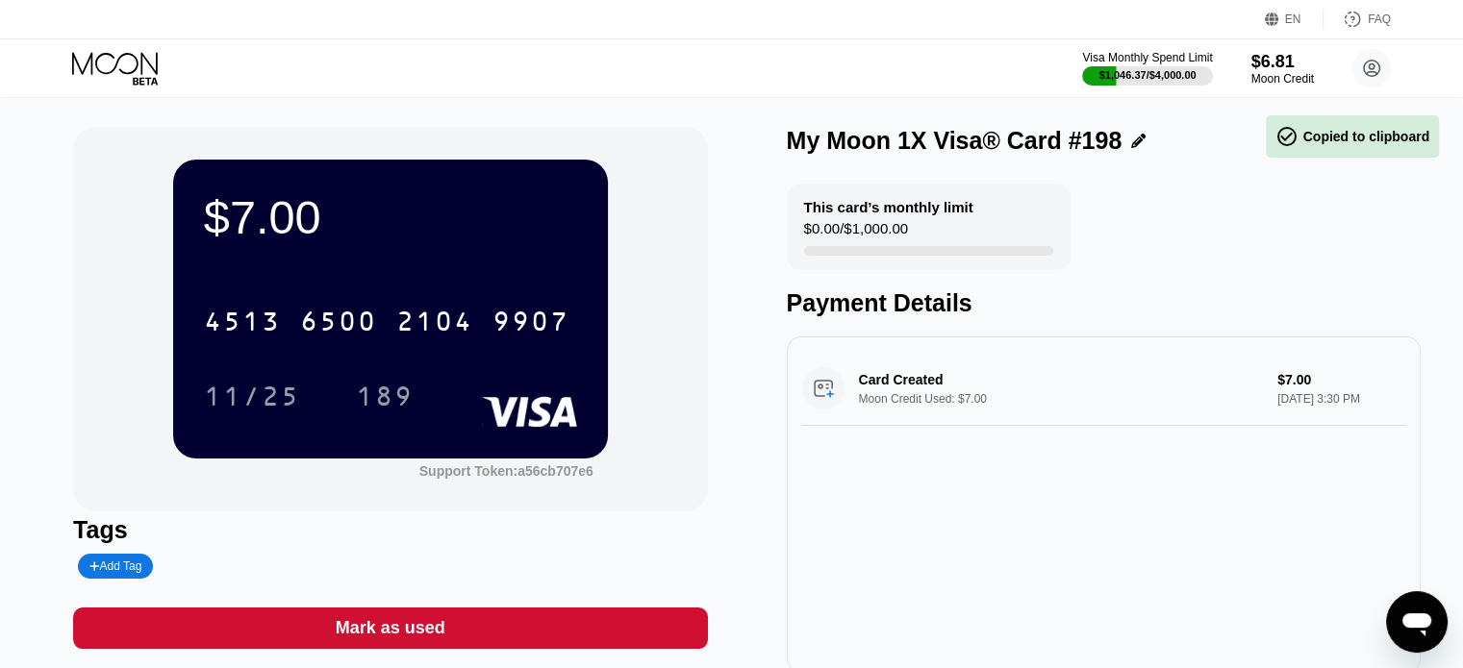
click at [0, 318] on div "$7.00 4513 6500 2104 9907 11/25 189 Support Token: a56cb707e6 Tags Add Tag Mark…" at bounding box center [731, 409] width 1463 height 623
click at [358, 399] on div "189" at bounding box center [385, 399] width 58 height 31
click at [0, 283] on div "$7.00 4513 6500 2104 9907 11/25 189 Support Token: a56cb707e6 Tags Add Tag Mark…" at bounding box center [731, 409] width 1463 height 623
click at [1092, 264] on div "This card’s monthly limit $0.00 / $1,000.00 Payment Details" at bounding box center [1104, 251] width 634 height 134
click at [1207, 215] on div "This card’s monthly limit $0.00 / $1,000.00 Payment Details" at bounding box center [1104, 251] width 634 height 134
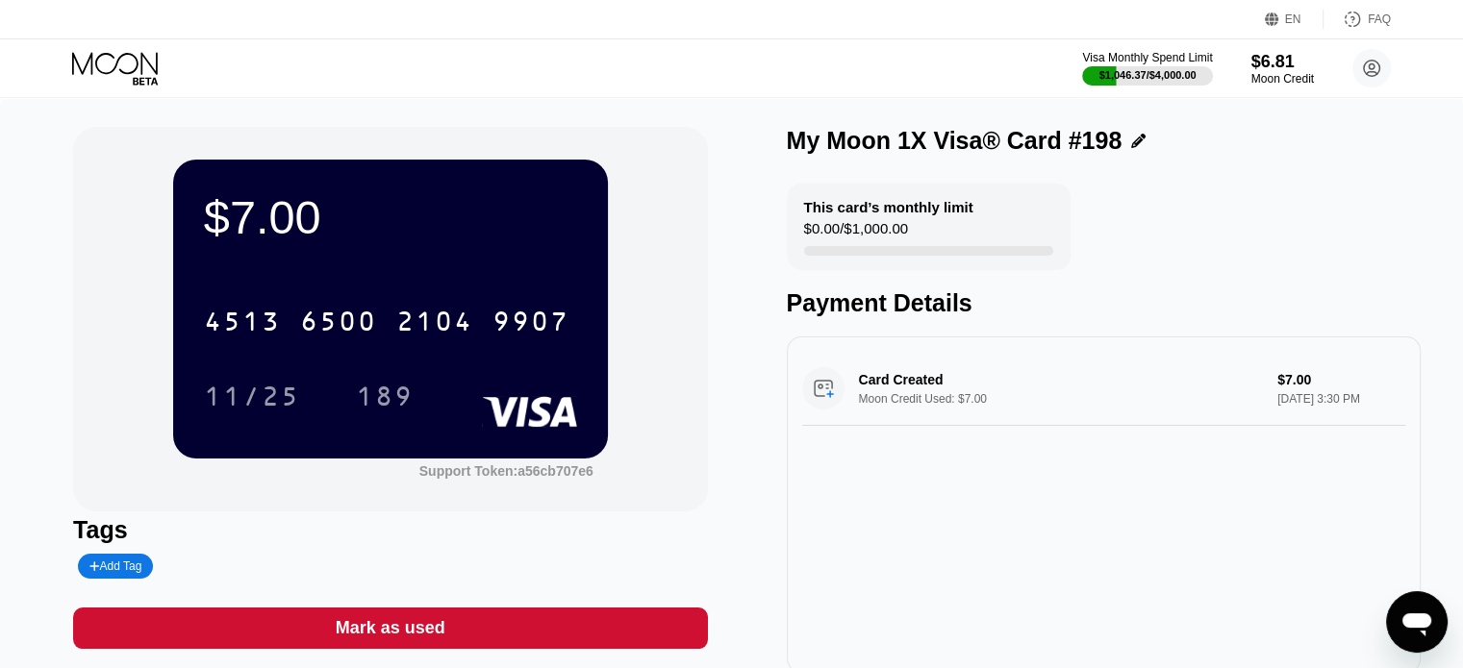
click at [128, 68] on icon at bounding box center [116, 69] width 89 height 34
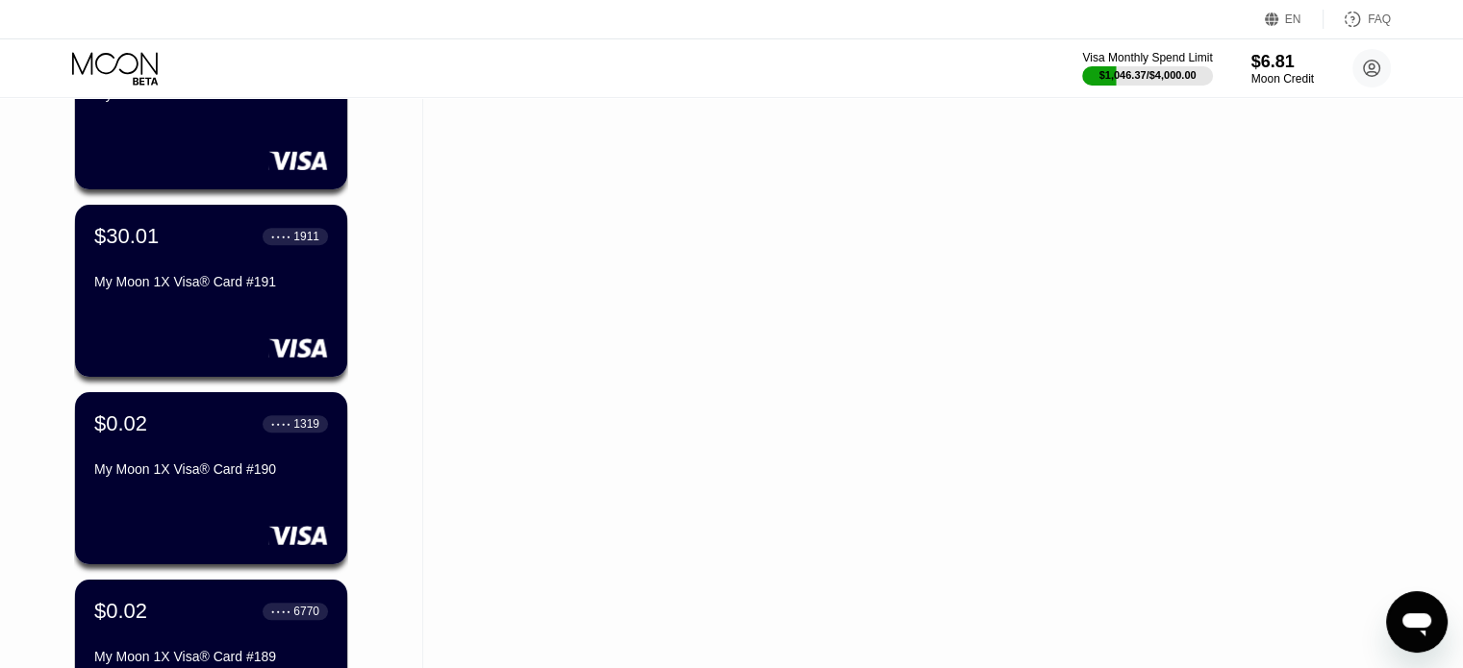
scroll to position [1831, 0]
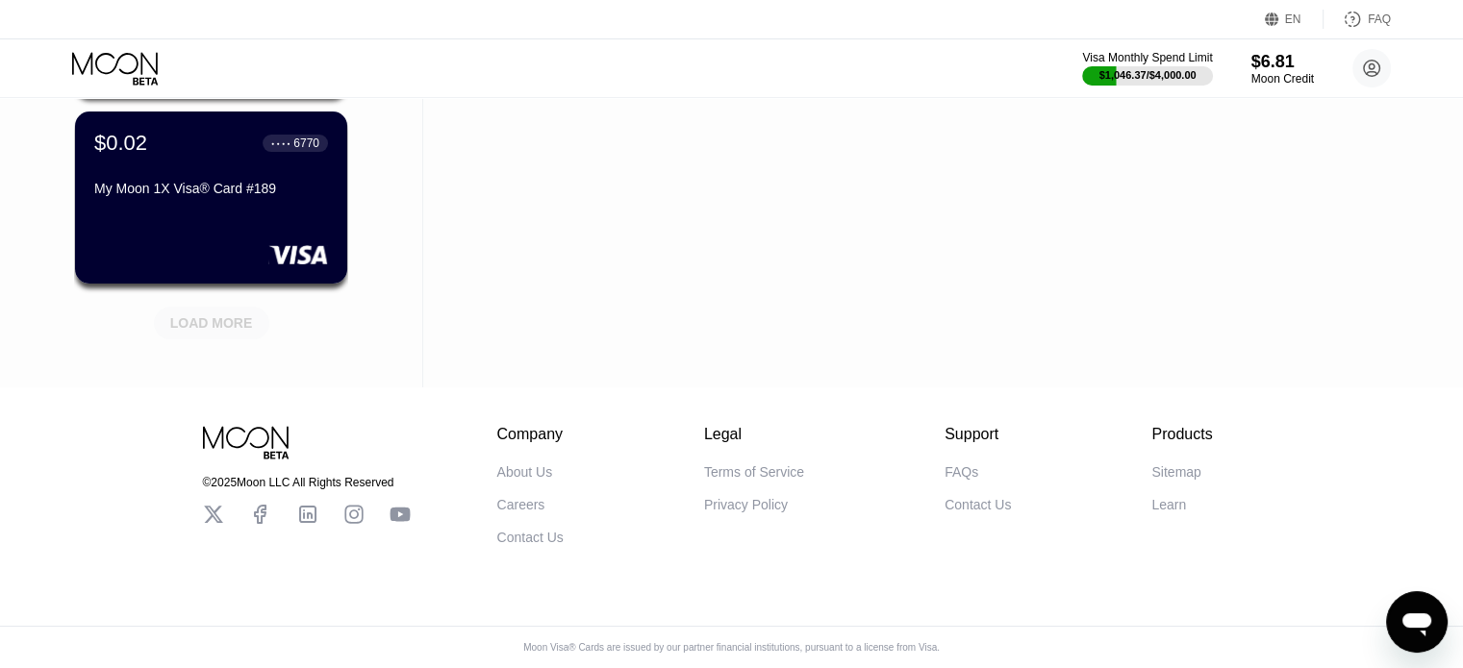
click at [216, 322] on div "LOAD MORE" at bounding box center [211, 323] width 115 height 33
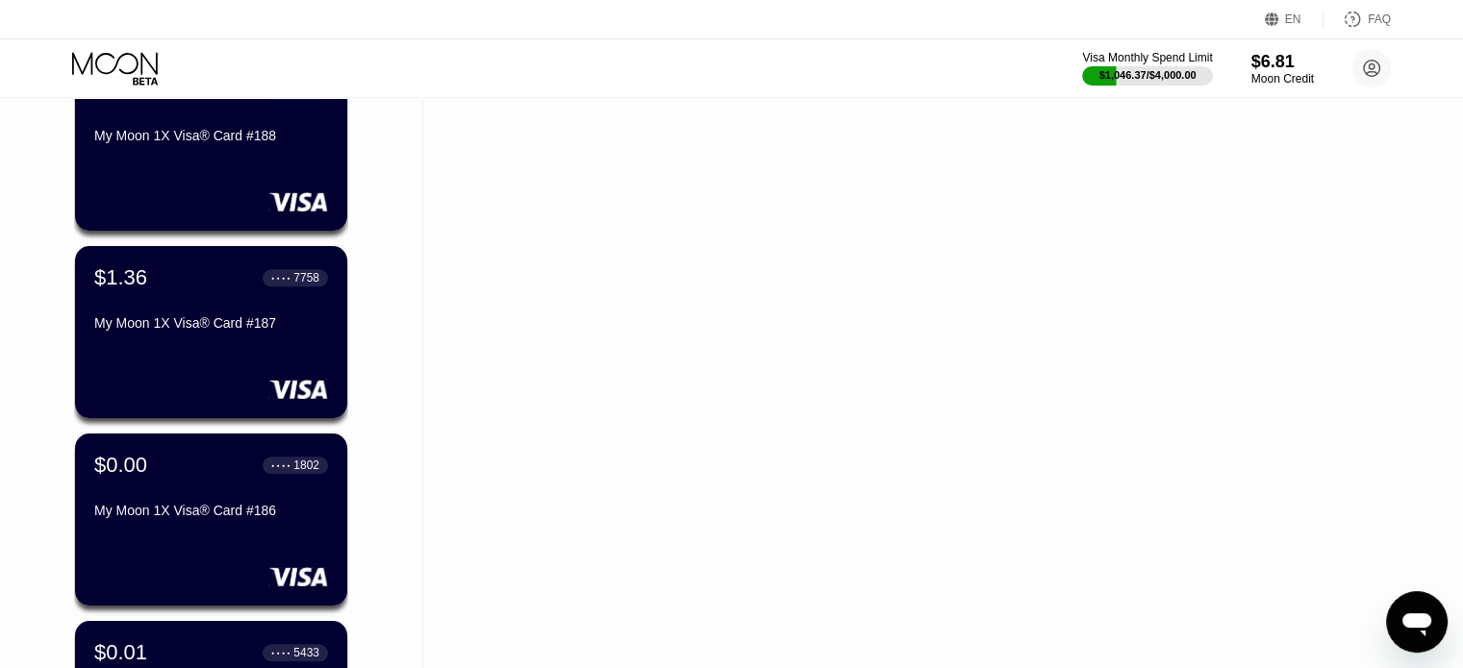
scroll to position [2312, 0]
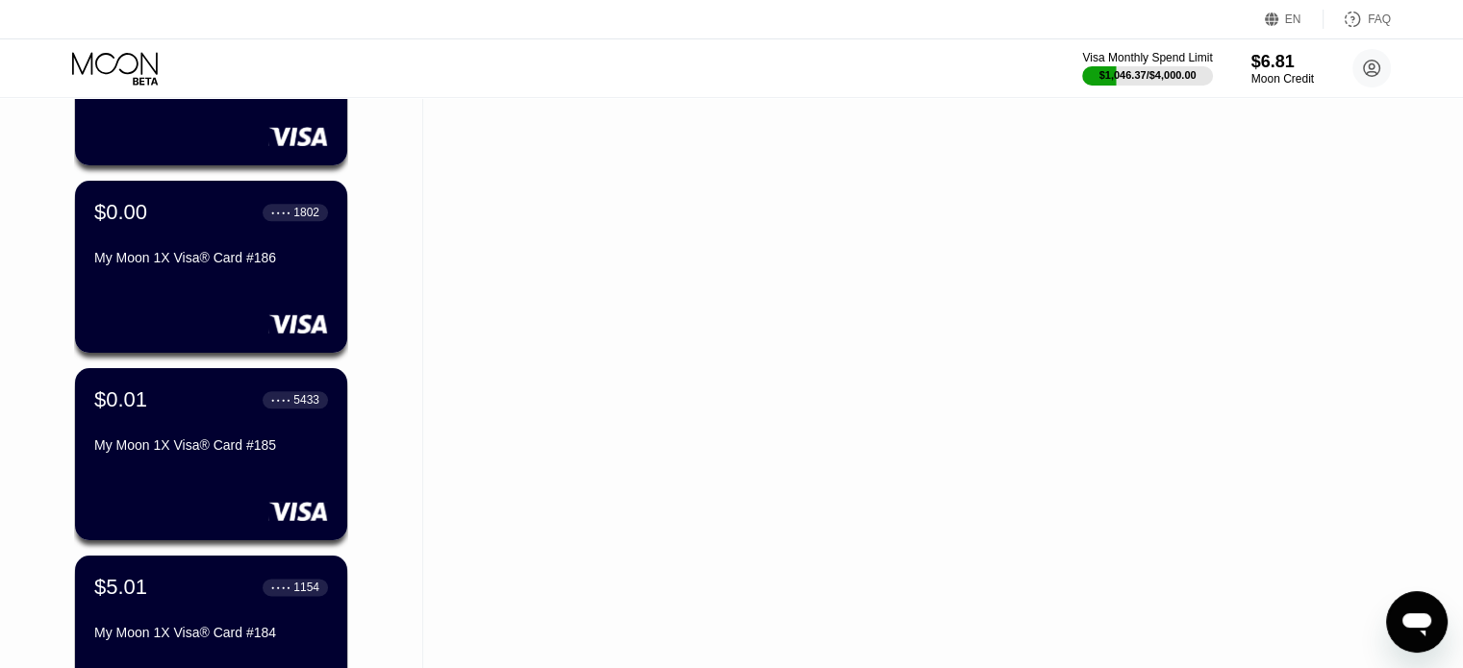
drag, startPoint x: 0, startPoint y: 253, endPoint x: 11, endPoint y: 253, distance: 10.6
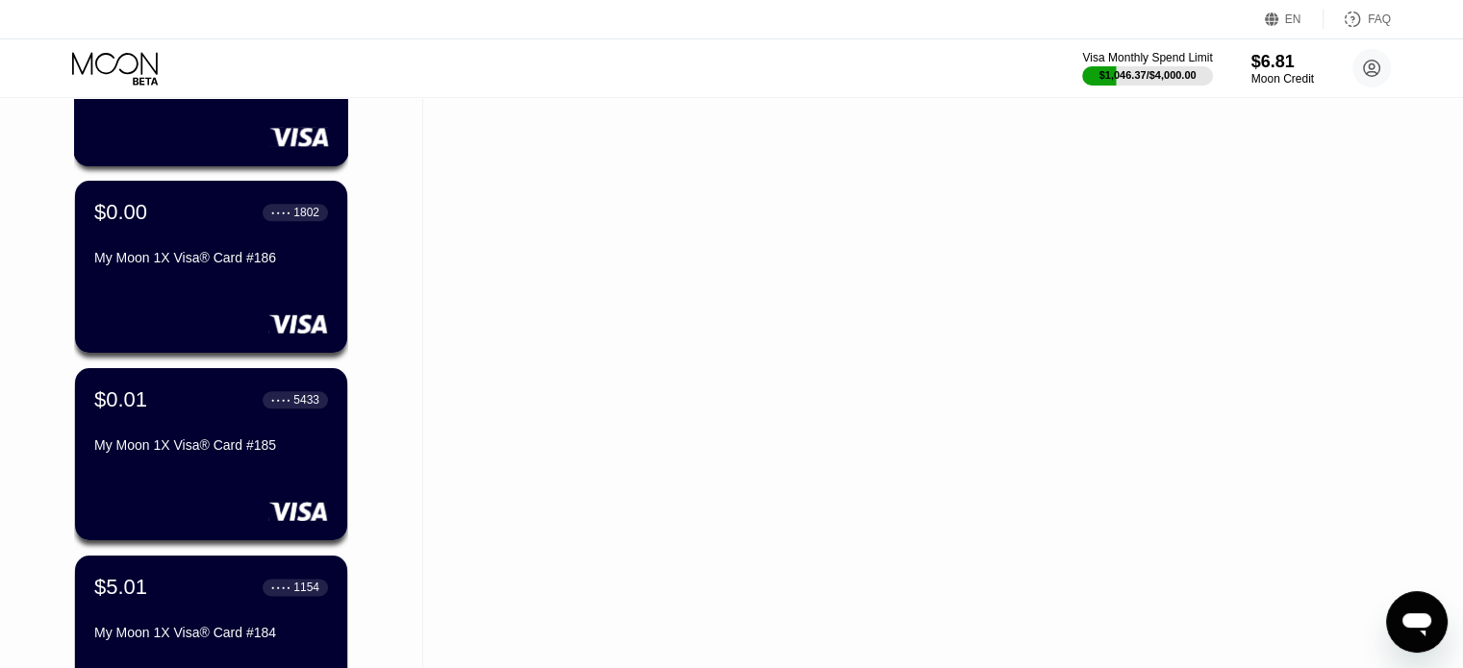
scroll to position [1735, 0]
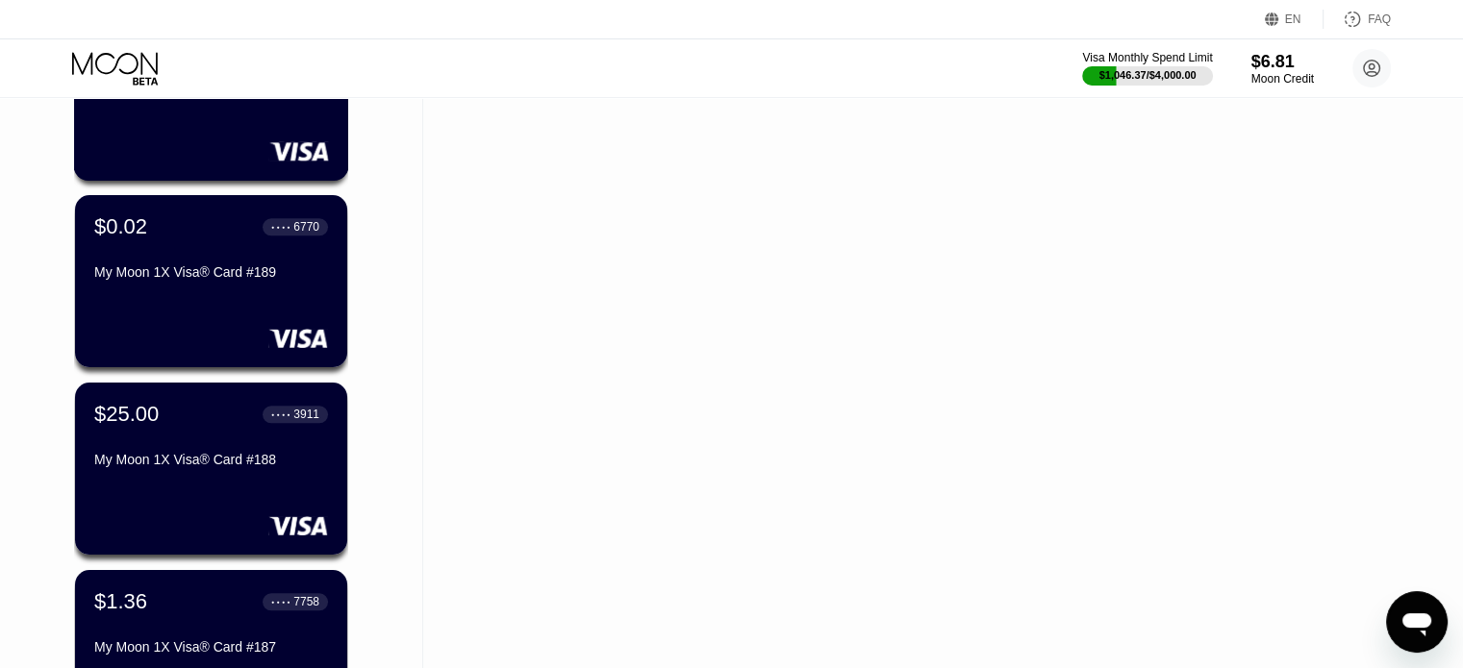
click at [132, 47] on div "Visa Monthly Spend Limit $1,046.37 / $4,000.00 $6.81 Moon Credit [PERSON_NAME] …" at bounding box center [731, 68] width 1463 height 58
click at [134, 65] on icon at bounding box center [116, 69] width 89 height 34
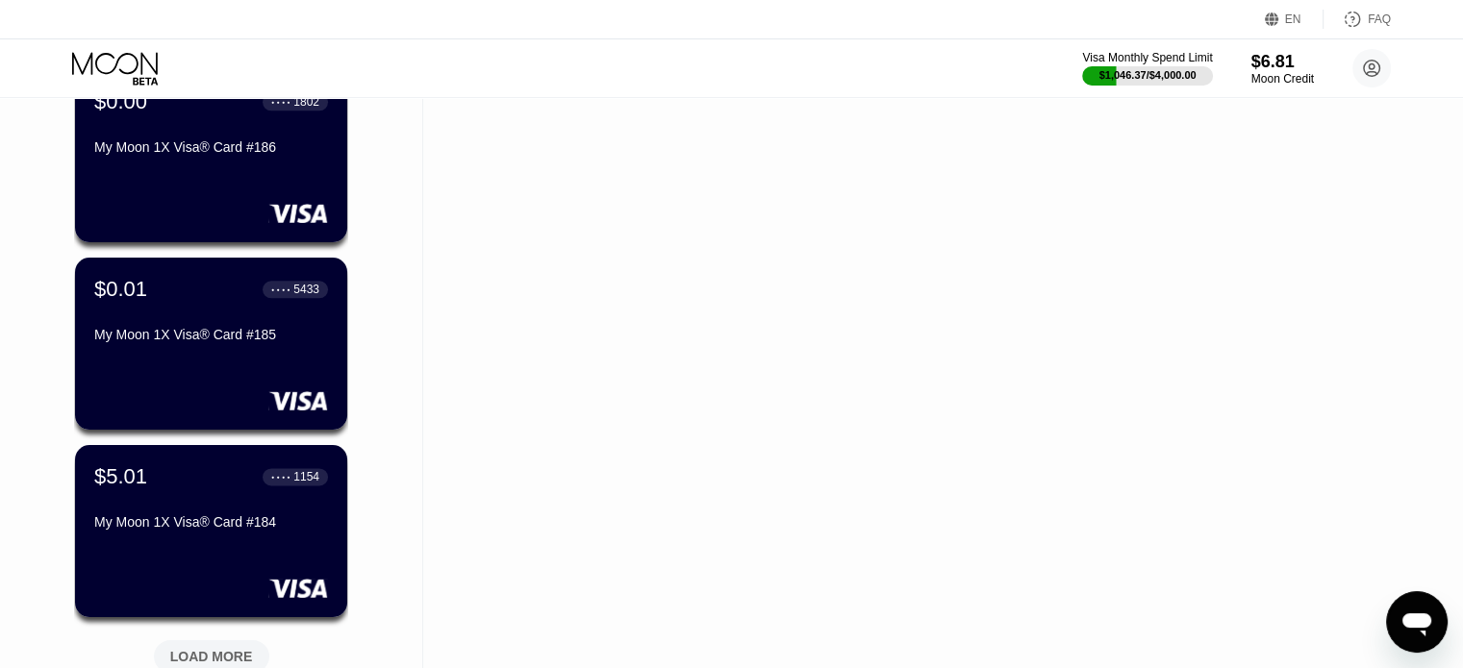
scroll to position [2481, 0]
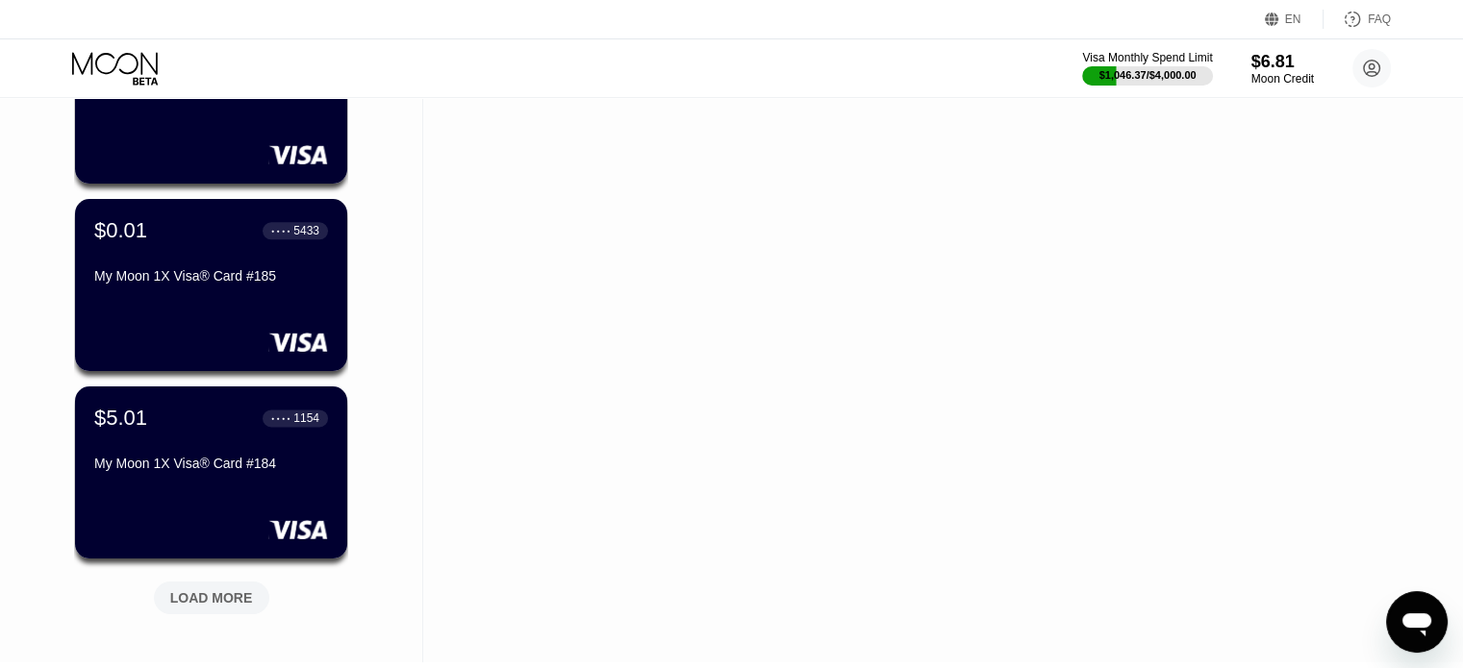
click at [208, 589] on div "LOAD MORE" at bounding box center [211, 598] width 115 height 33
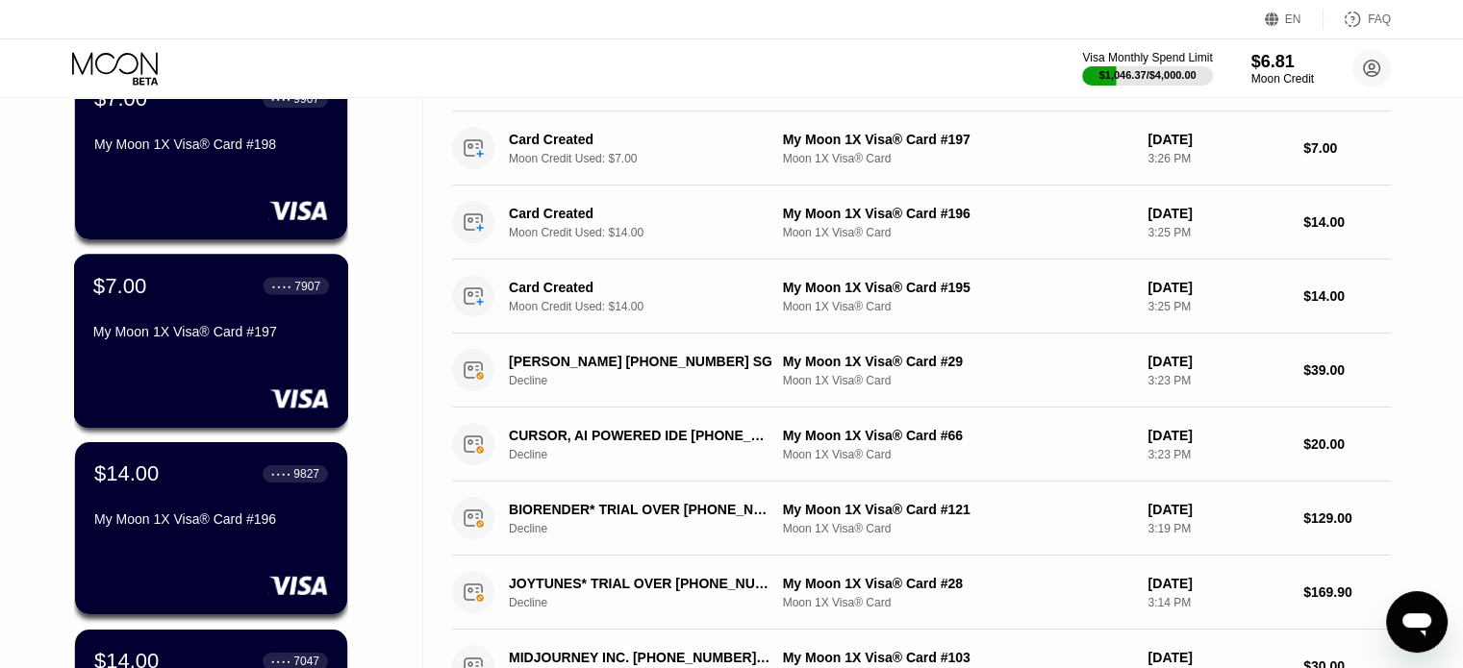
scroll to position [0, 0]
